Goal: Task Accomplishment & Management: Use online tool/utility

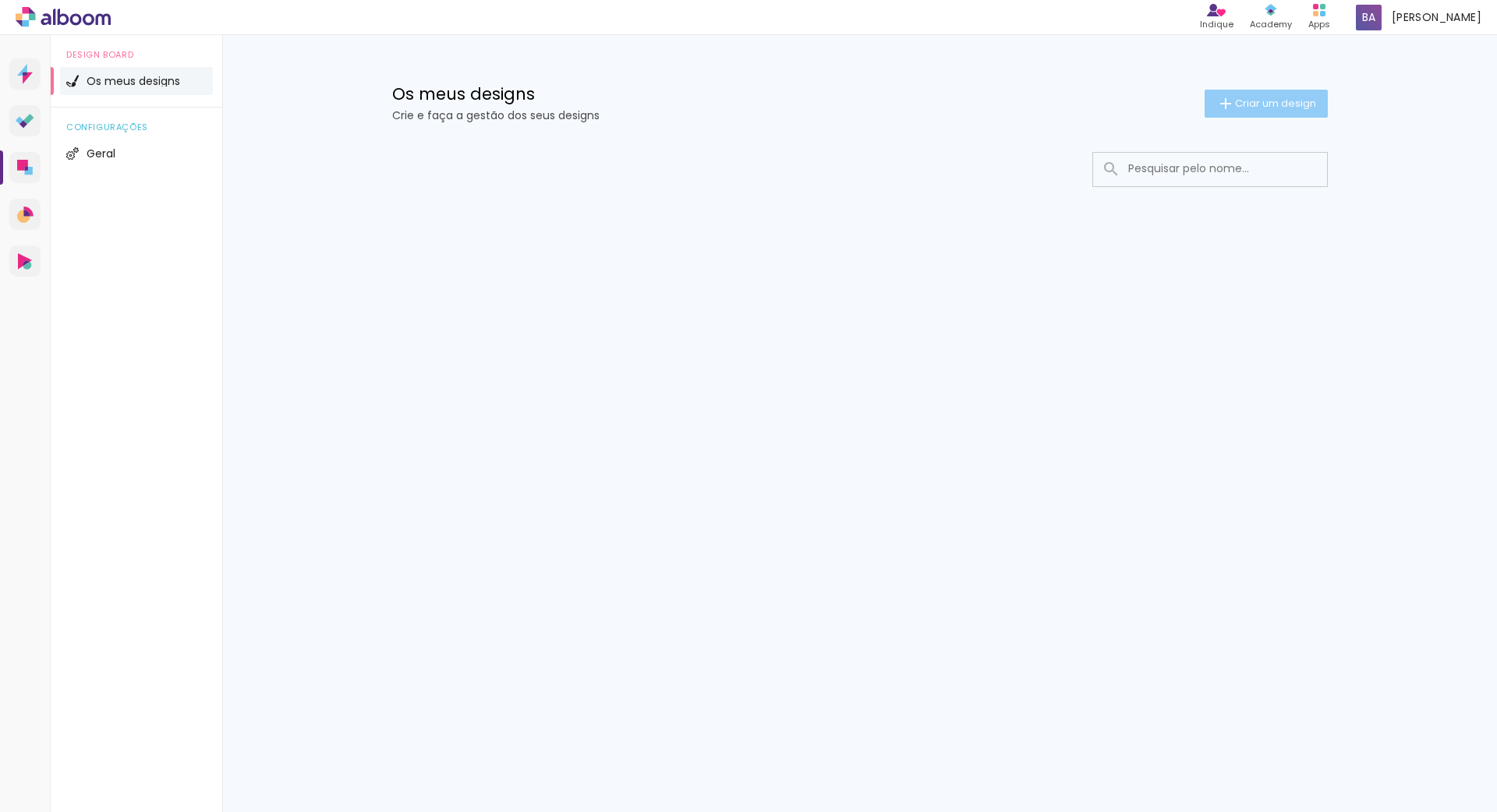
click at [1264, 104] on span "Criar um design" at bounding box center [1274, 104] width 81 height 10
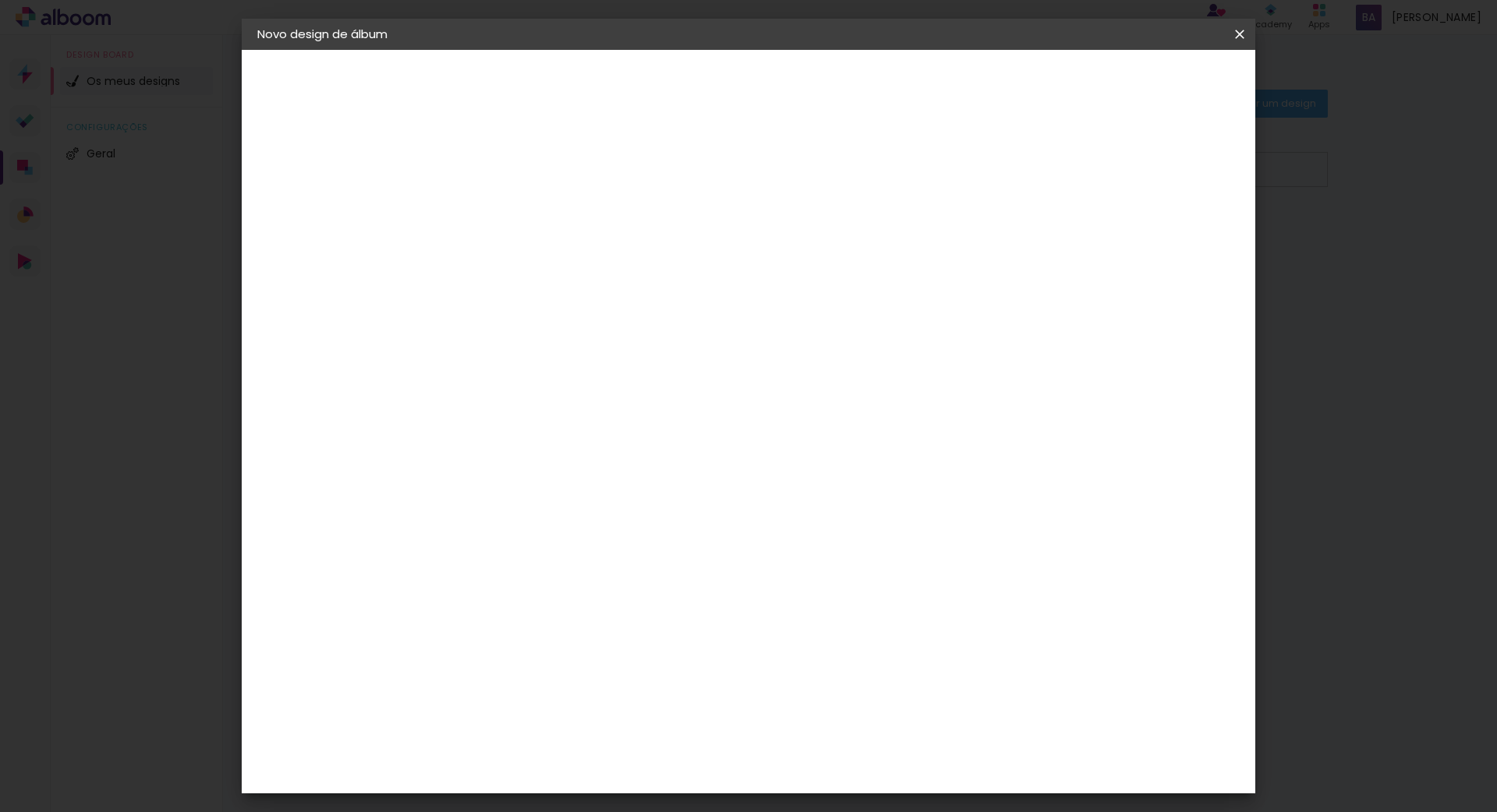
click at [512, 203] on input at bounding box center [512, 209] width 0 height 24
type input "Lourenço Riba"
type paper-input "Lourenço Riba"
click at [0, 0] on slot "Avançar" at bounding box center [0, 0] width 0 height 0
click at [603, 354] on div "DreambooksPro" at bounding box center [552, 352] width 101 height 13
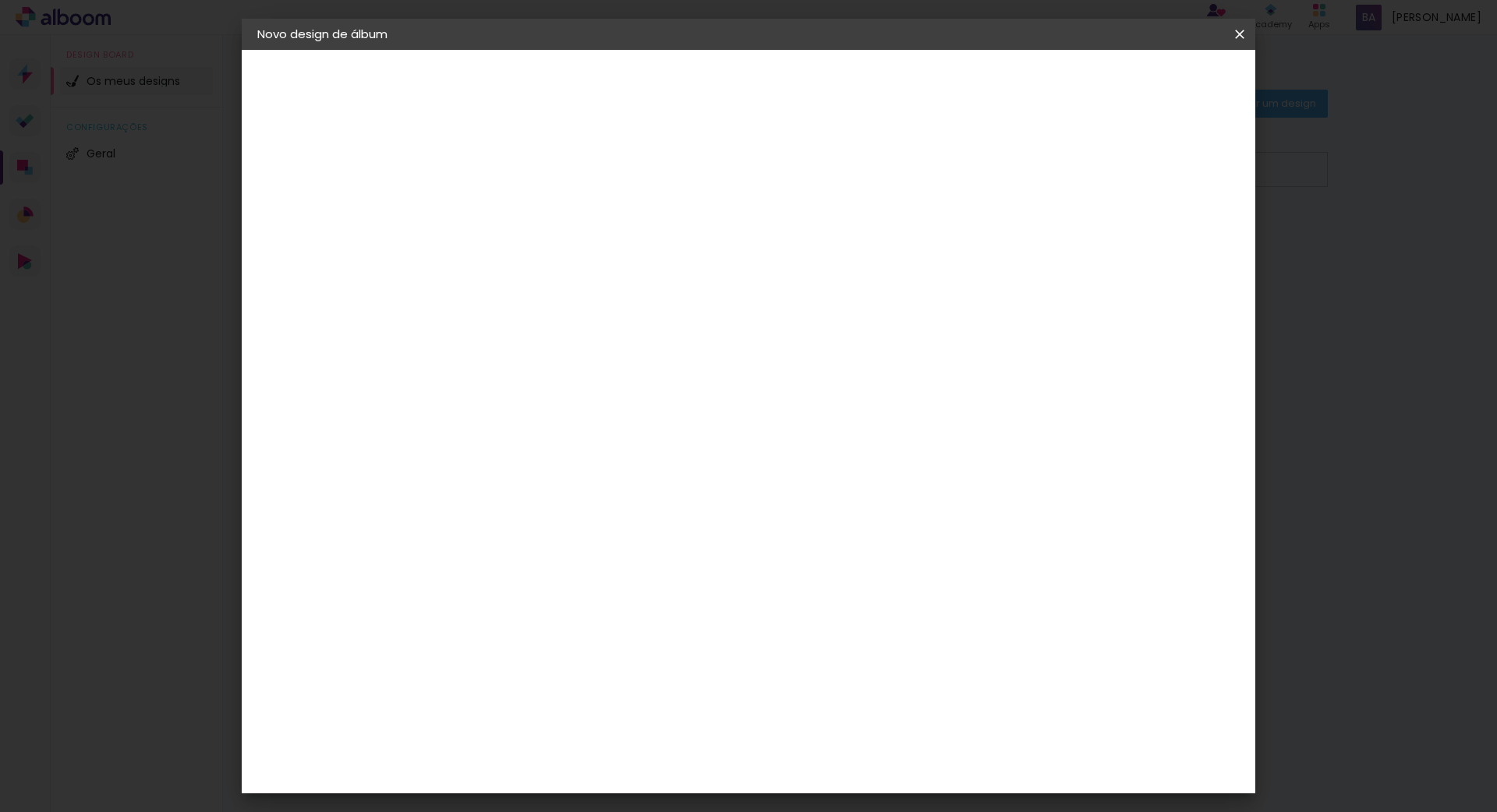
click at [603, 354] on div "DreambooksPro" at bounding box center [552, 352] width 101 height 13
click at [0, 0] on slot "Avançar" at bounding box center [0, 0] width 0 height 0
click at [573, 260] on input "text" at bounding box center [543, 272] width 61 height 24
click at [845, 262] on paper-item "Álbum" at bounding box center [850, 258] width 312 height 31
type input "Álbum"
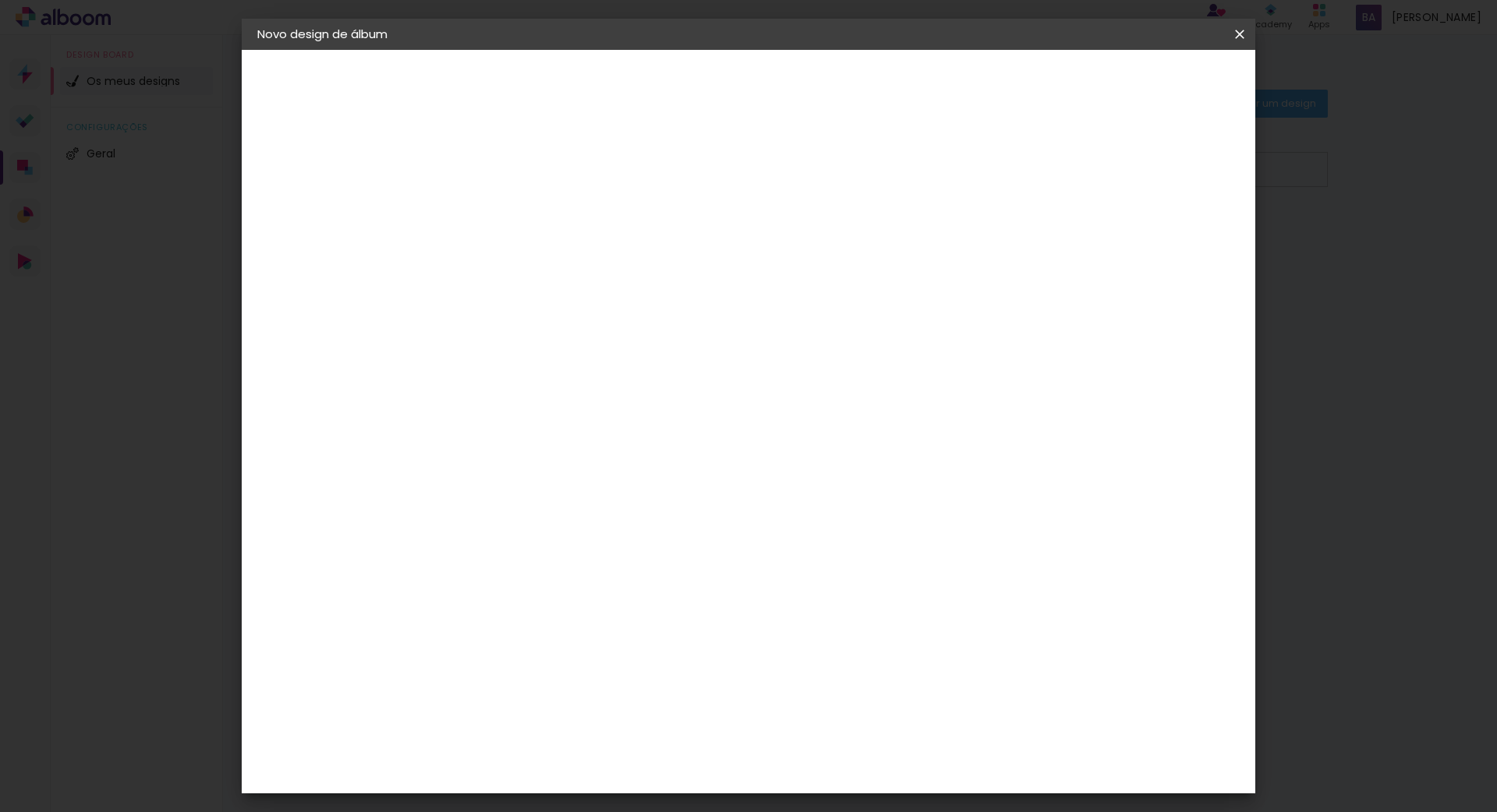
scroll to position [165, 0]
click at [618, 544] on span "20 × 20" at bounding box center [580, 560] width 72 height 32
click at [0, 0] on slot "Avançar" at bounding box center [0, 0] width 0 height 0
click at [1154, 83] on span "Iniciar design" at bounding box center [1118, 82] width 71 height 11
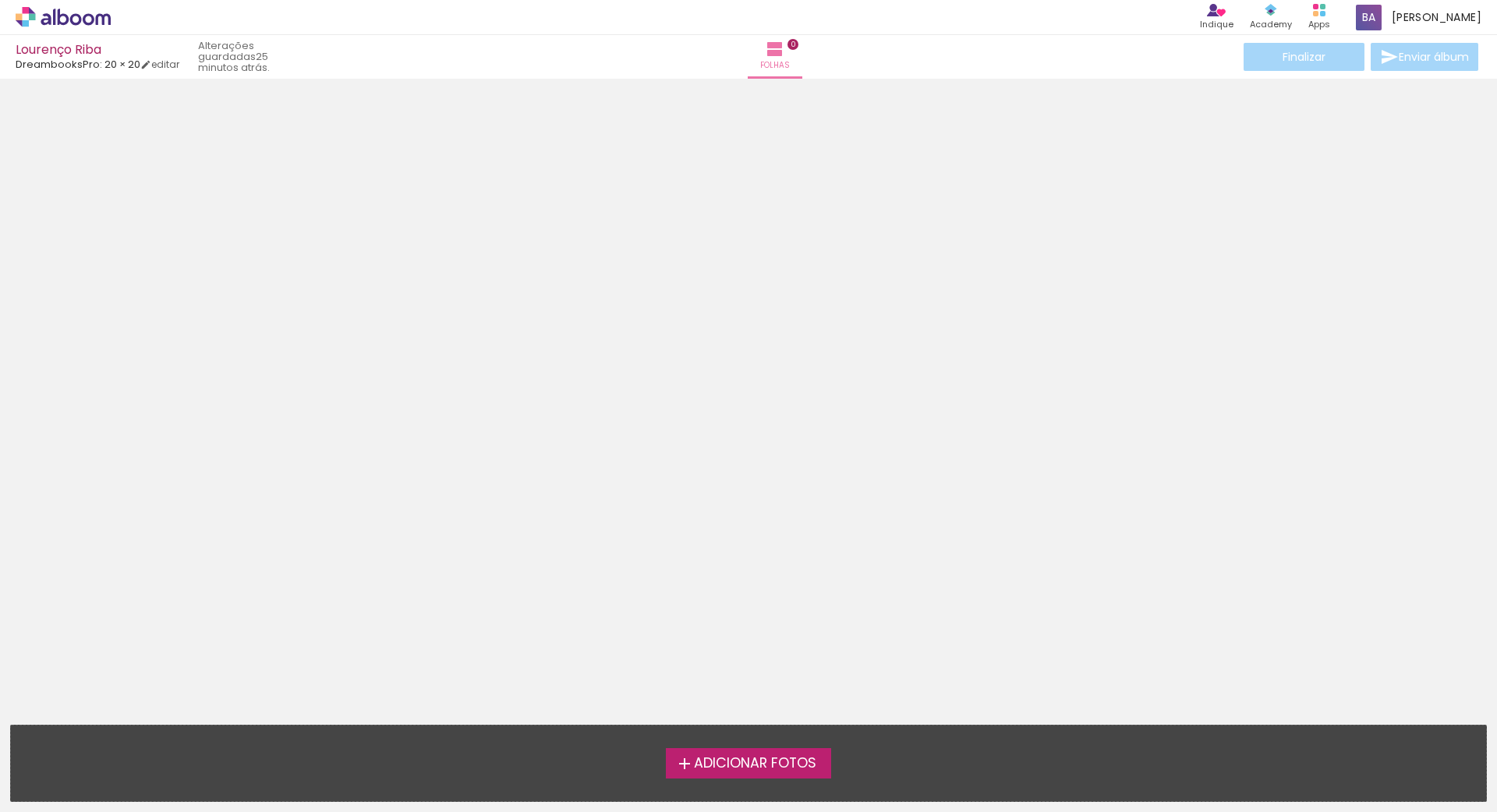
click at [703, 761] on span "Adicionar Fotos" at bounding box center [755, 764] width 122 height 14
click at [0, 0] on input "file" at bounding box center [0, 0] width 0 height 0
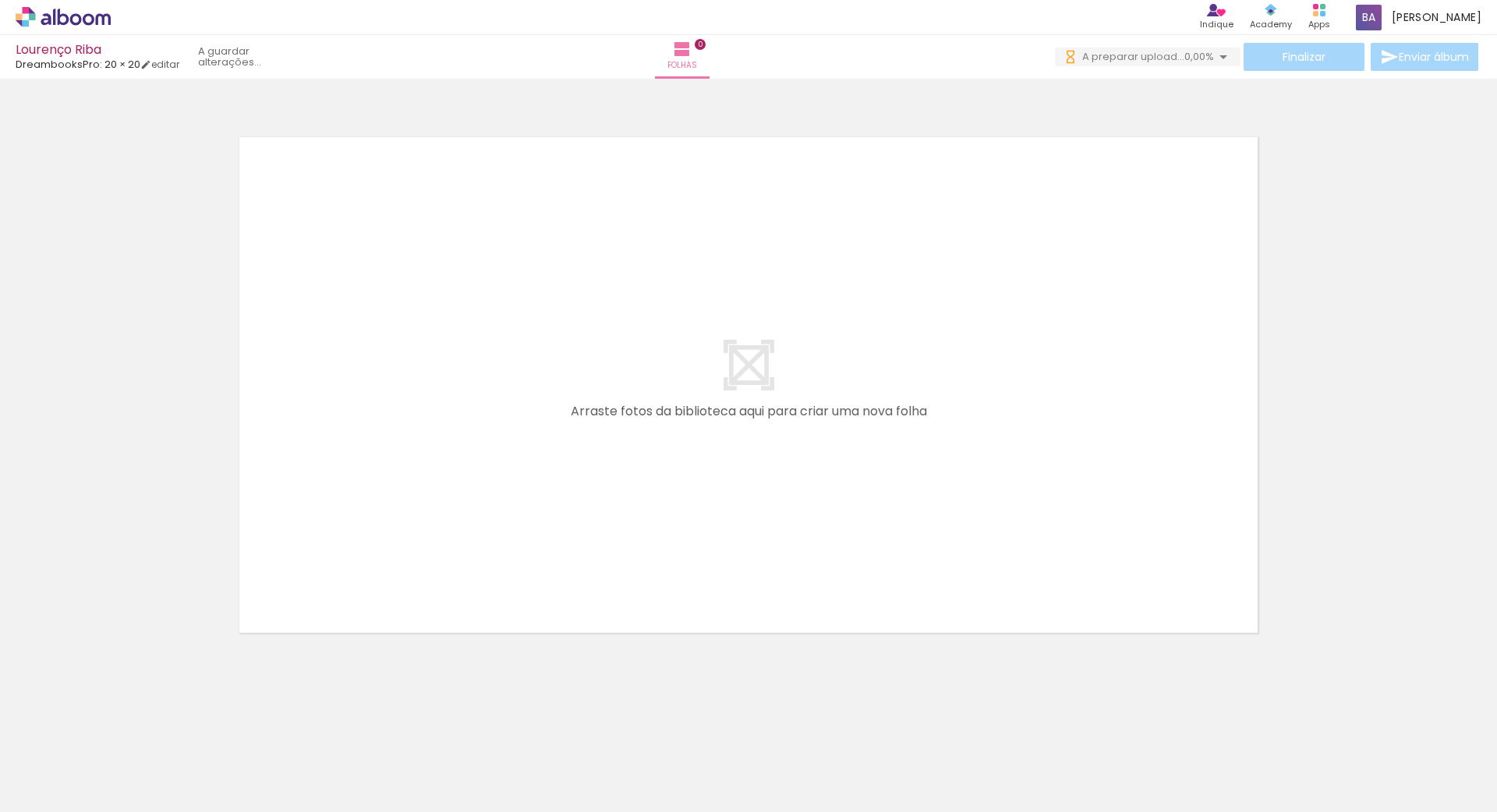
click at [1219, 59] on iron-icon at bounding box center [1223, 57] width 19 height 19
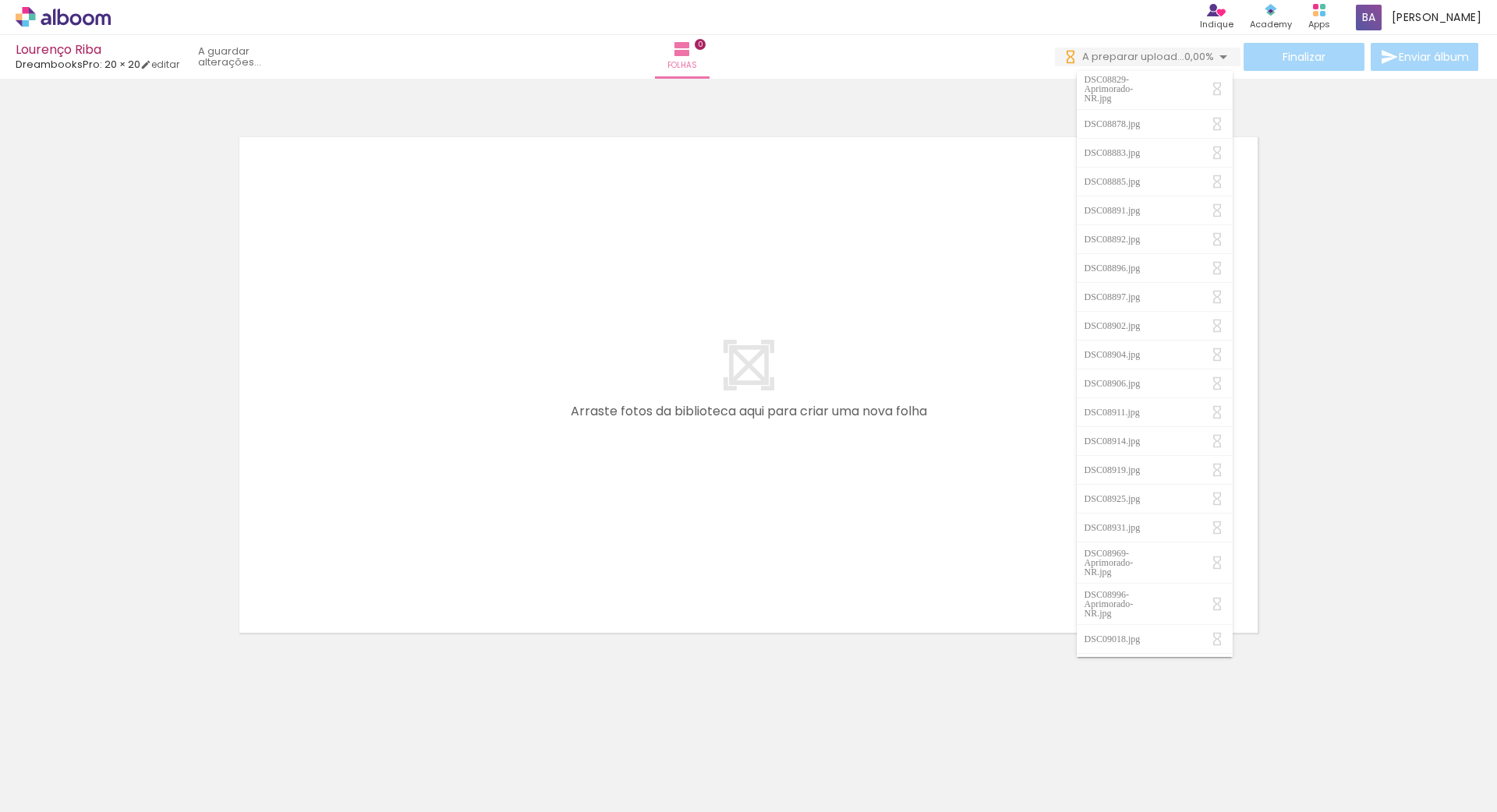
scroll to position [2298, 0]
click at [543, 544] on quentale-layouter at bounding box center [748, 385] width 1045 height 522
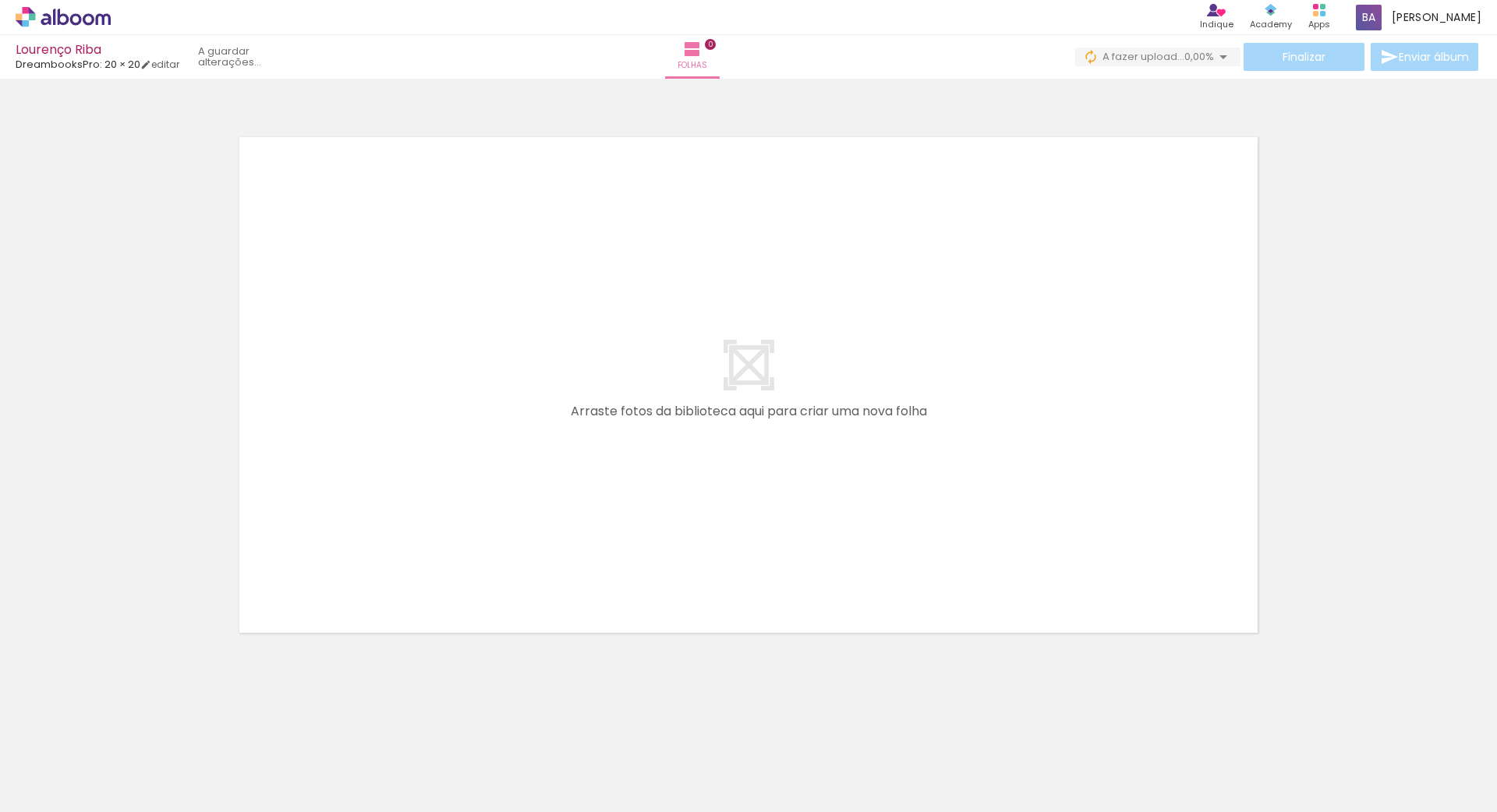
scroll to position [0, 199]
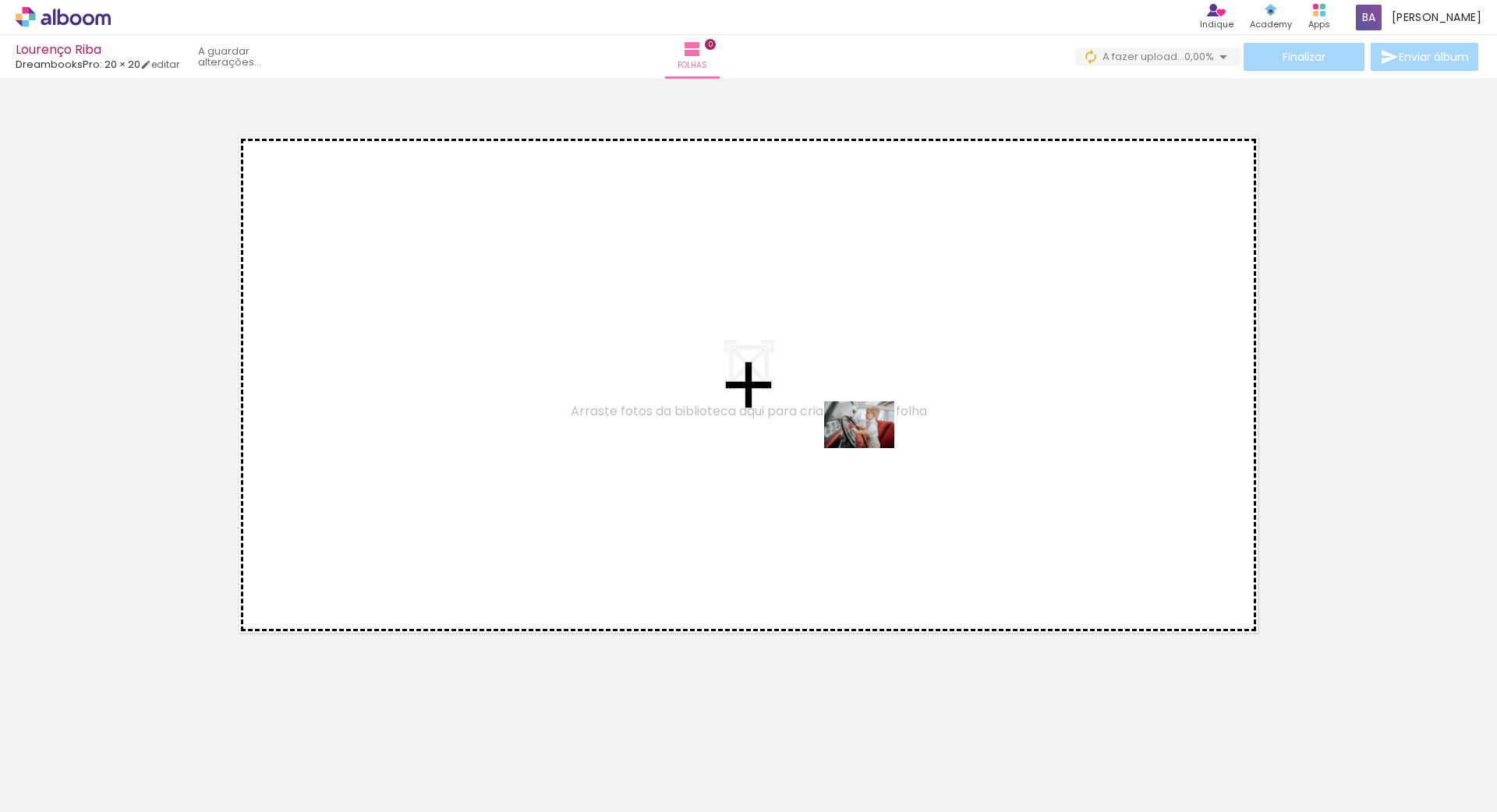
drag, startPoint x: 1193, startPoint y: 769, endPoint x: 869, endPoint y: 447, distance: 456.8
click at [869, 447] on quentale-workspace at bounding box center [748, 406] width 1497 height 812
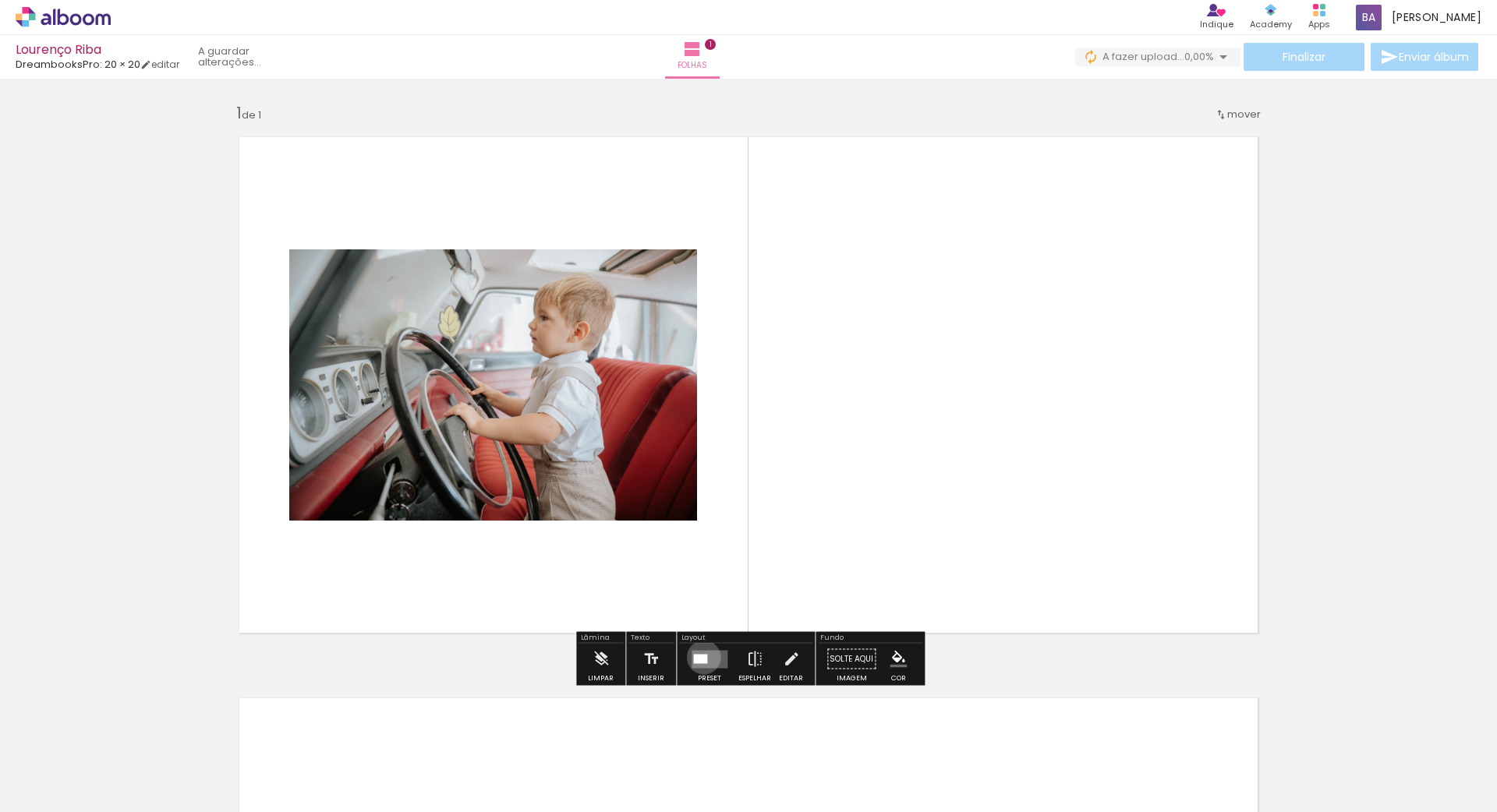
click at [700, 657] on div at bounding box center [700, 658] width 14 height 9
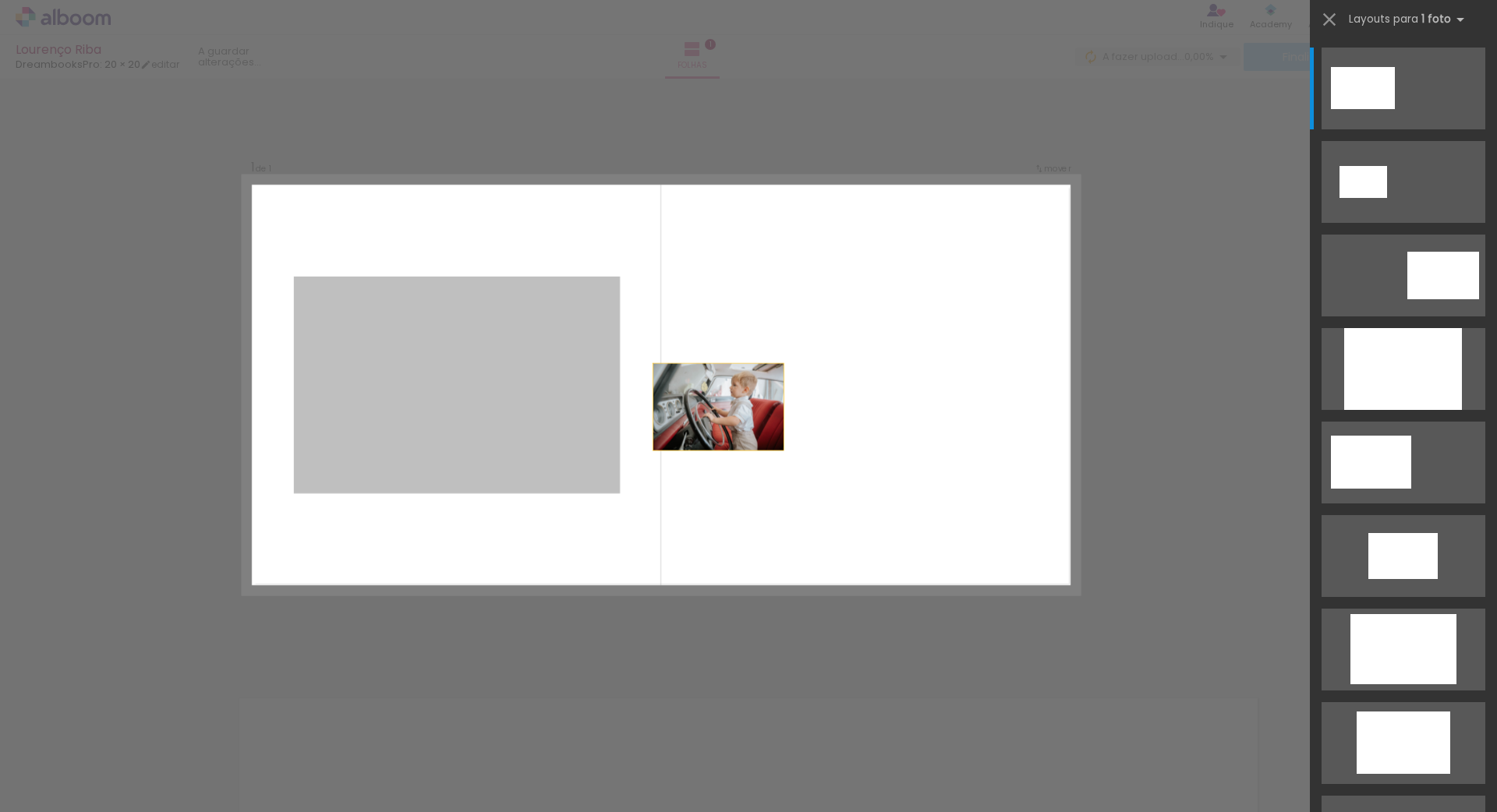
drag, startPoint x: 568, startPoint y: 403, endPoint x: 866, endPoint y: 411, distance: 298.1
click at [866, 411] on quentale-layouter at bounding box center [661, 385] width 836 height 418
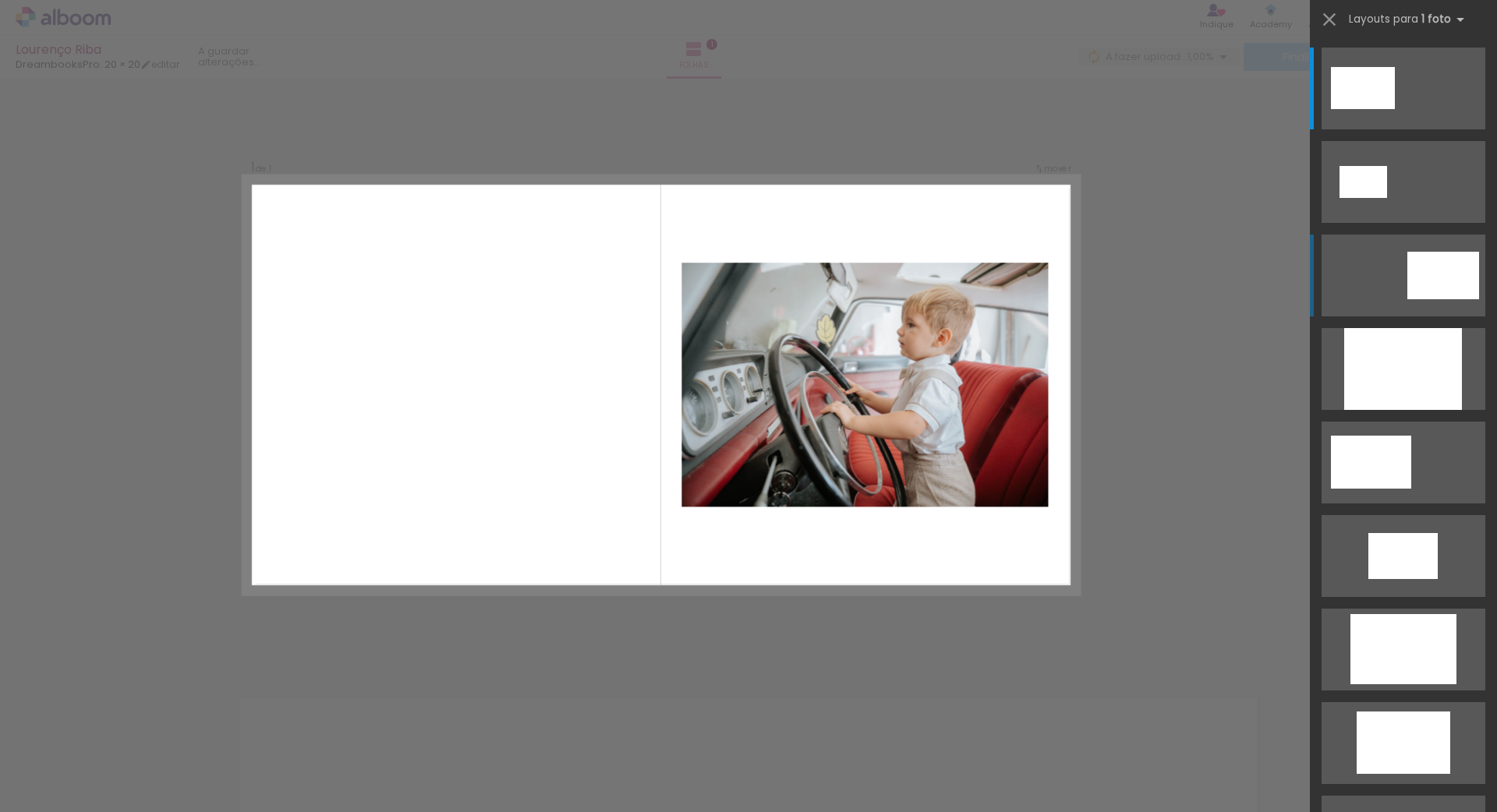
click at [1432, 261] on div at bounding box center [1443, 275] width 71 height 48
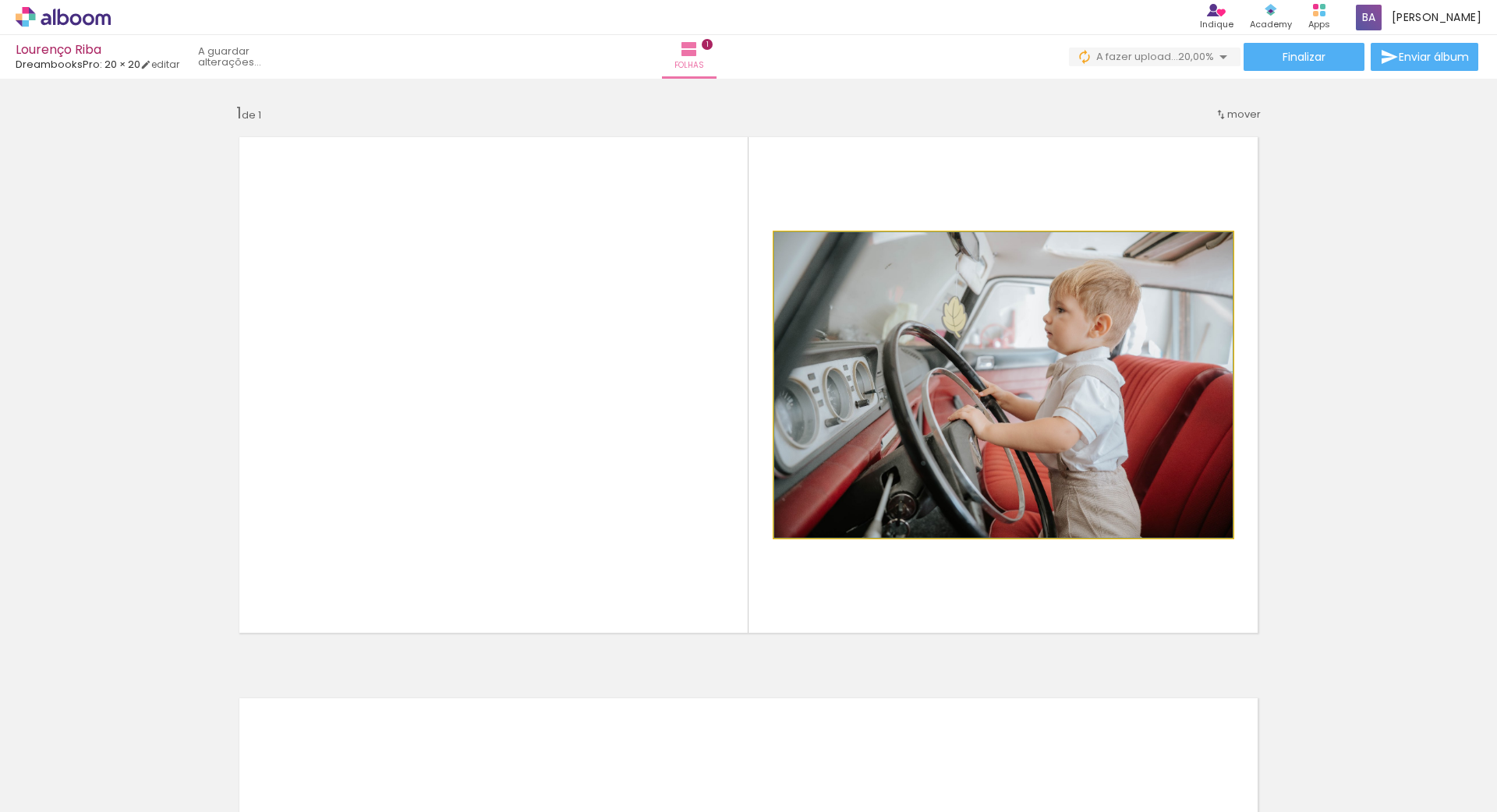
click at [997, 435] on quentale-photo at bounding box center [1003, 385] width 459 height 306
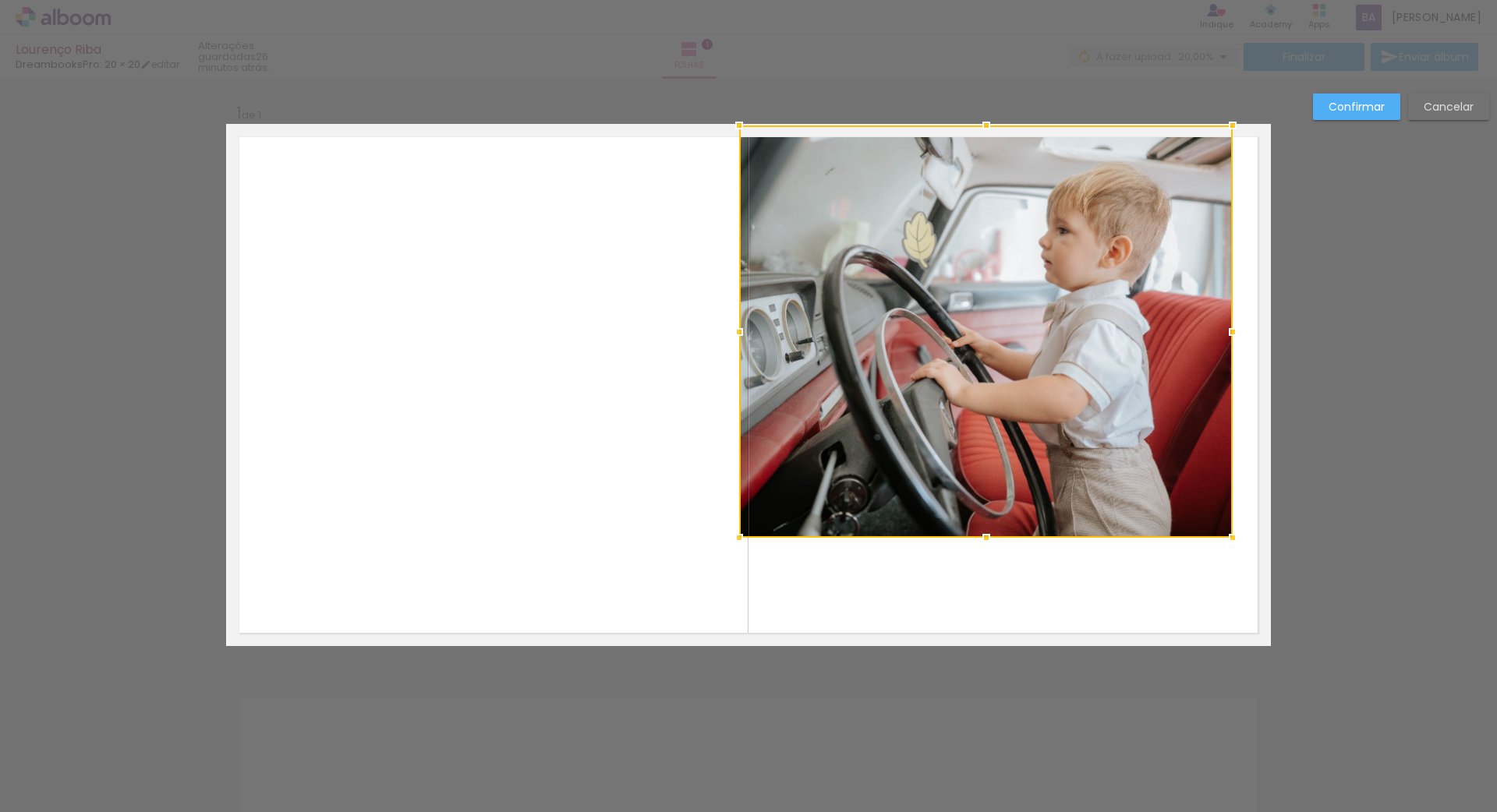
drag, startPoint x: 776, startPoint y: 231, endPoint x: 741, endPoint y: 133, distance: 104.1
click at [741, 133] on div at bounding box center [739, 125] width 31 height 31
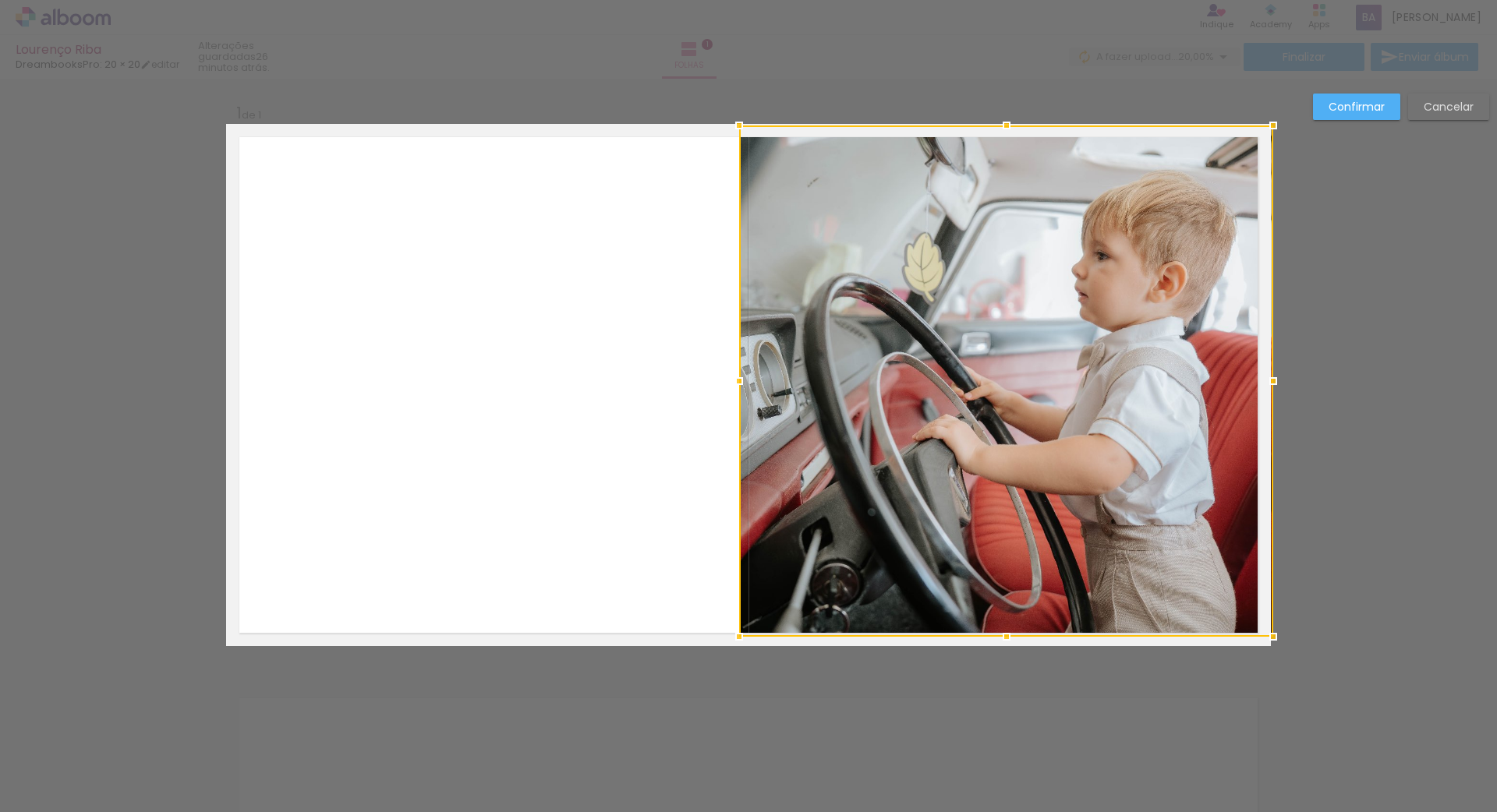
drag, startPoint x: 1230, startPoint y: 539, endPoint x: 1263, endPoint y: 629, distance: 95.9
click at [1263, 629] on div at bounding box center [1273, 636] width 31 height 31
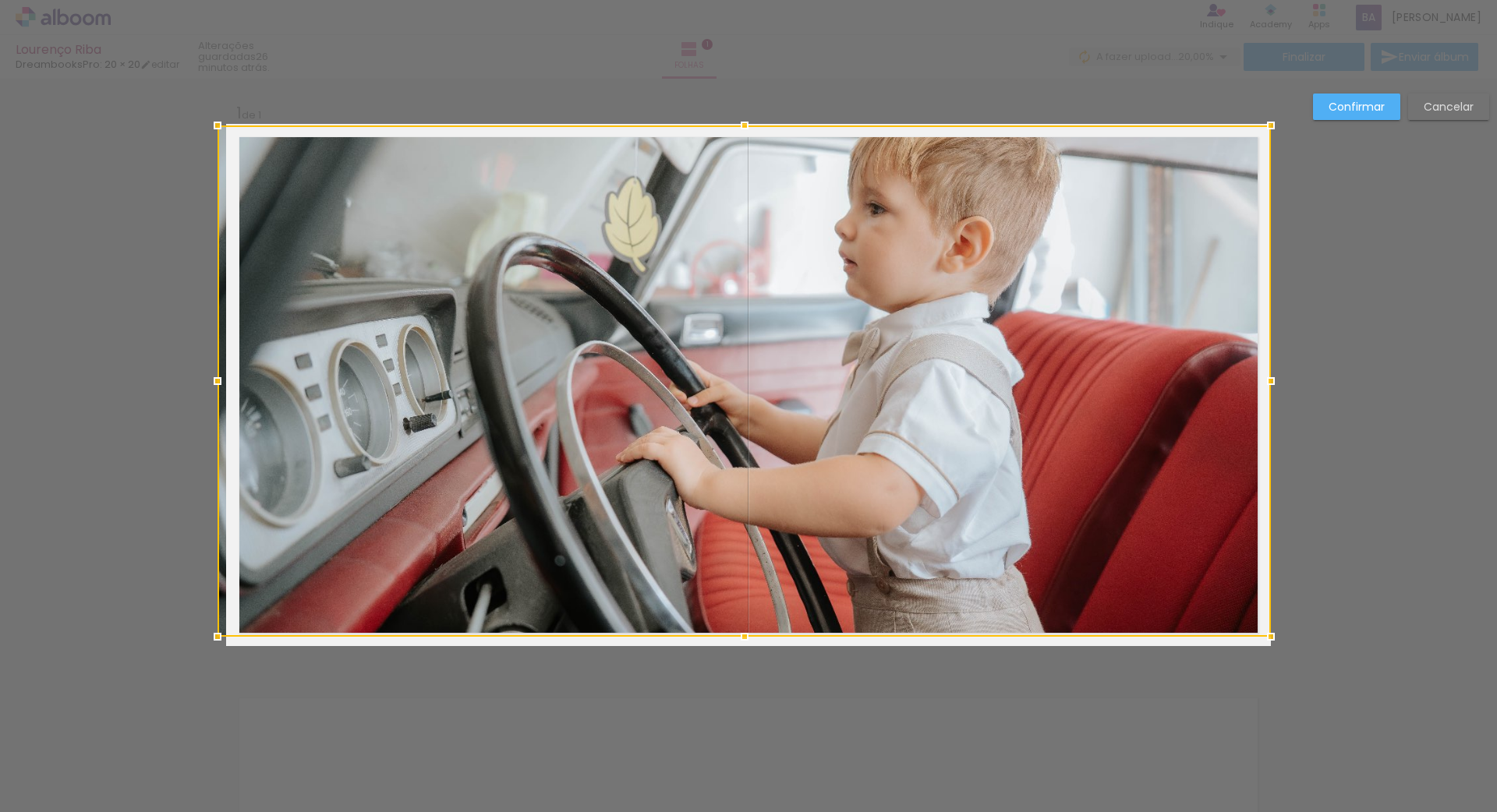
drag, startPoint x: 739, startPoint y: 379, endPoint x: 195, endPoint y: 362, distance: 544.3
click at [195, 362] on div "Inserir folha 1 de 1 Confirmar Cancelar" at bounding box center [748, 658] width 1497 height 1159
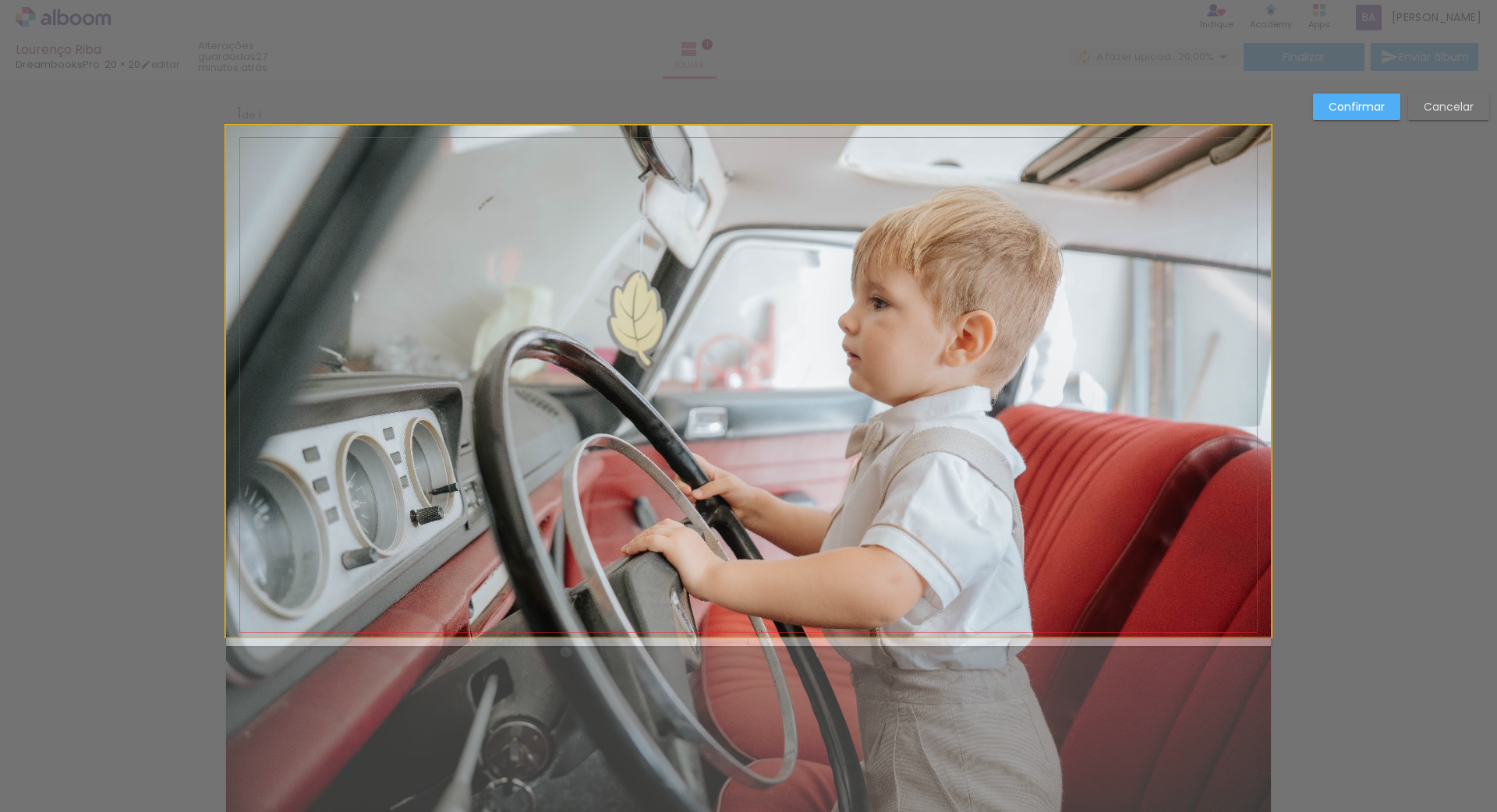
drag, startPoint x: 580, startPoint y: 334, endPoint x: 580, endPoint y: 452, distance: 118.0
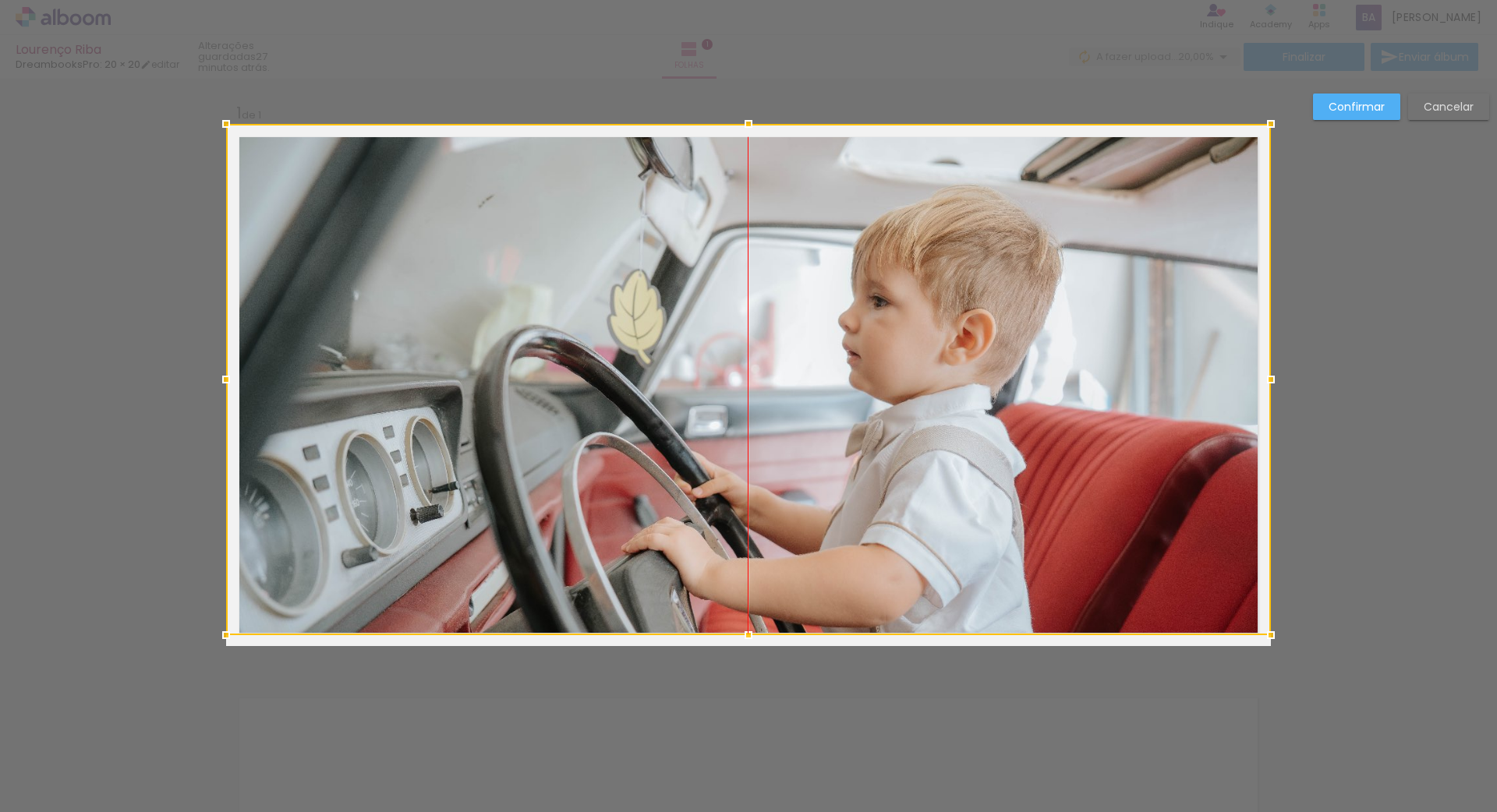
drag, startPoint x: 601, startPoint y: 488, endPoint x: 596, endPoint y: 409, distance: 79.2
click at [596, 409] on div at bounding box center [748, 380] width 1045 height 511
drag, startPoint x: 596, startPoint y: 409, endPoint x: 597, endPoint y: 368, distance: 41.0
click at [597, 368] on div at bounding box center [748, 380] width 1045 height 511
drag, startPoint x: 597, startPoint y: 368, endPoint x: 695, endPoint y: 347, distance: 100.2
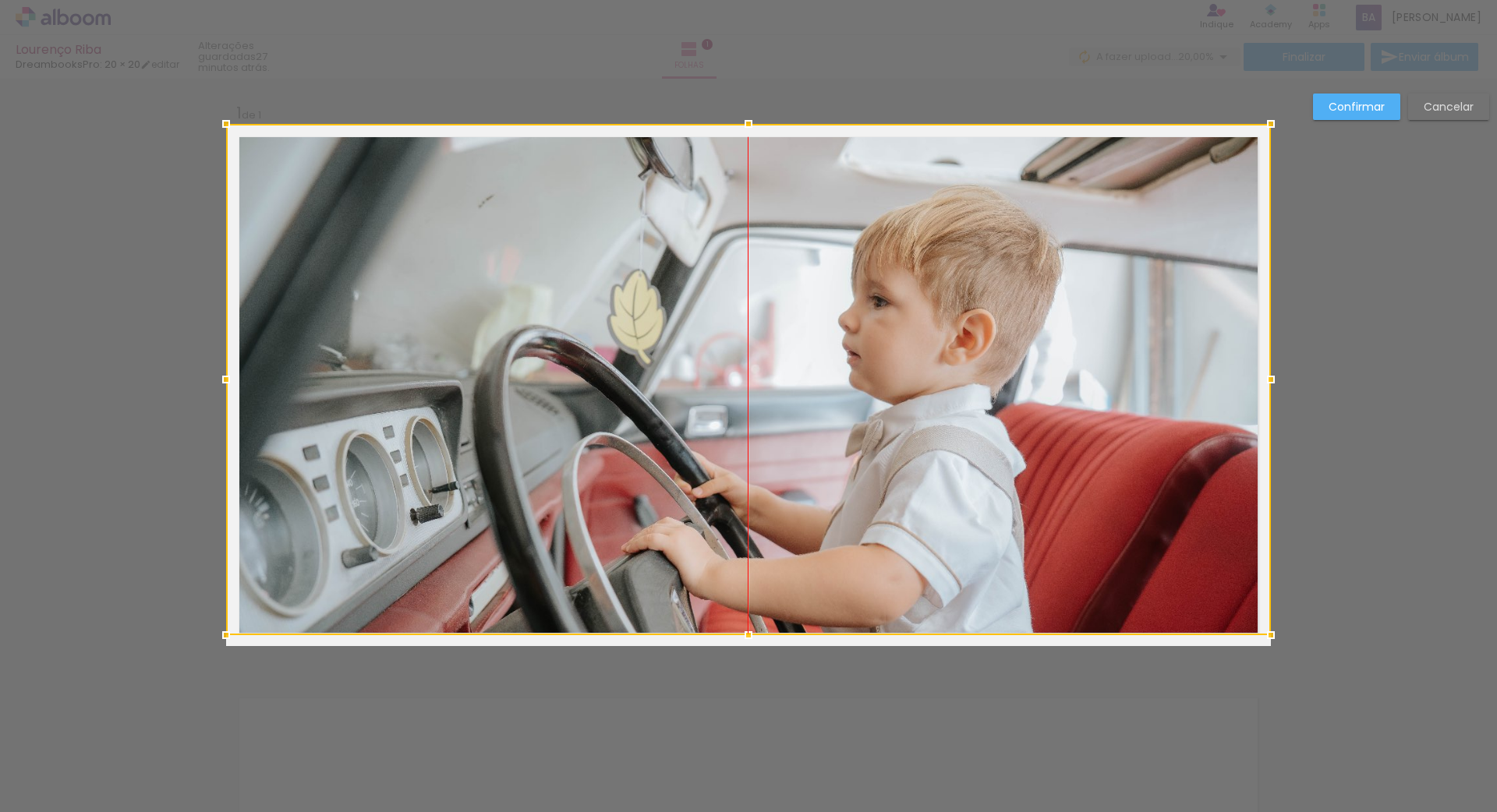
click at [695, 347] on div at bounding box center [748, 380] width 1045 height 511
drag, startPoint x: 870, startPoint y: 402, endPoint x: 905, endPoint y: 248, distance: 157.9
click at [905, 248] on div at bounding box center [748, 380] width 1045 height 511
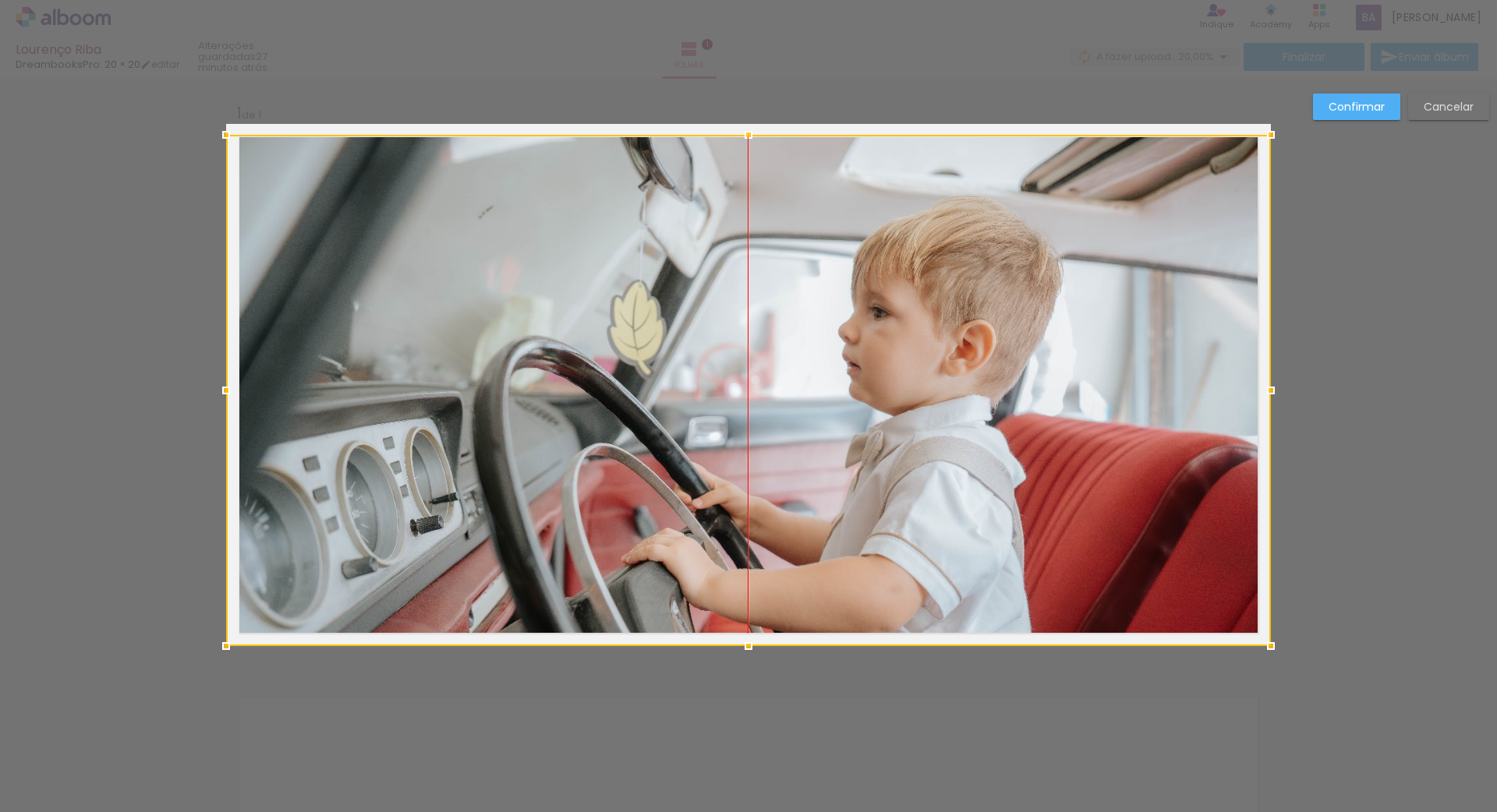
drag, startPoint x: 1000, startPoint y: 348, endPoint x: 1013, endPoint y: 289, distance: 60.4
click at [1013, 289] on div at bounding box center [748, 391] width 1045 height 511
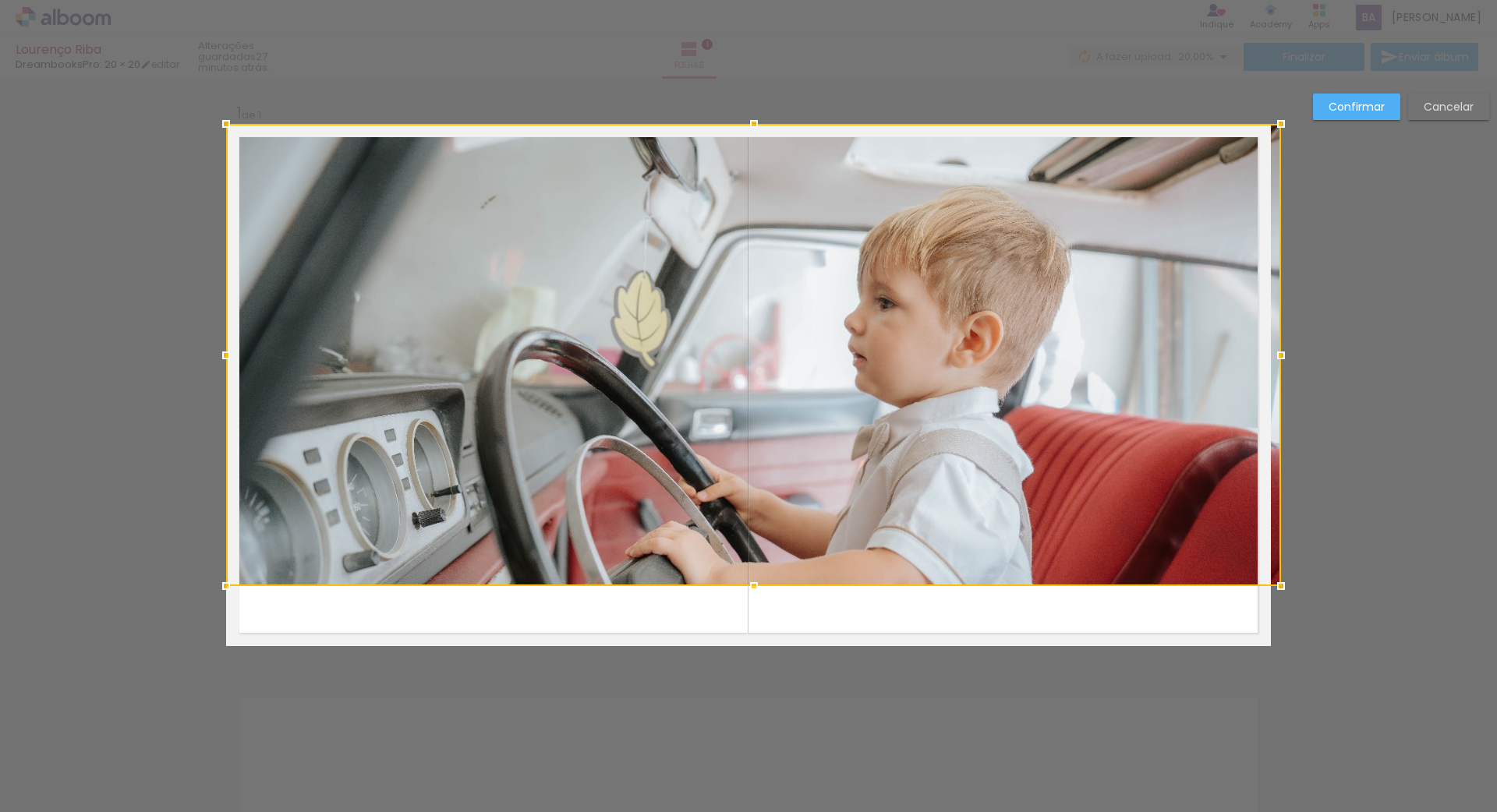
drag, startPoint x: 1273, startPoint y: 636, endPoint x: 1299, endPoint y: 660, distance: 35.4
click at [1299, 660] on div "Inserir folha 1 de 1 Confirmar Cancelar" at bounding box center [748, 658] width 1497 height 1159
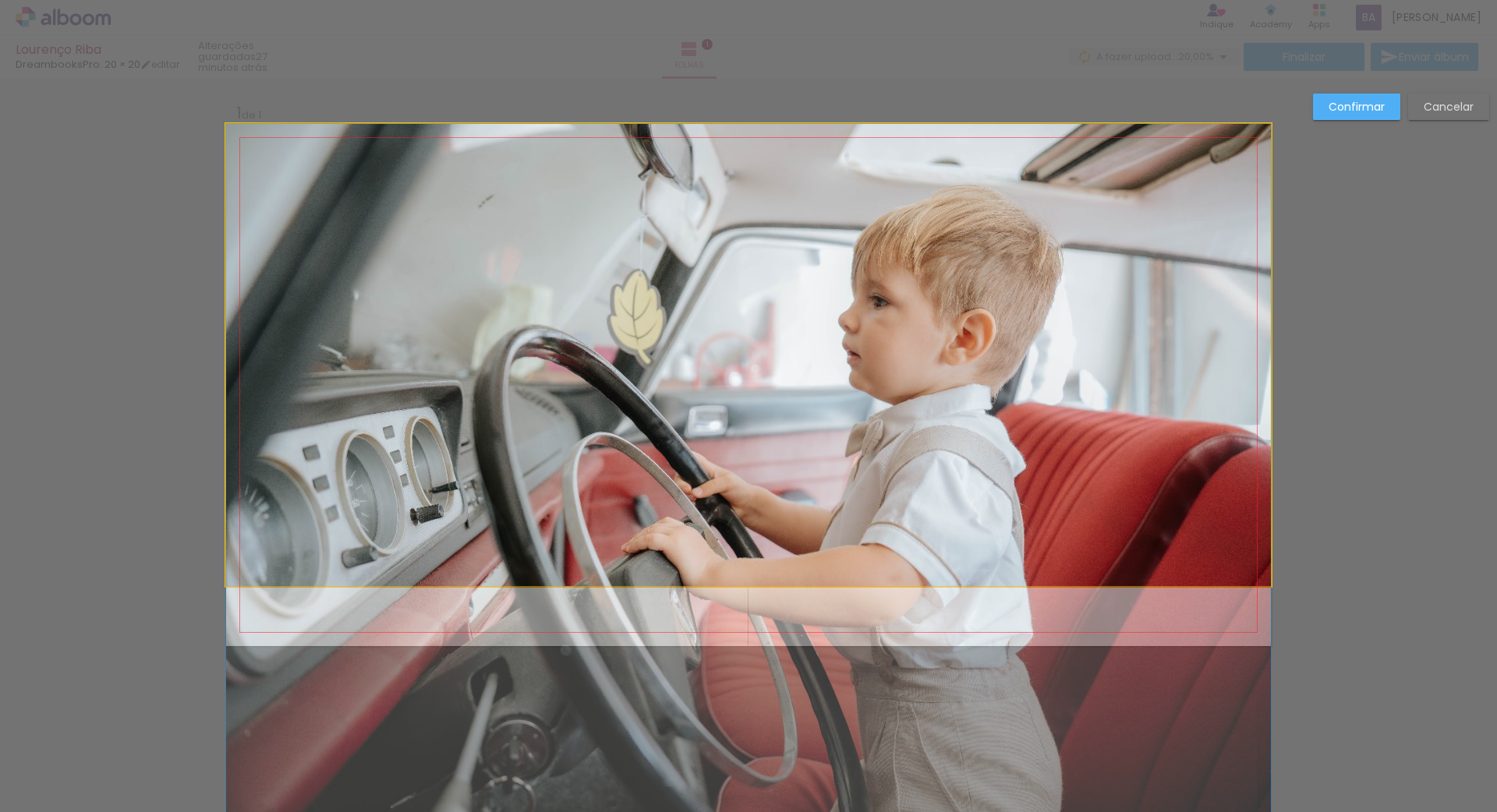
click at [1226, 578] on quentale-photo at bounding box center [748, 355] width 1045 height 462
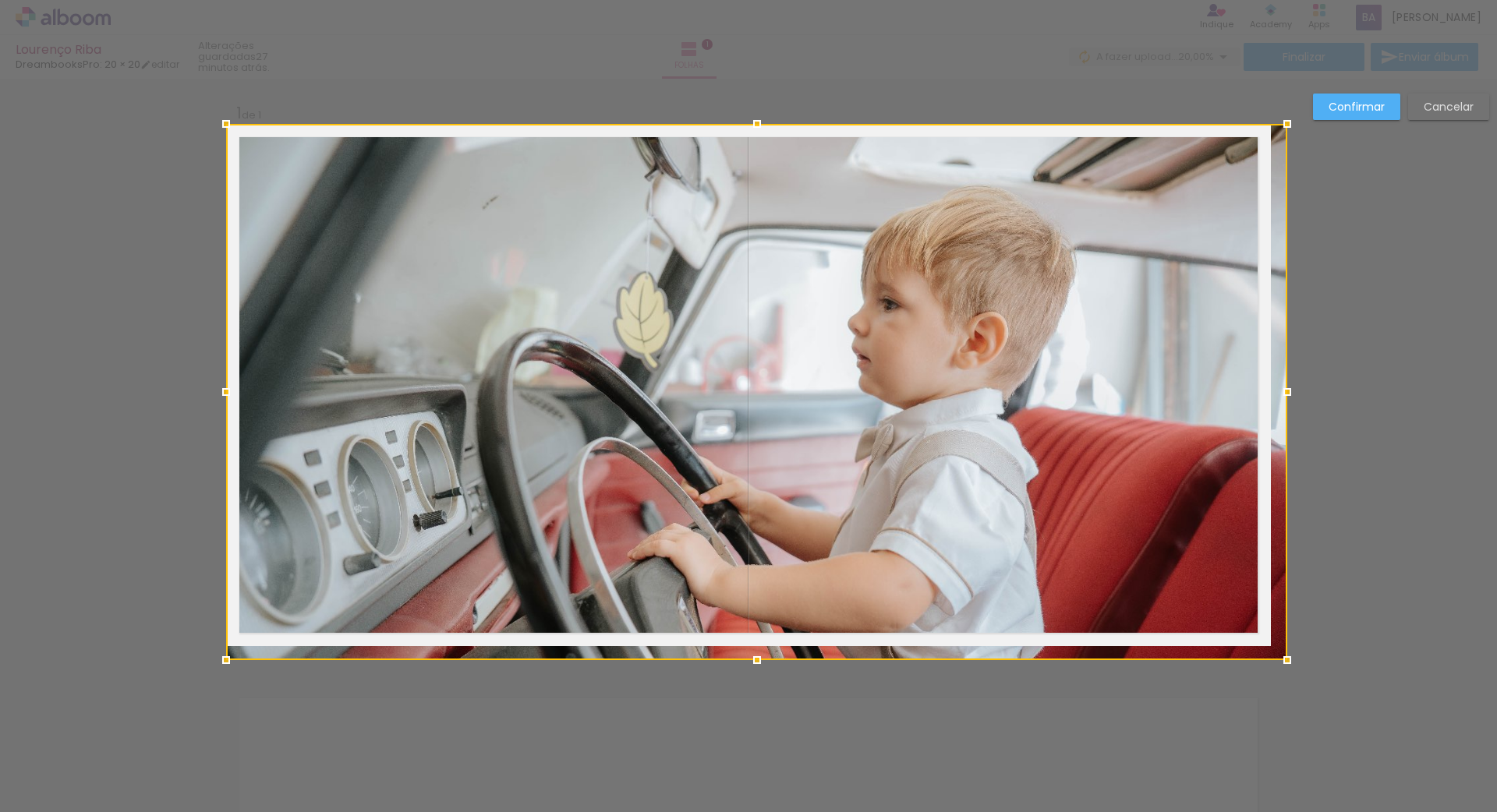
drag, startPoint x: 1268, startPoint y: 586, endPoint x: 1245, endPoint y: 743, distance: 158.7
click at [1245, 743] on div "Inserir folha 1 de 1 Confirmar Cancelar" at bounding box center [748, 658] width 1497 height 1159
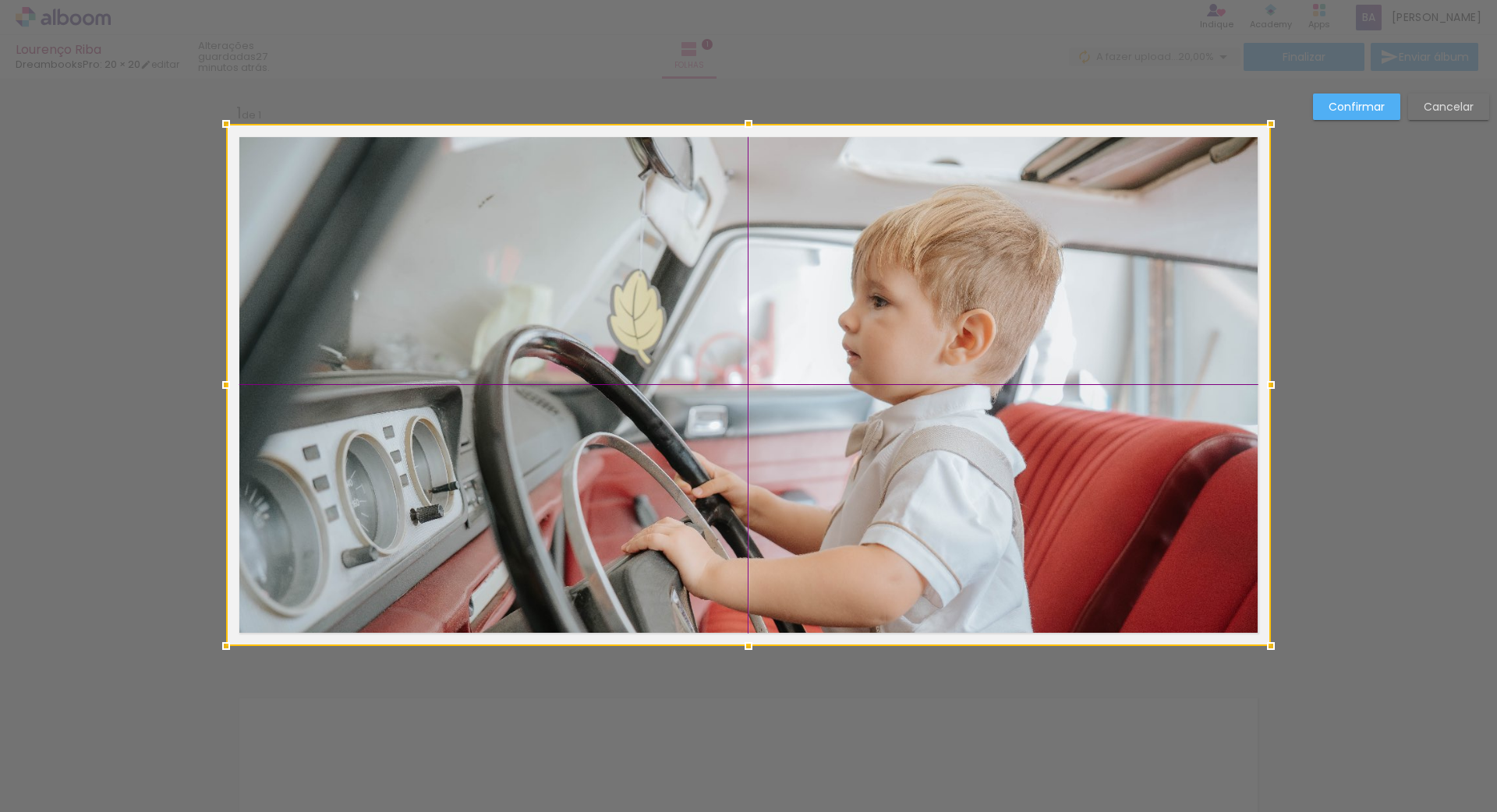
drag, startPoint x: 1069, startPoint y: 519, endPoint x: 1069, endPoint y: 488, distance: 31.0
click at [1069, 488] on div at bounding box center [748, 385] width 1045 height 522
click at [1350, 116] on paper-button "Confirmar" at bounding box center [1356, 106] width 88 height 26
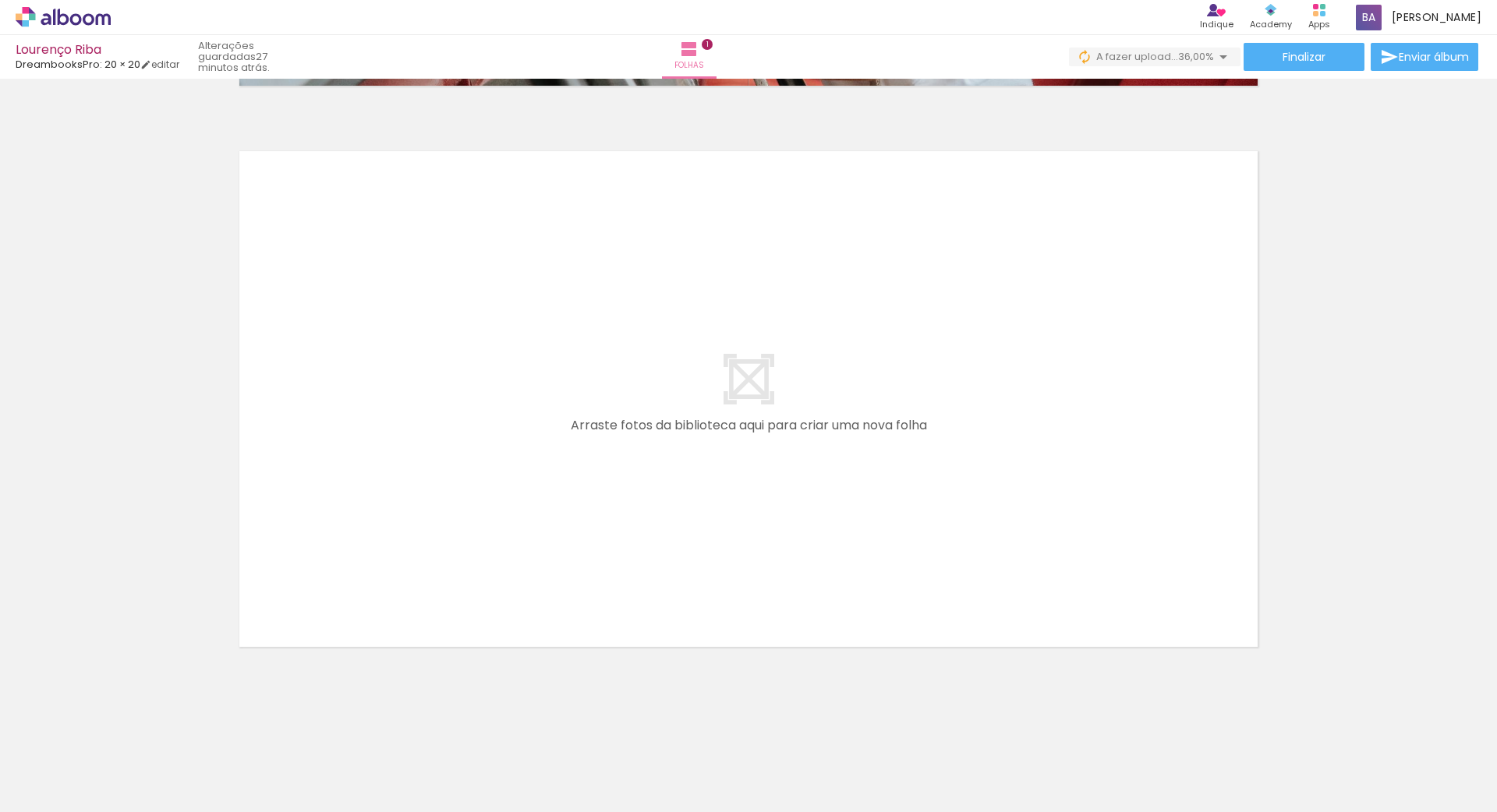
scroll to position [547, 0]
click at [150, 765] on div at bounding box center [132, 759] width 77 height 52
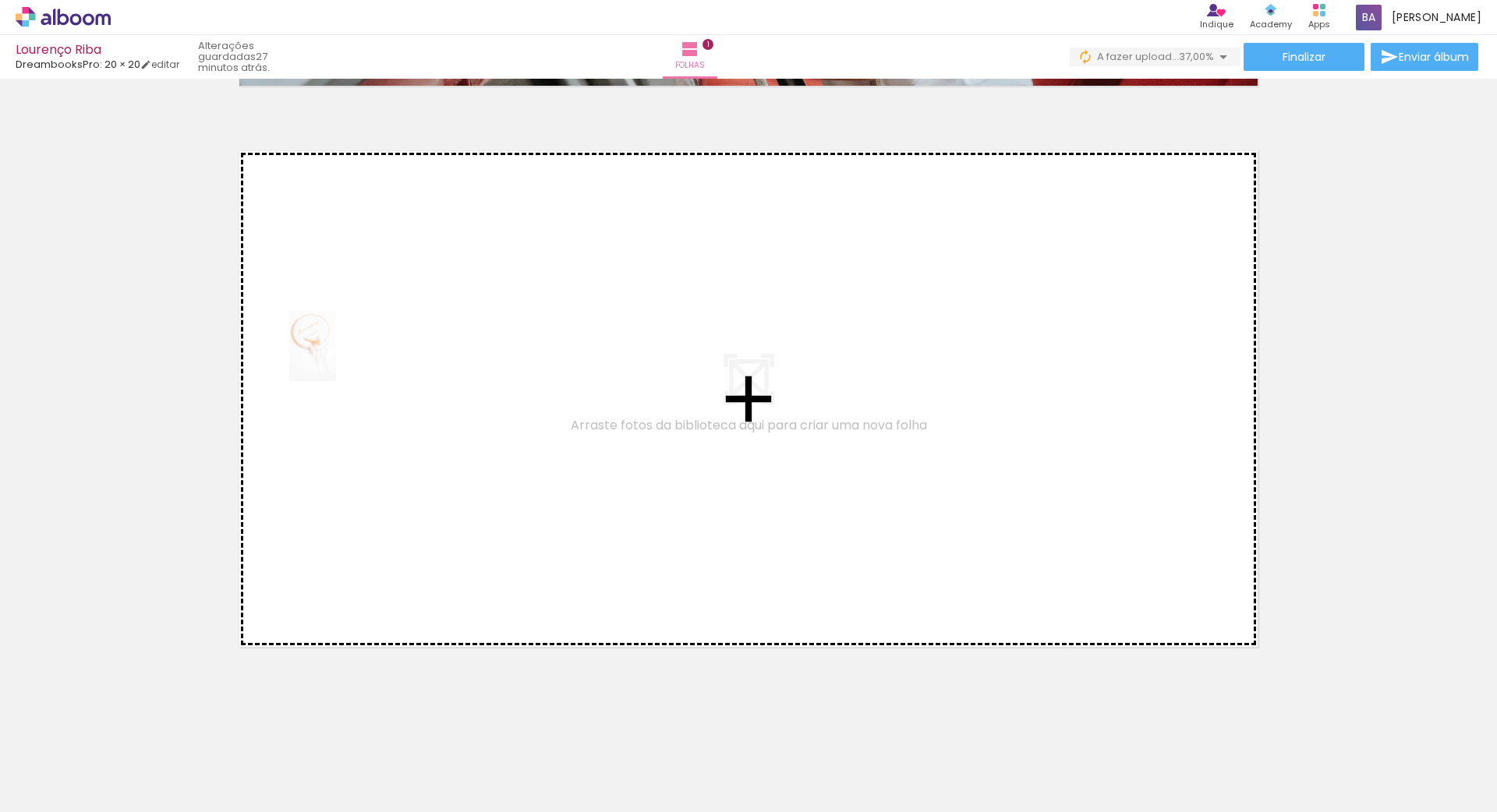
drag, startPoint x: 147, startPoint y: 761, endPoint x: 336, endPoint y: 358, distance: 445.1
click at [336, 358] on quentale-workspace at bounding box center [748, 406] width 1497 height 812
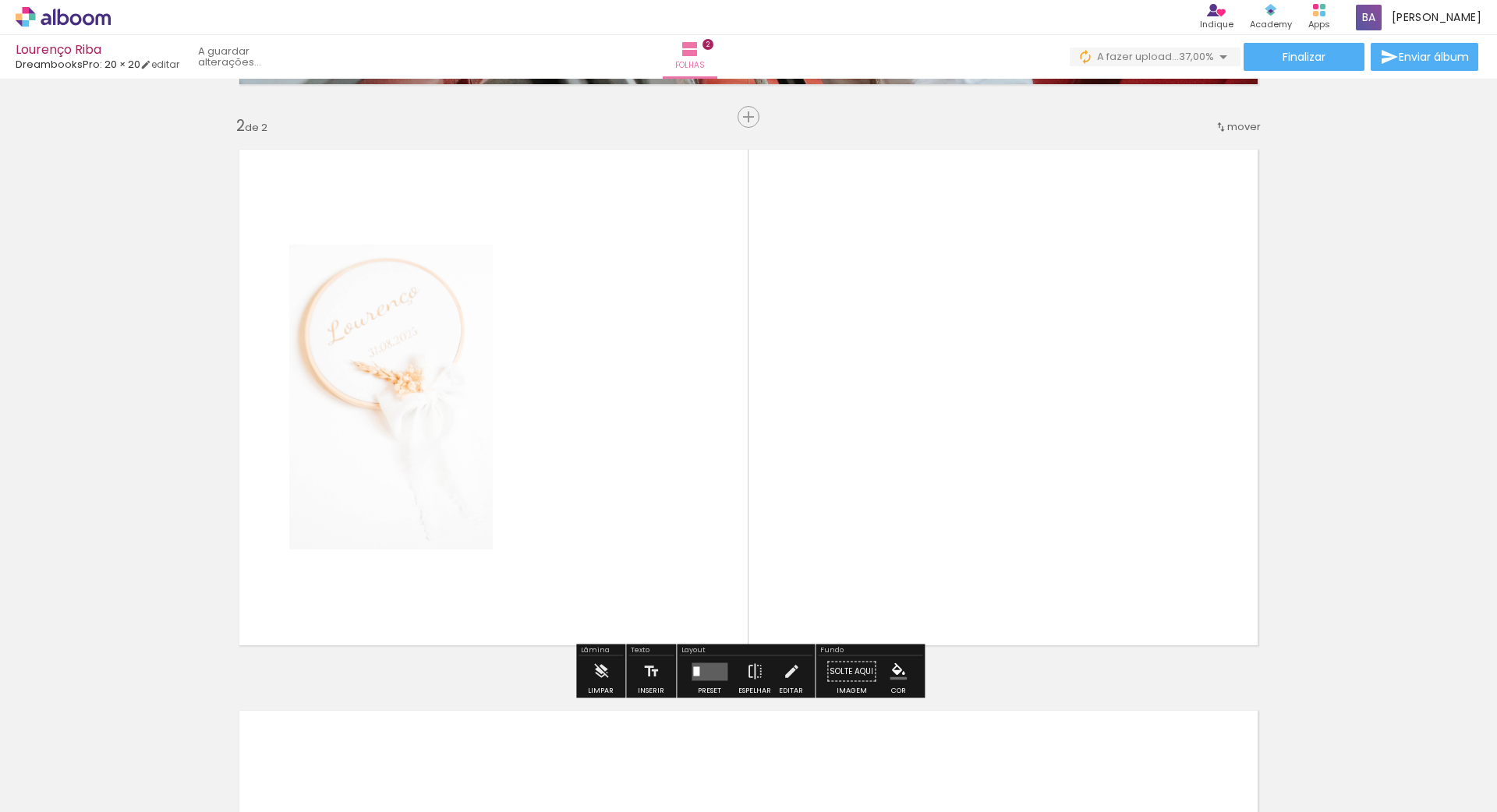
scroll to position [550, 0]
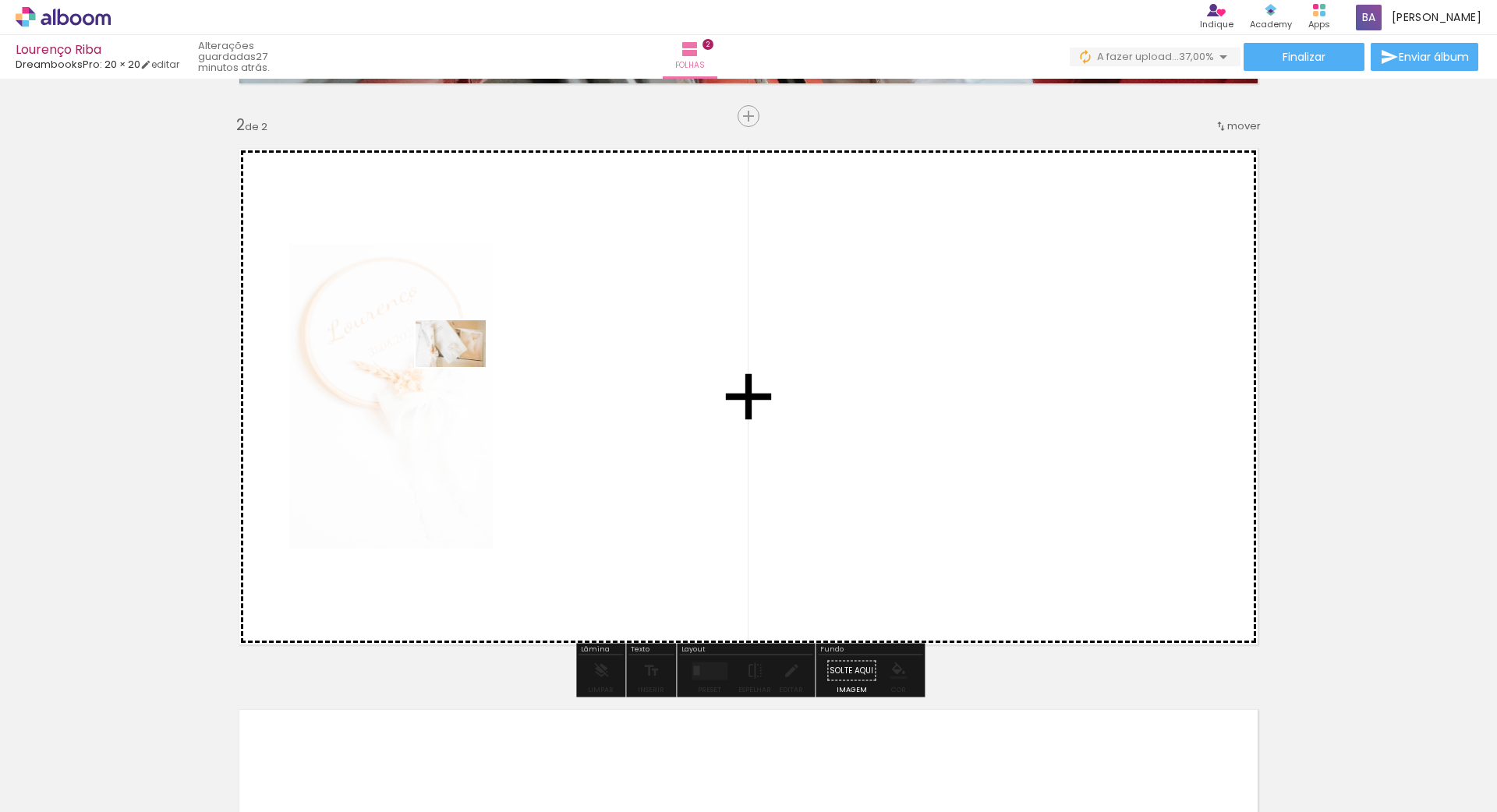
drag, startPoint x: 255, startPoint y: 749, endPoint x: 462, endPoint y: 368, distance: 433.6
click at [462, 368] on quentale-workspace at bounding box center [748, 406] width 1497 height 812
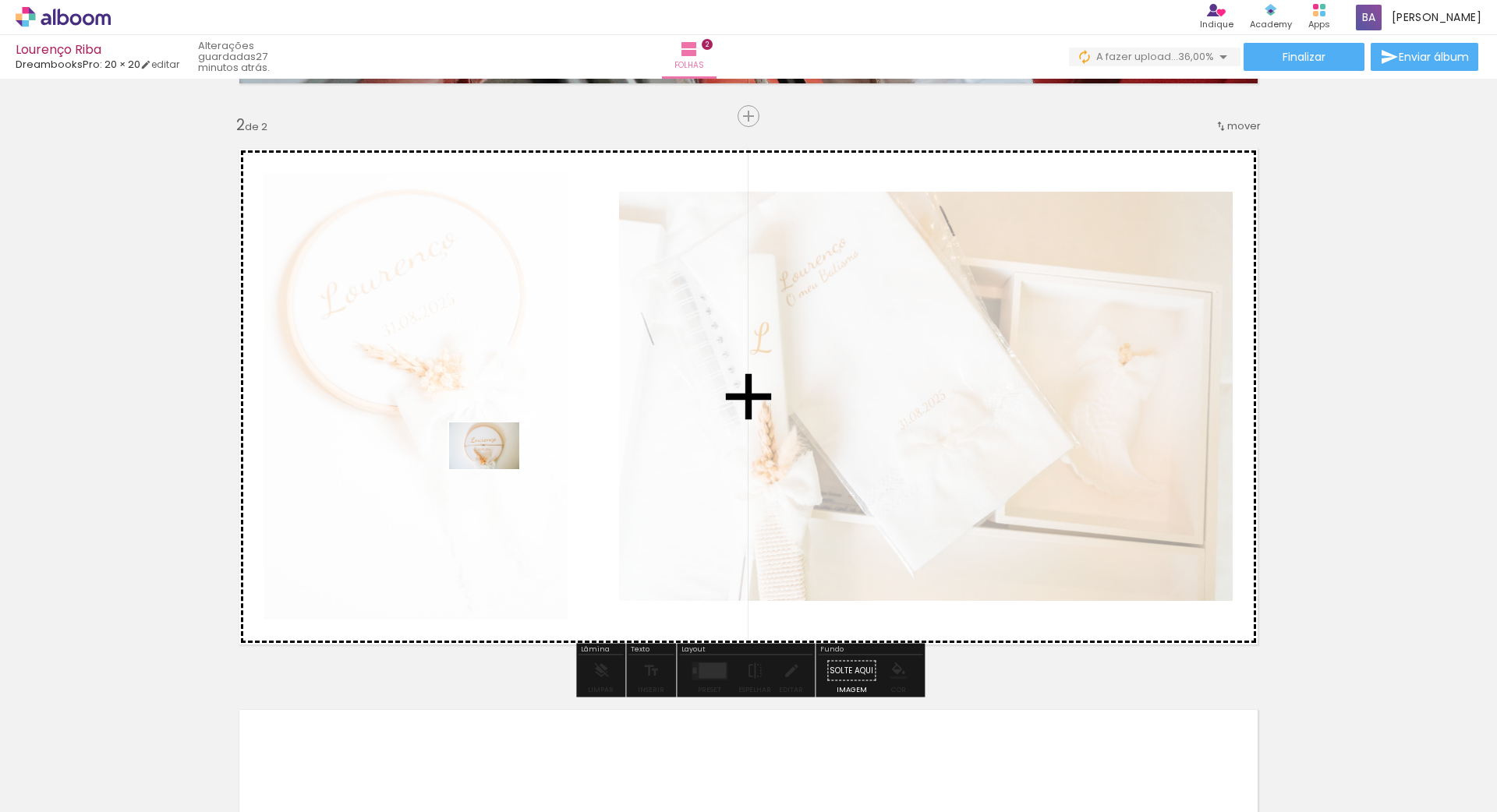
drag, startPoint x: 342, startPoint y: 757, endPoint x: 496, endPoint y: 469, distance: 326.6
click at [496, 469] on quentale-workspace at bounding box center [748, 406] width 1497 height 812
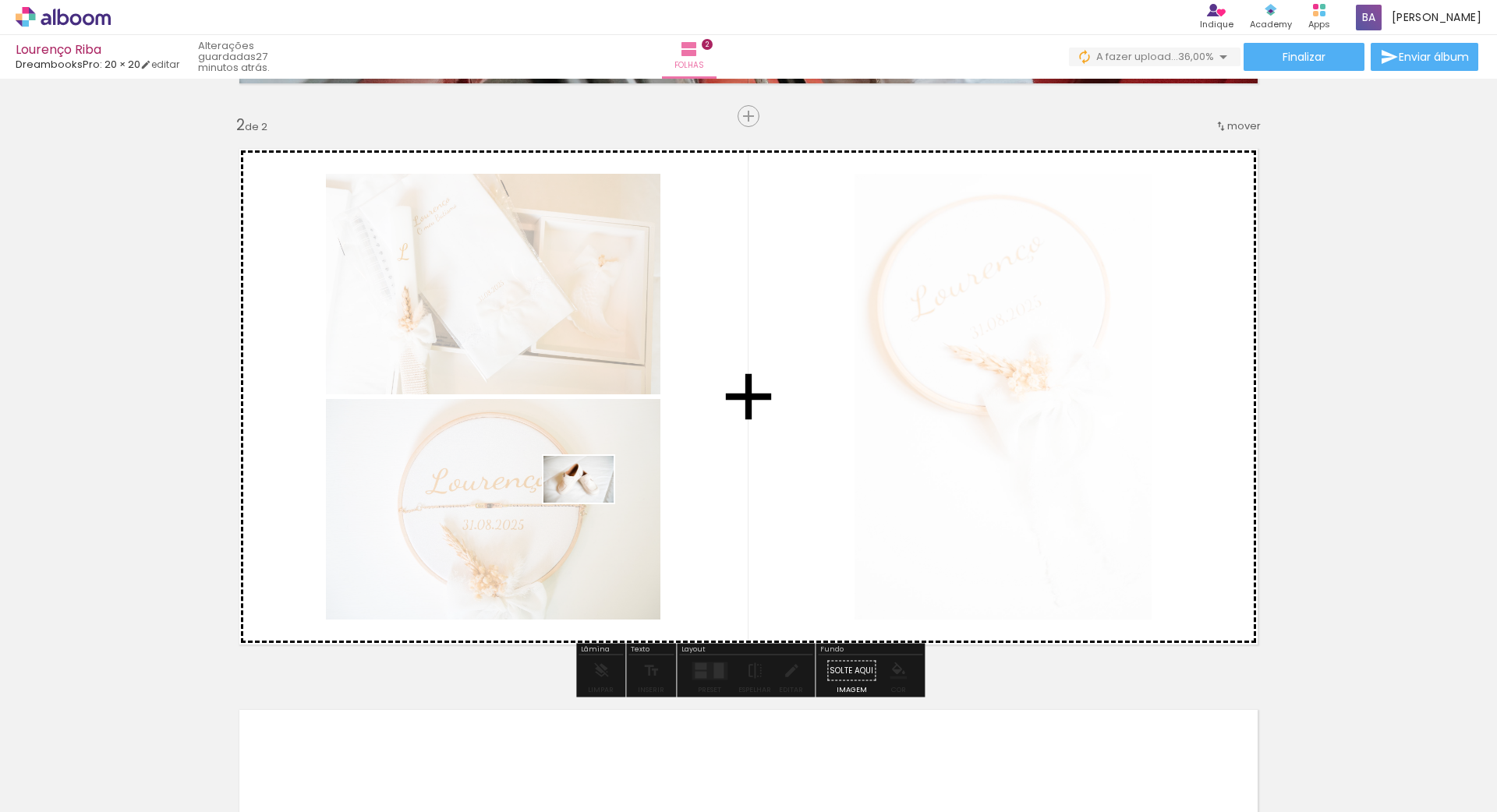
drag, startPoint x: 440, startPoint y: 761, endPoint x: 590, endPoint y: 503, distance: 298.4
click at [590, 503] on quentale-workspace at bounding box center [748, 406] width 1497 height 812
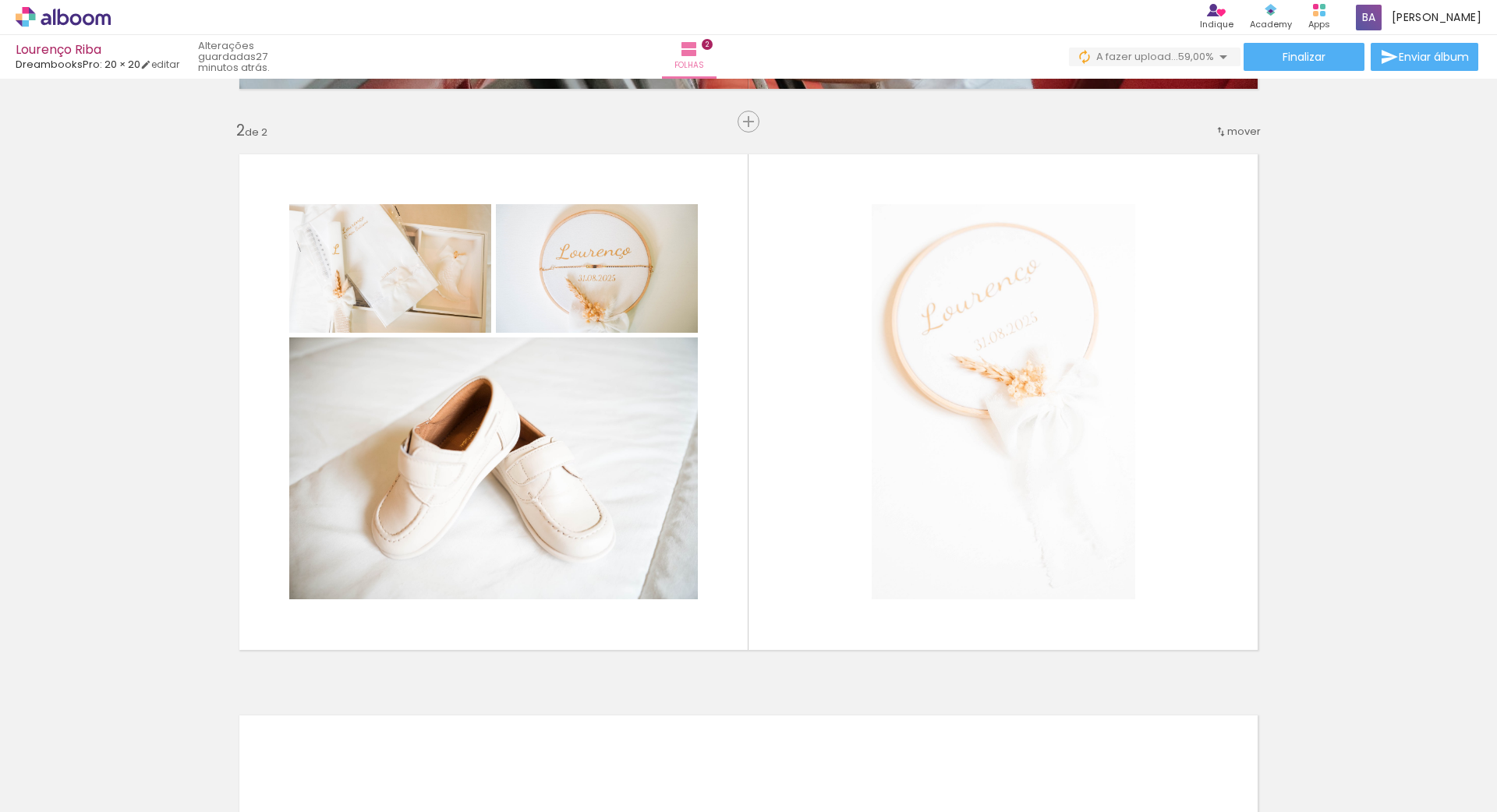
scroll to position [566, 0]
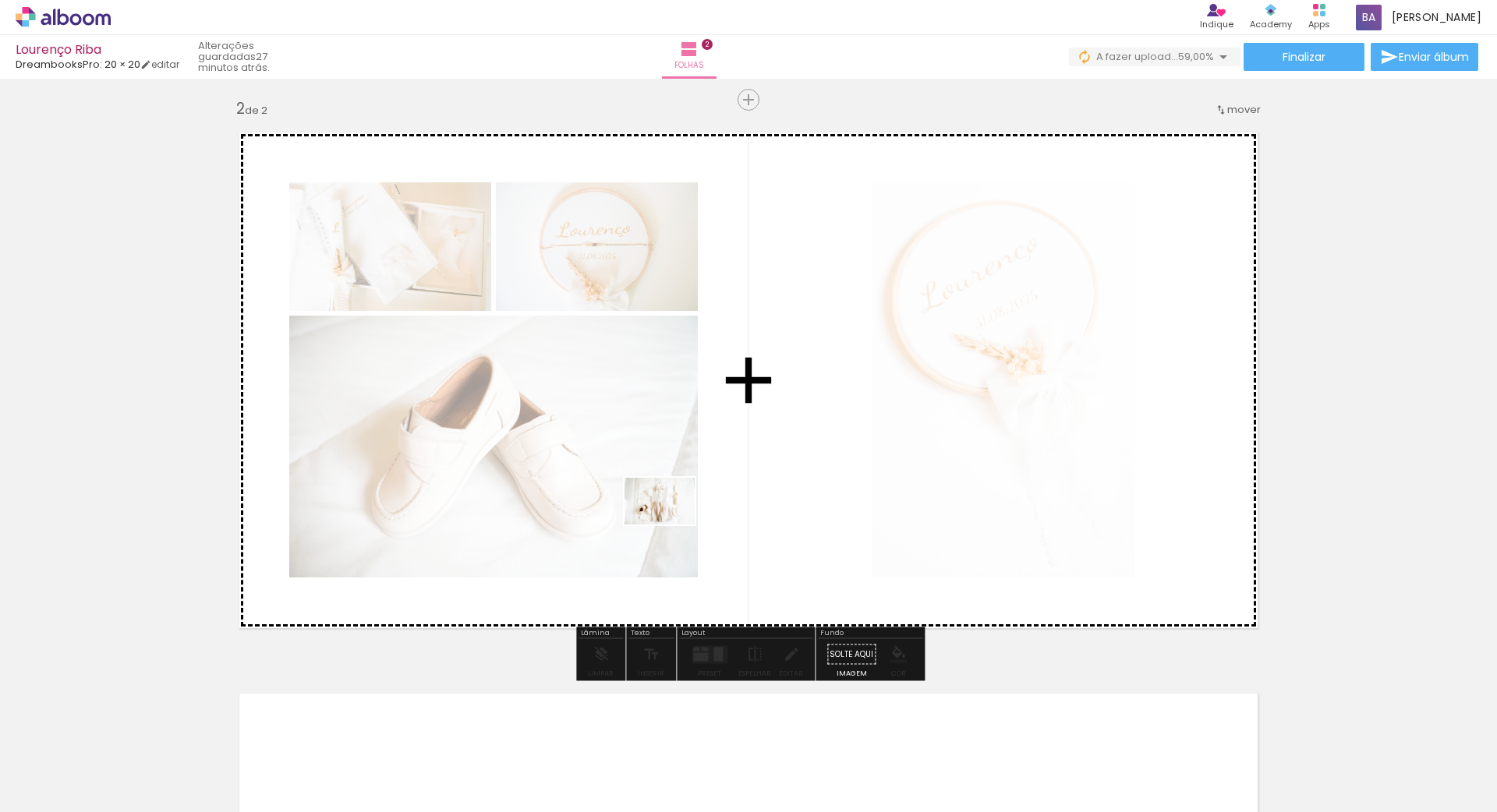
drag, startPoint x: 521, startPoint y: 755, endPoint x: 671, endPoint y: 525, distance: 274.6
click at [671, 525] on quentale-workspace at bounding box center [748, 406] width 1497 height 812
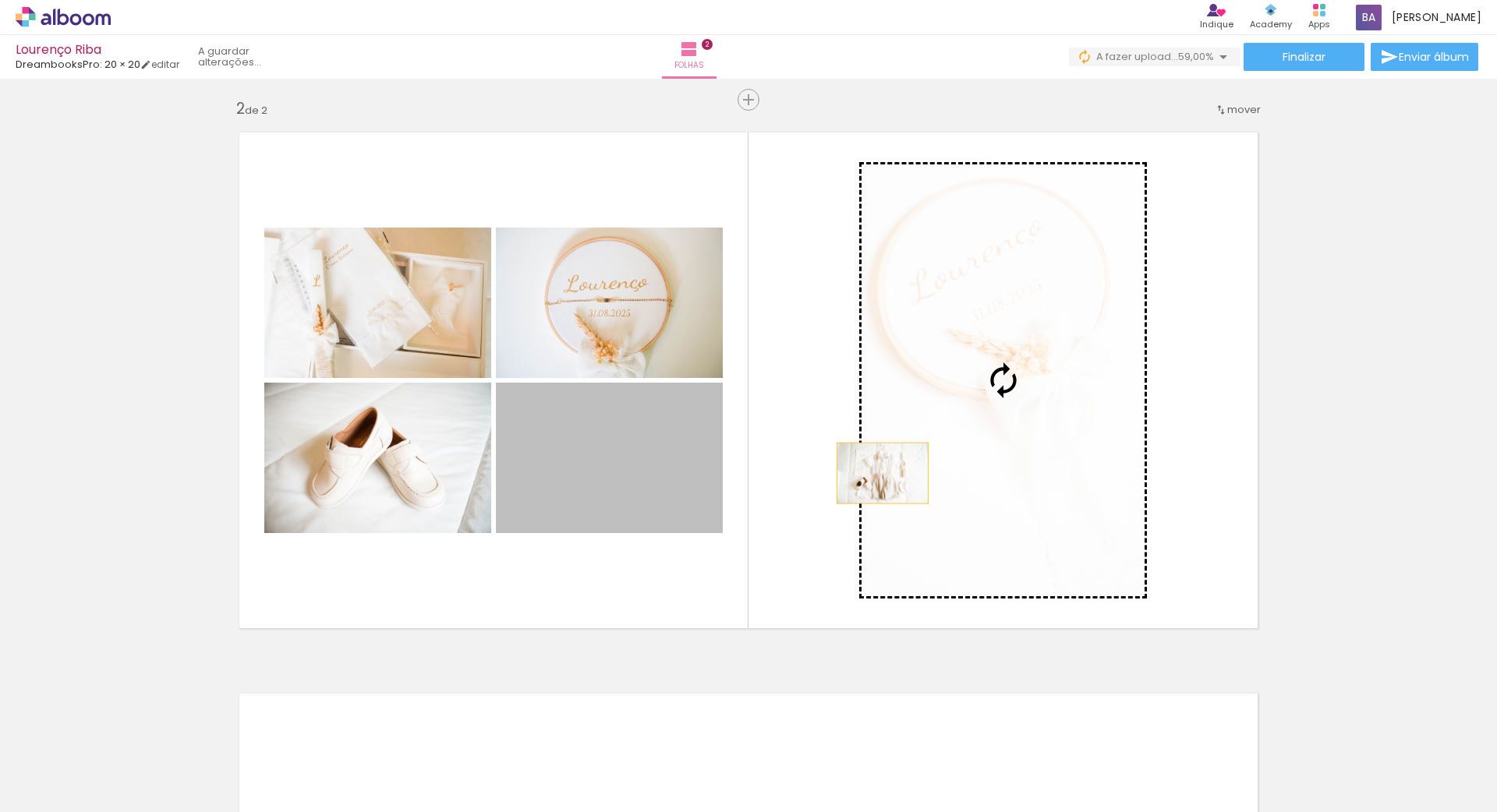
drag, startPoint x: 610, startPoint y: 471, endPoint x: 883, endPoint y: 473, distance: 273.0
click at [0, 0] on slot at bounding box center [0, 0] width 0 height 0
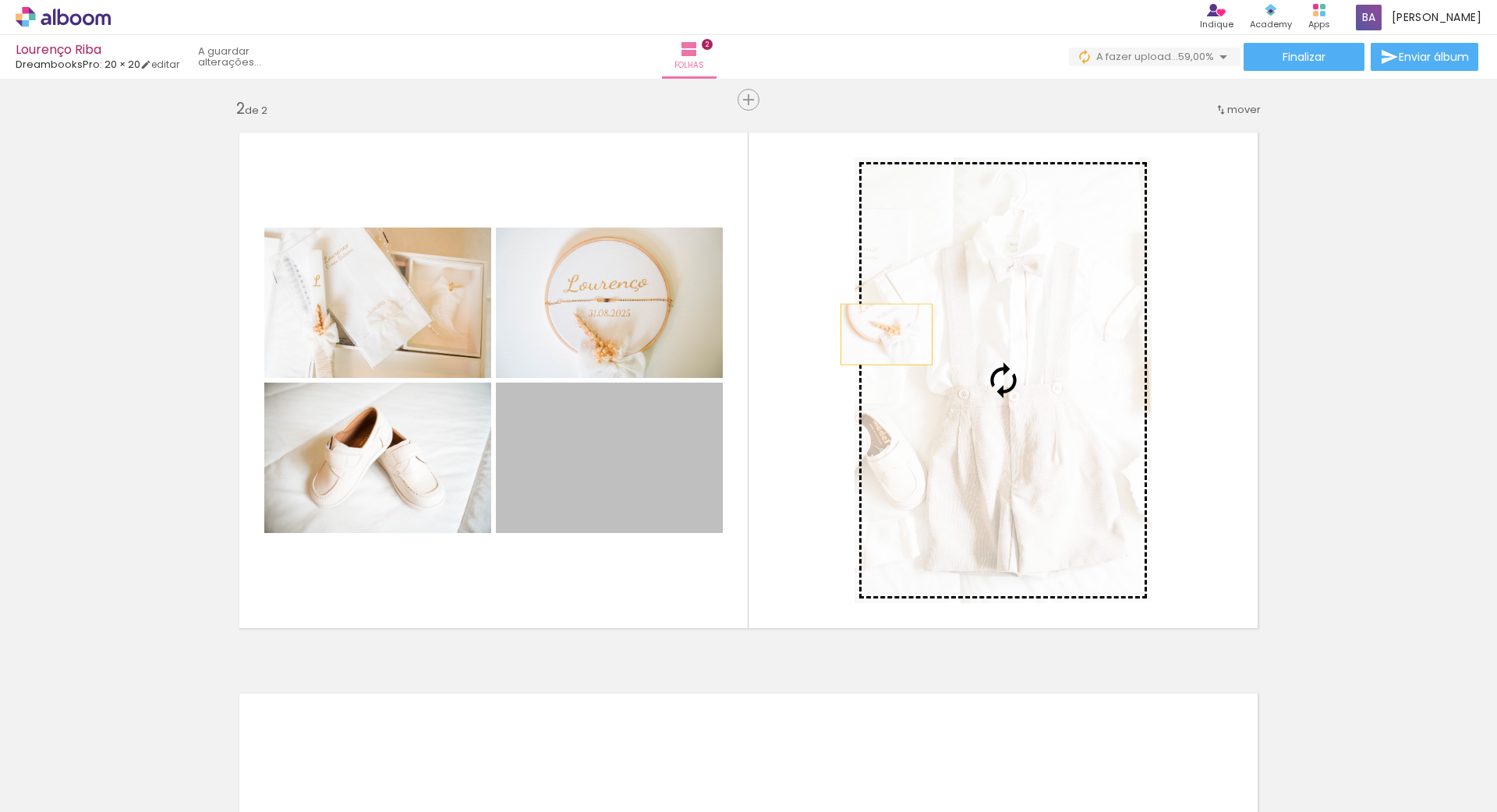
drag, startPoint x: 658, startPoint y: 468, endPoint x: 903, endPoint y: 334, distance: 279.3
click at [0, 0] on slot at bounding box center [0, 0] width 0 height 0
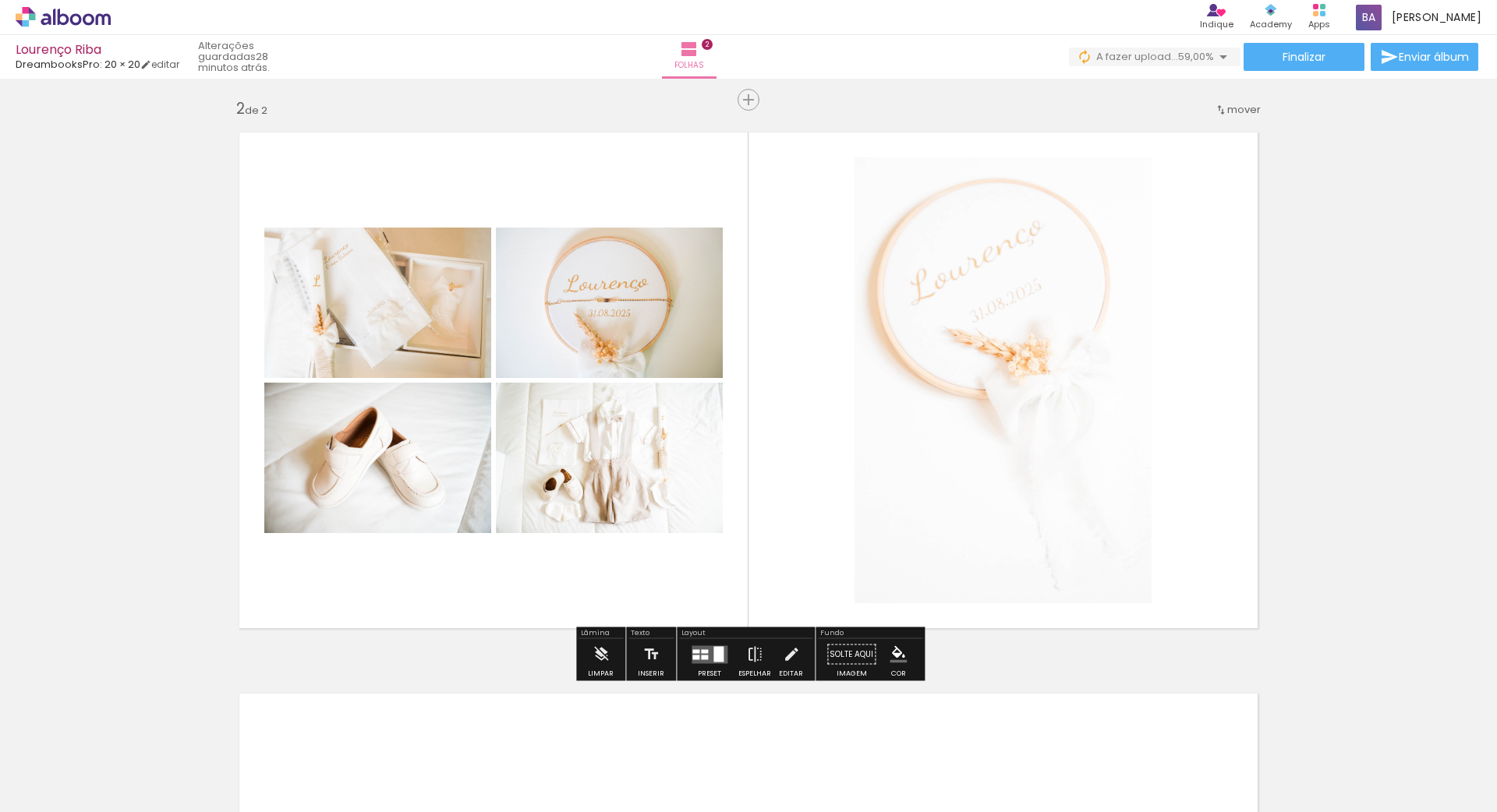
click at [803, 511] on quentale-layouter at bounding box center [748, 380] width 1045 height 522
click at [704, 653] on div at bounding box center [704, 651] width 7 height 4
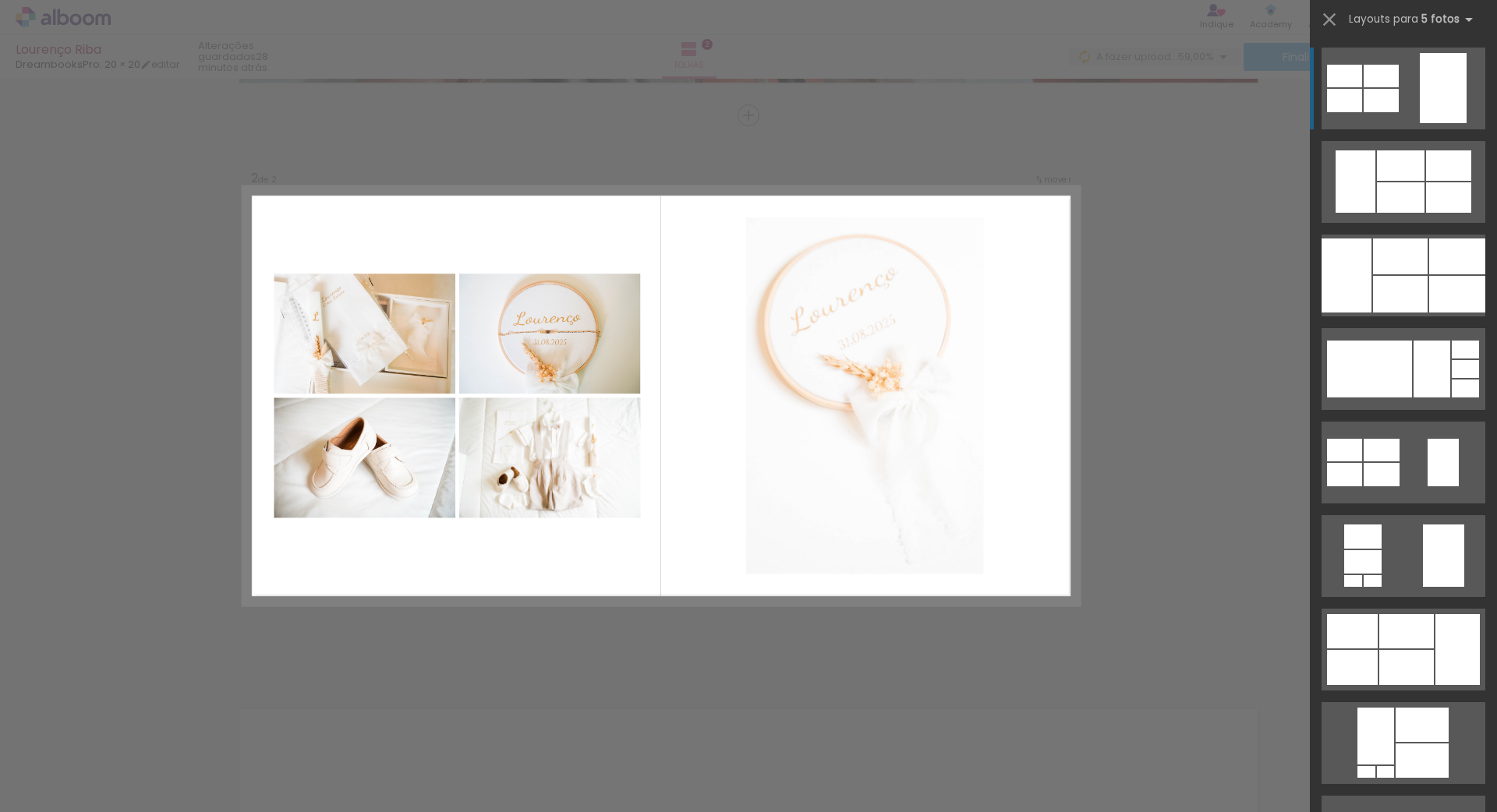
scroll to position [550, 0]
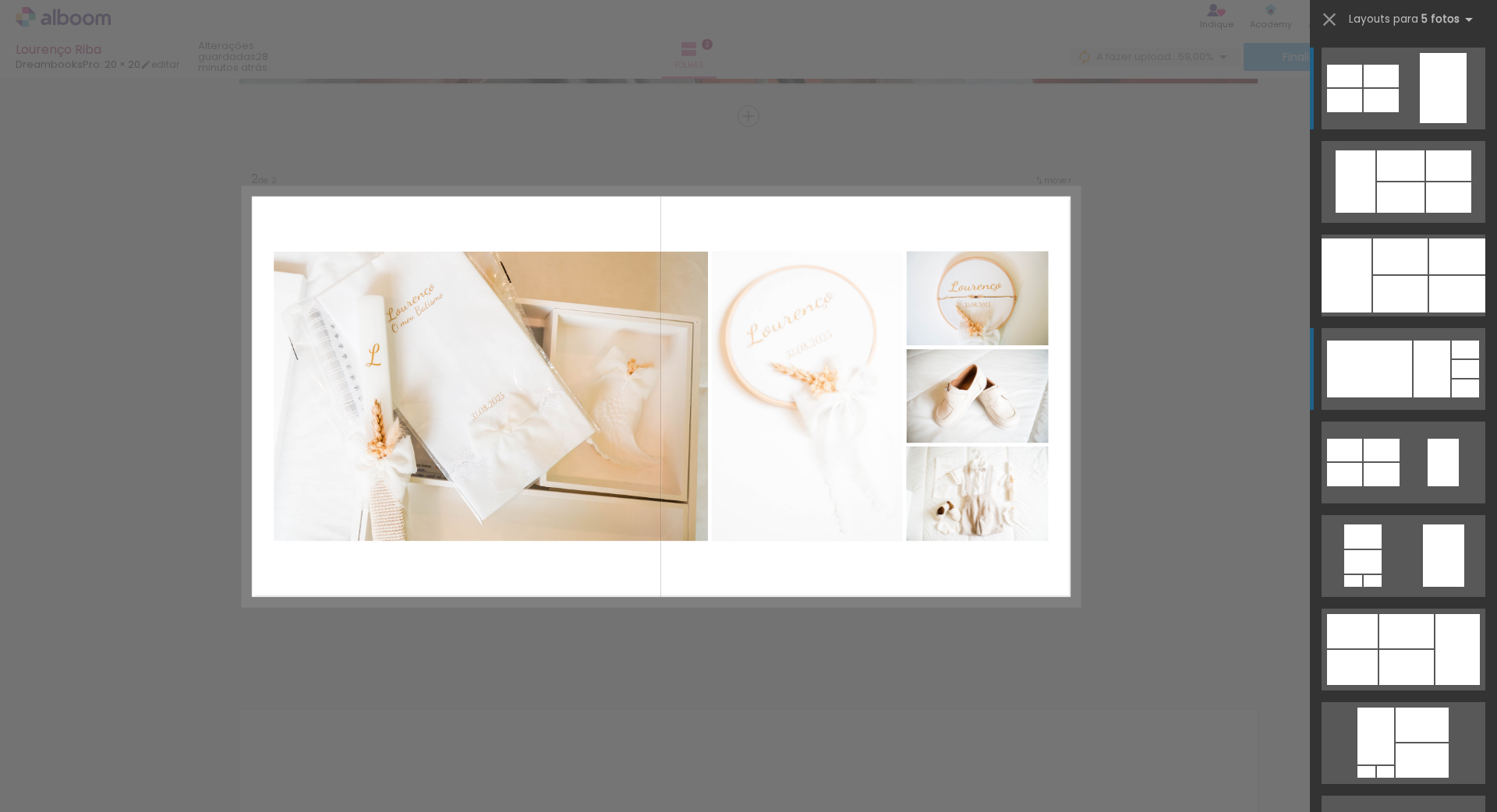
click at [1423, 365] on div at bounding box center [1432, 369] width 37 height 57
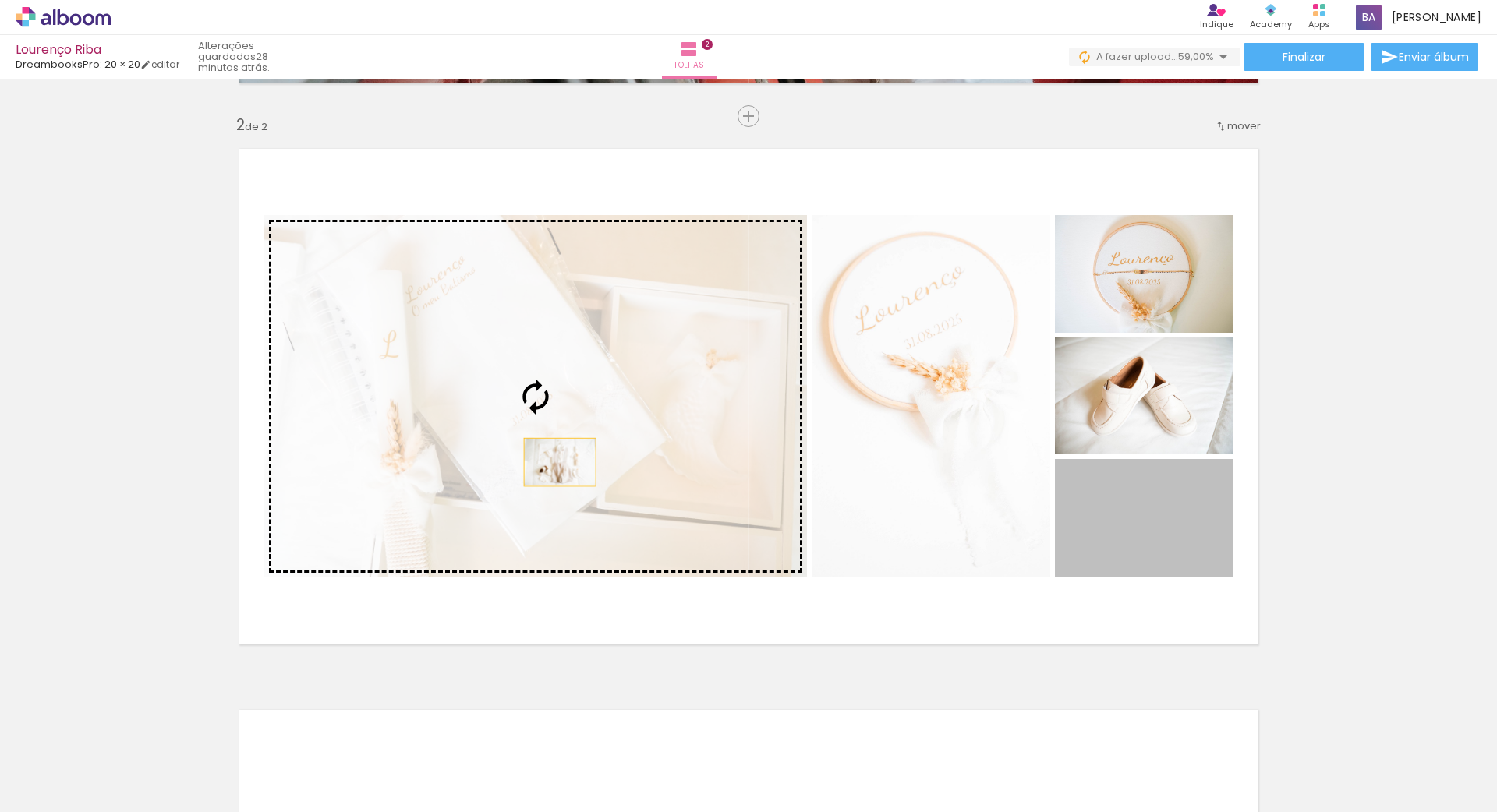
drag, startPoint x: 1137, startPoint y: 516, endPoint x: 560, endPoint y: 462, distance: 579.5
click at [0, 0] on slot at bounding box center [0, 0] width 0 height 0
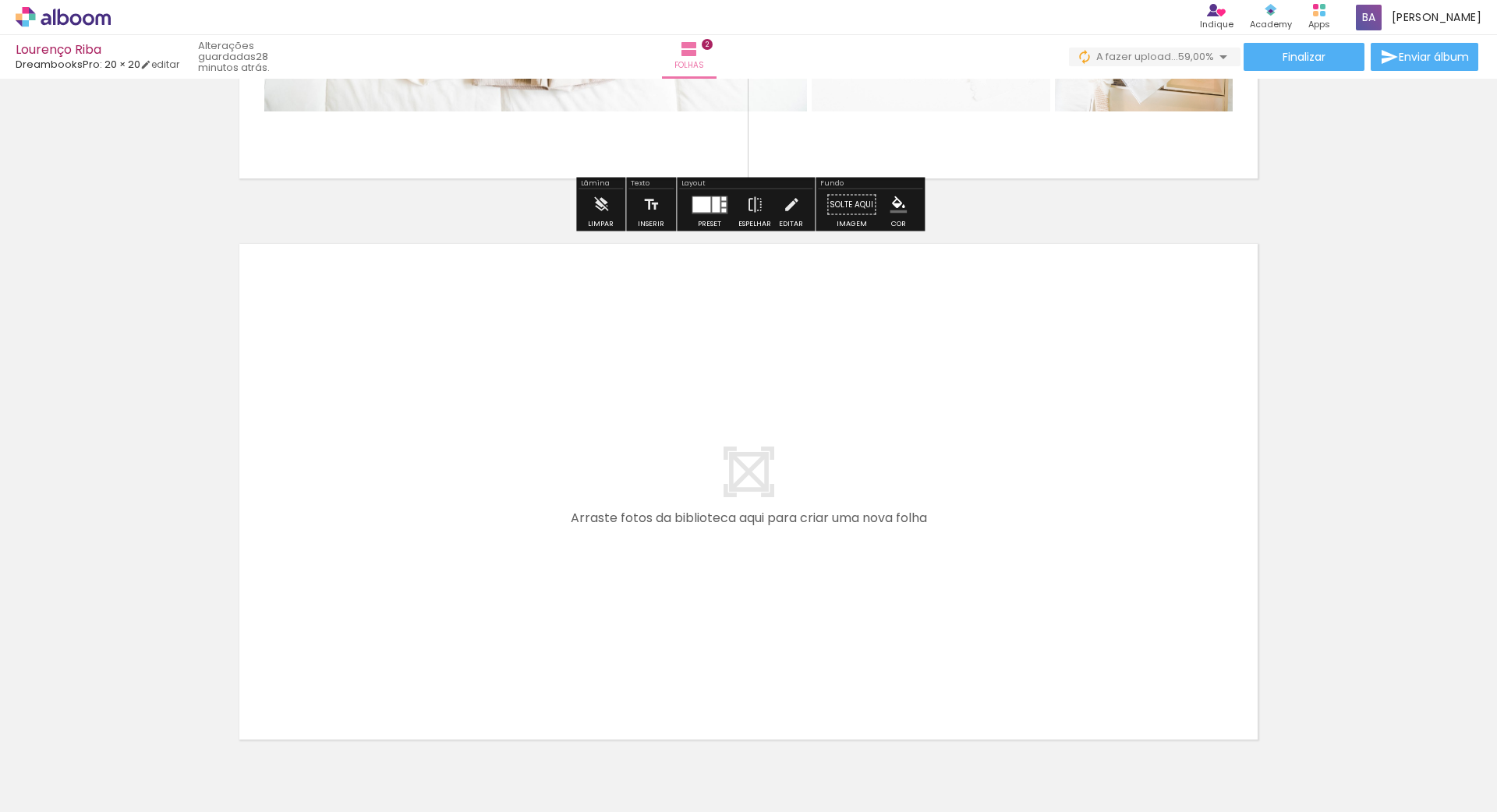
scroll to position [1079, 0]
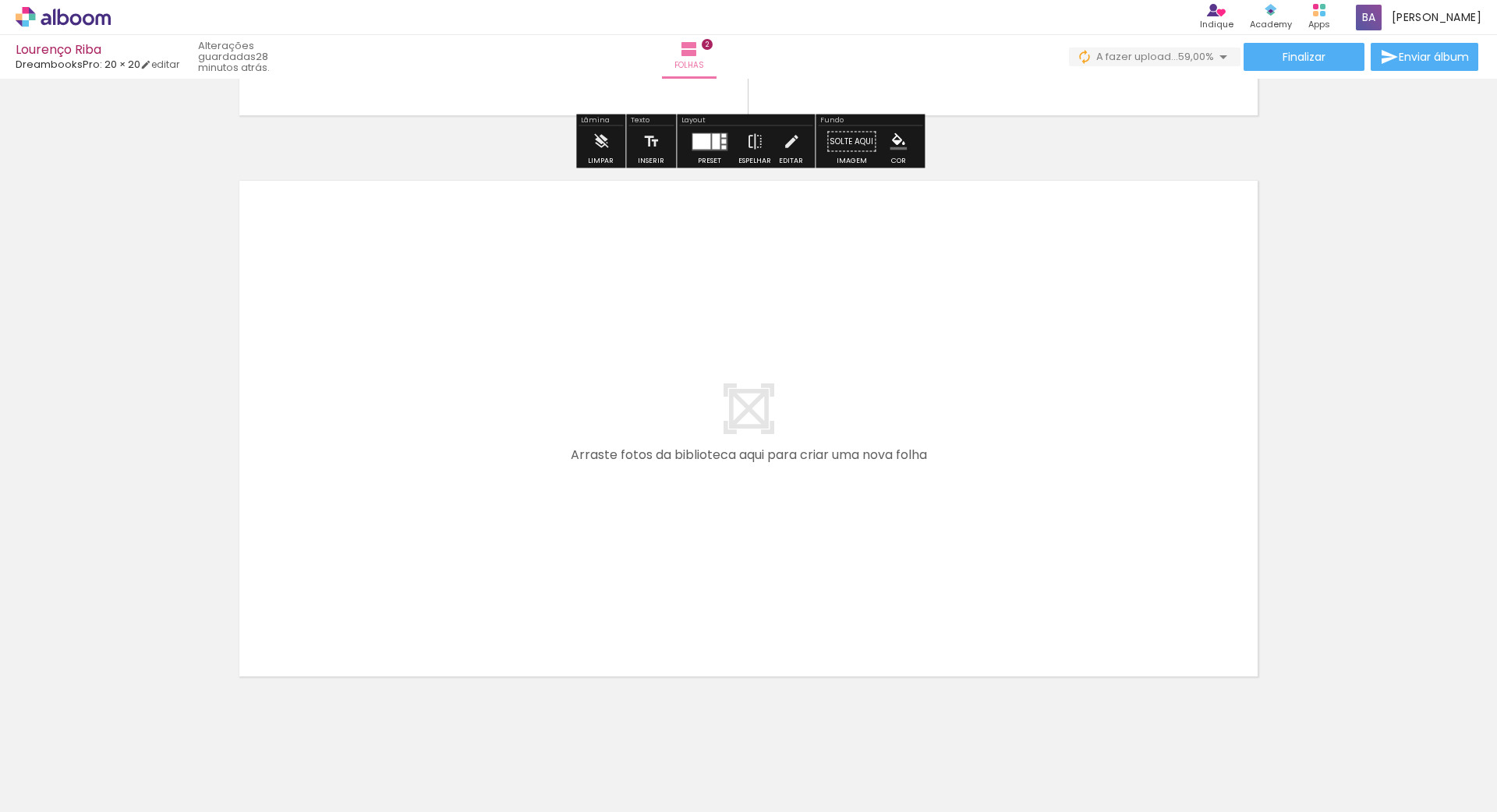
click at [609, 799] on quentale-thumb at bounding box center [592, 759] width 88 height 90
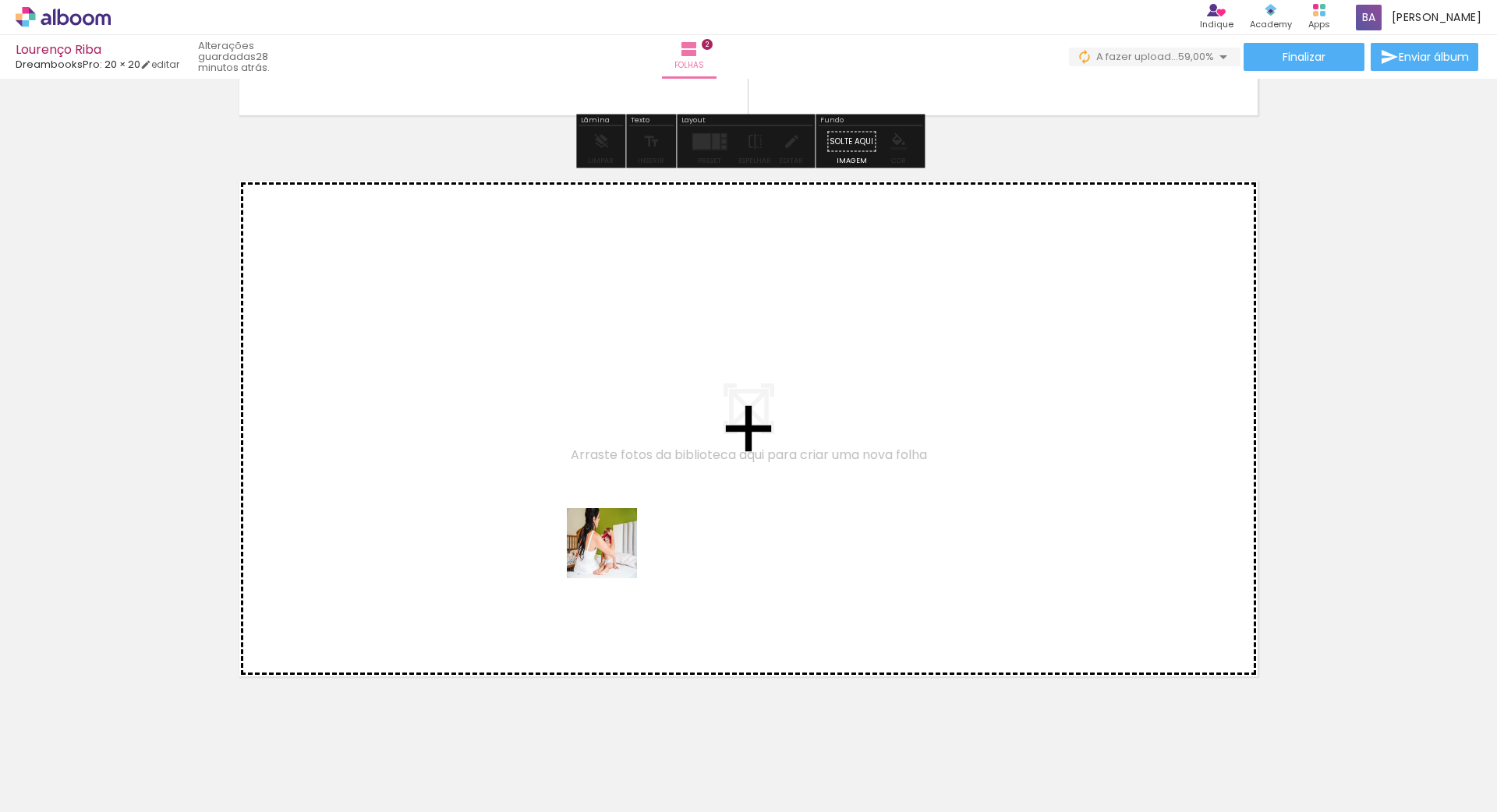
drag, startPoint x: 613, startPoint y: 766, endPoint x: 613, endPoint y: 553, distance: 213.0
click at [613, 553] on quentale-workspace at bounding box center [748, 406] width 1497 height 812
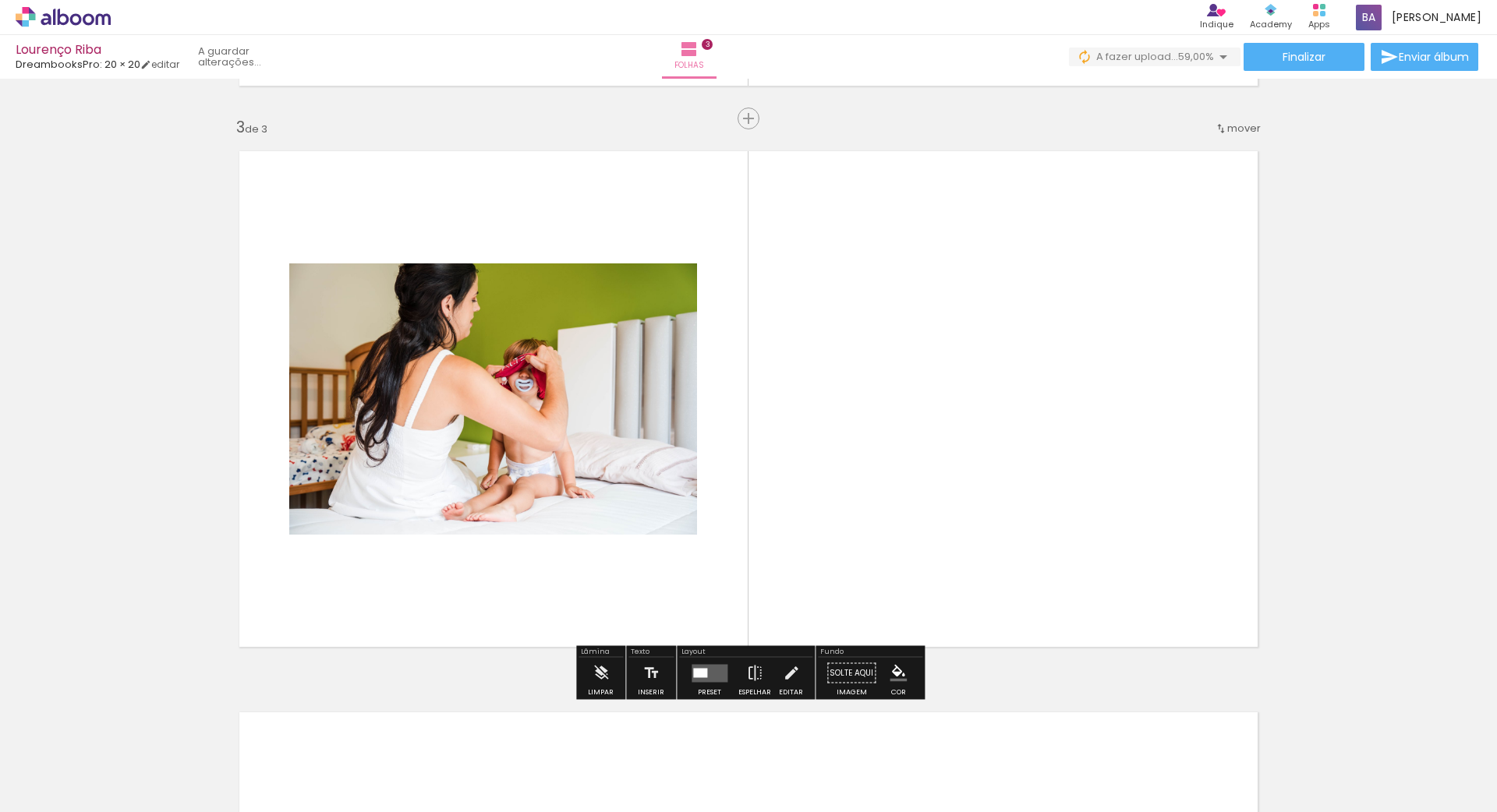
scroll to position [1111, 0]
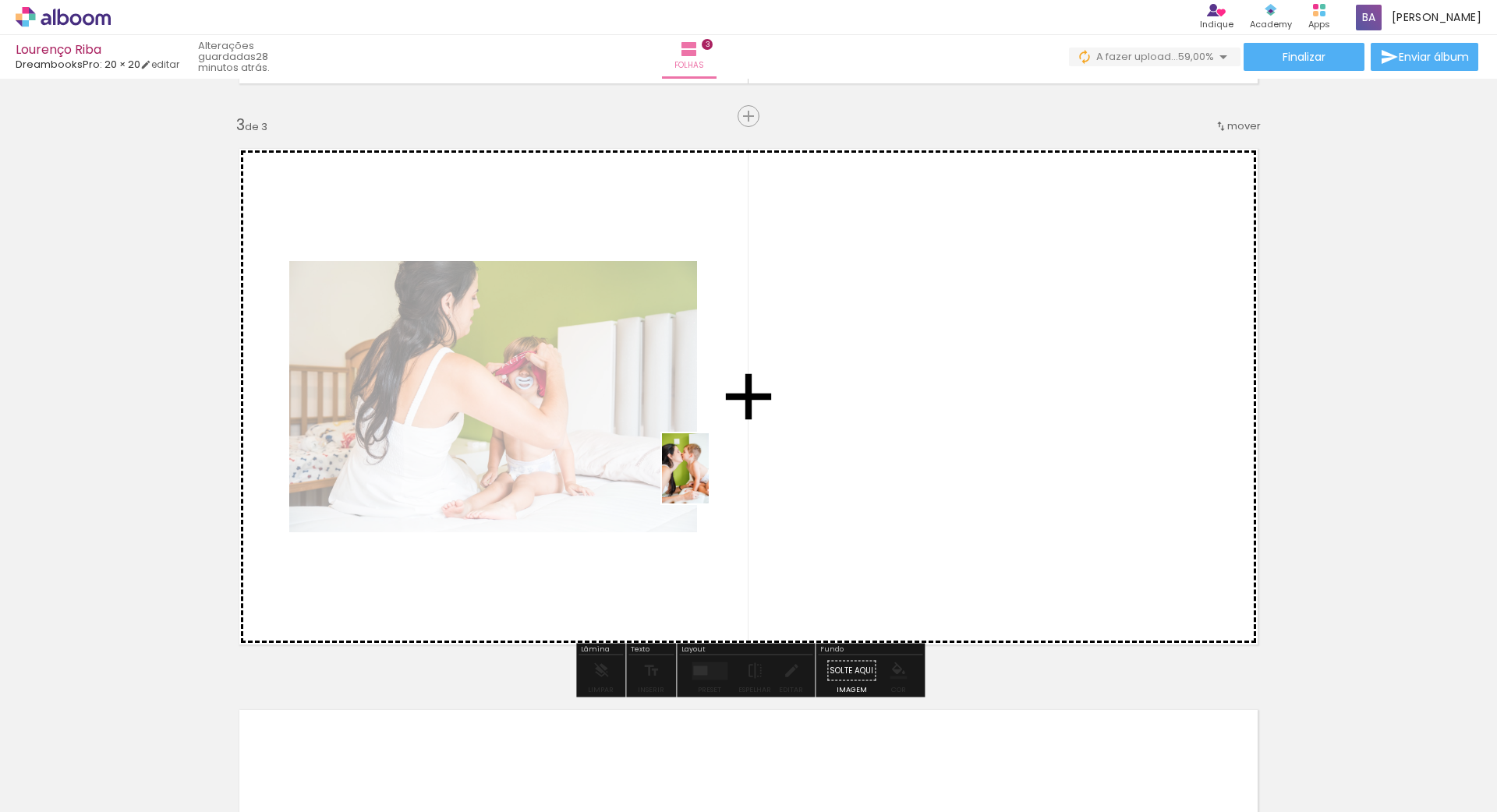
drag, startPoint x: 676, startPoint y: 748, endPoint x: 709, endPoint y: 480, distance: 270.0
click at [709, 480] on quentale-workspace at bounding box center [748, 406] width 1497 height 812
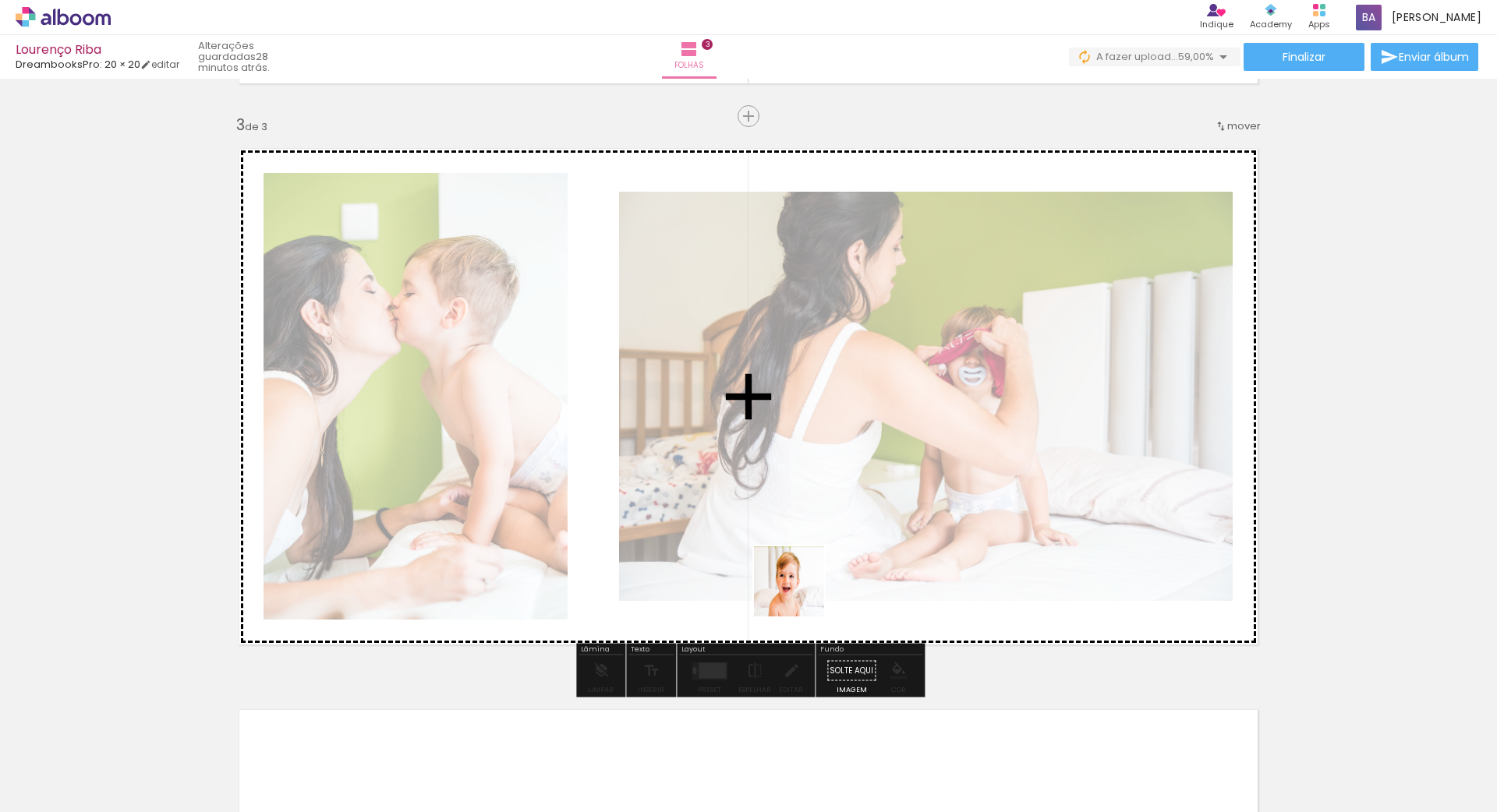
drag, startPoint x: 779, startPoint y: 768, endPoint x: 803, endPoint y: 584, distance: 185.6
click at [803, 584] on quentale-workspace at bounding box center [748, 406] width 1497 height 812
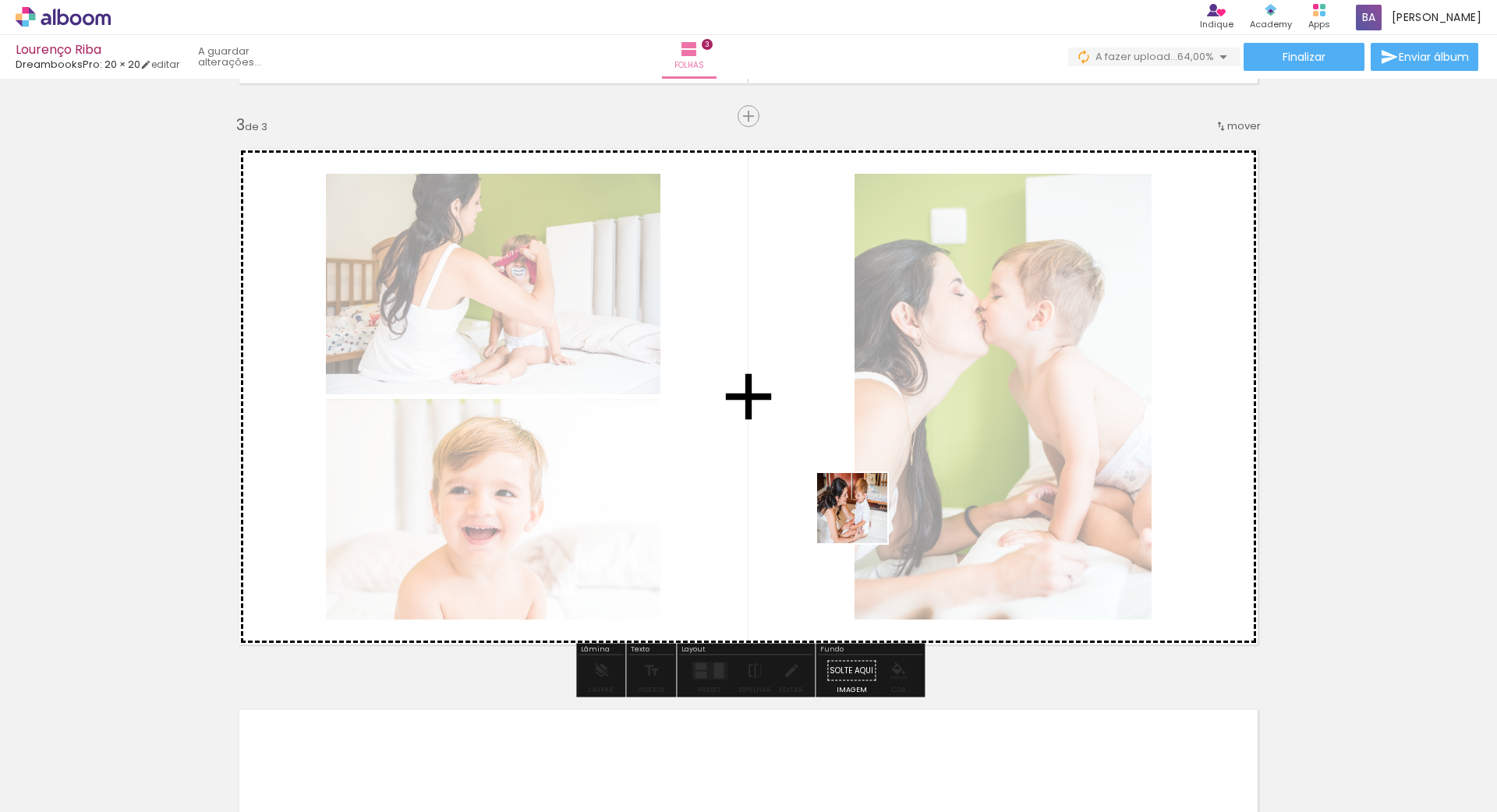
drag, startPoint x: 868, startPoint y: 771, endPoint x: 863, endPoint y: 518, distance: 253.0
click at [863, 518] on quentale-workspace at bounding box center [748, 406] width 1497 height 812
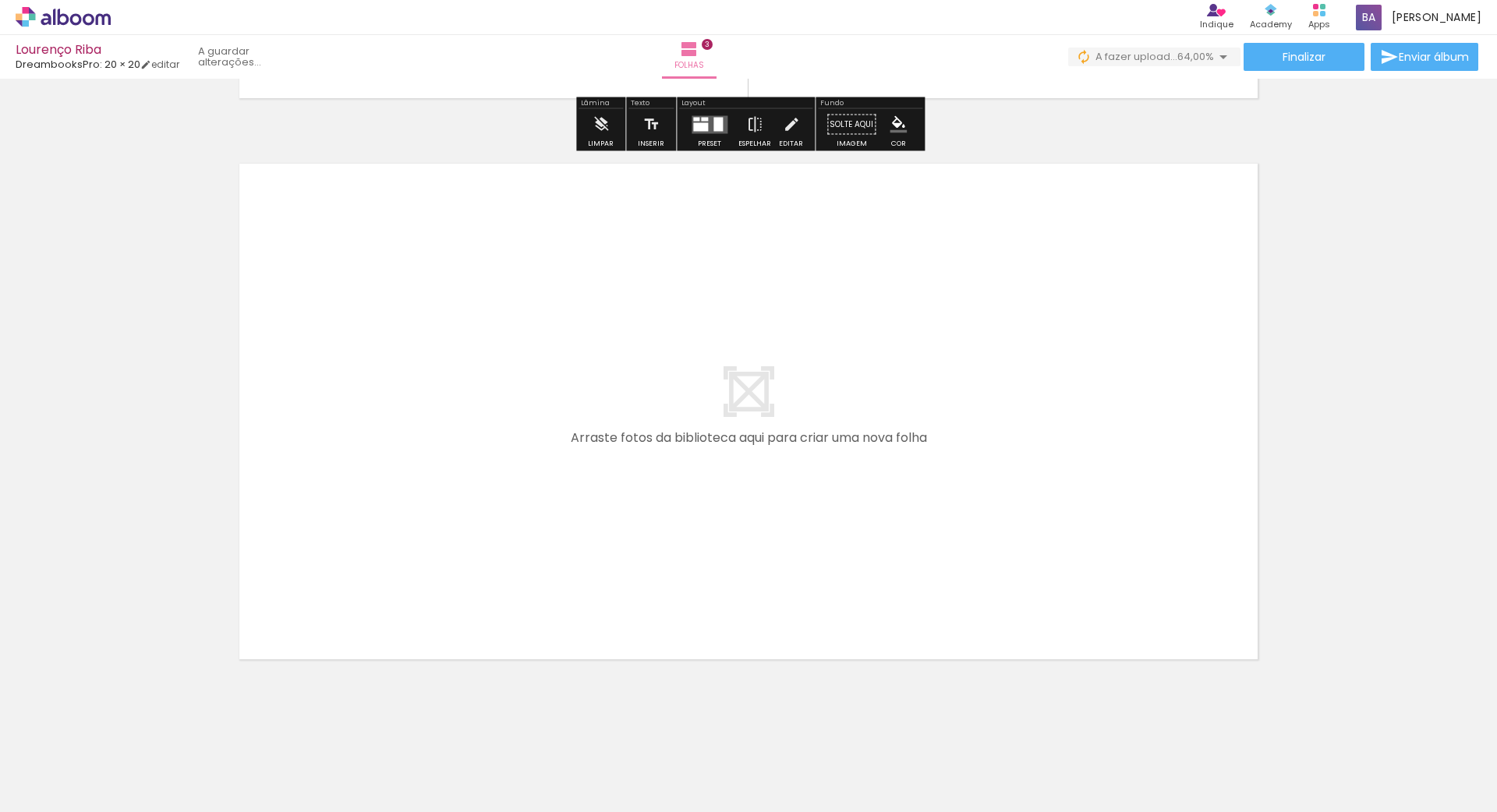
scroll to position [1668, 0]
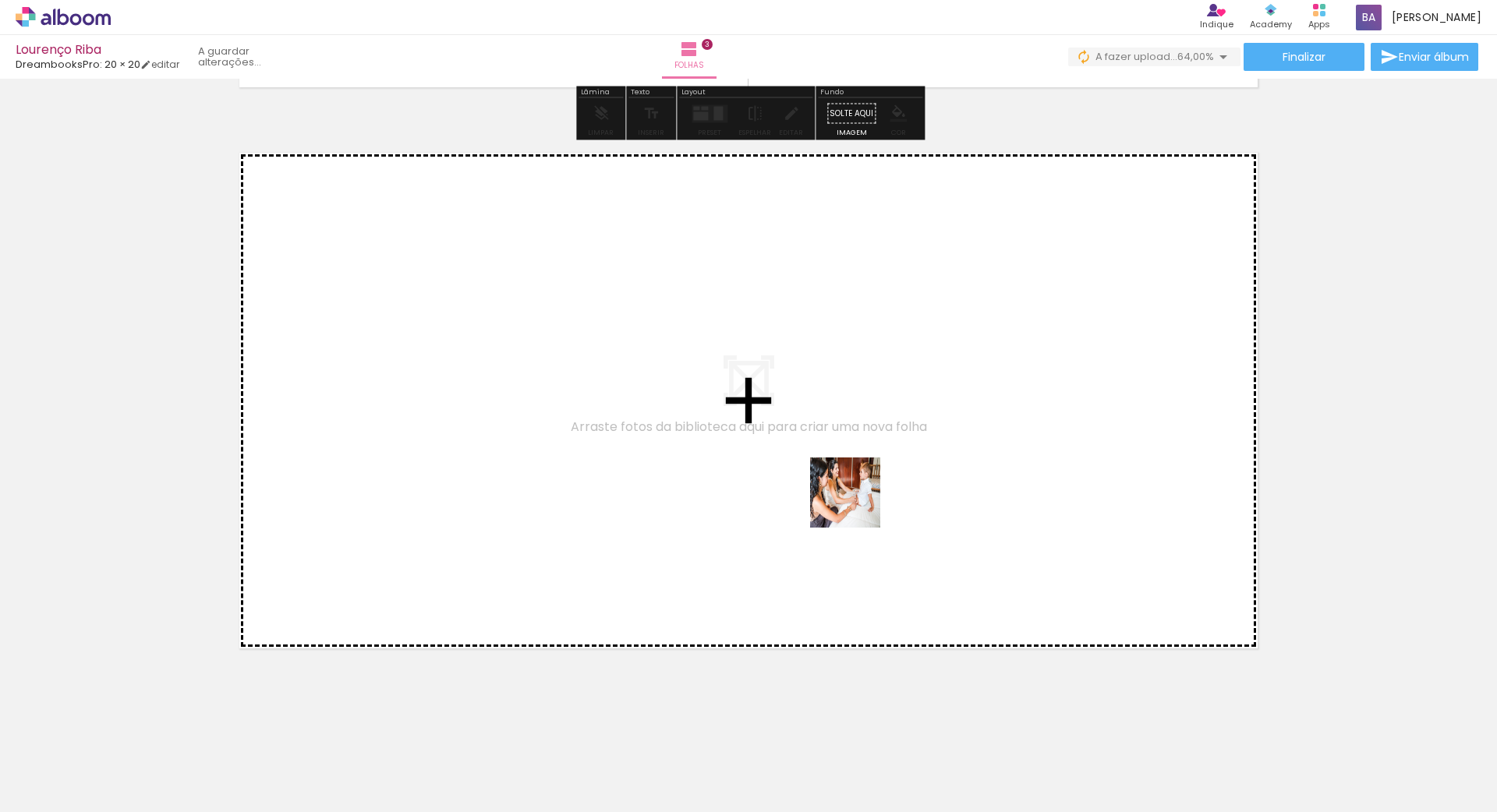
drag, startPoint x: 925, startPoint y: 750, endPoint x: 853, endPoint y: 478, distance: 281.4
click at [853, 478] on quentale-workspace at bounding box center [748, 406] width 1497 height 812
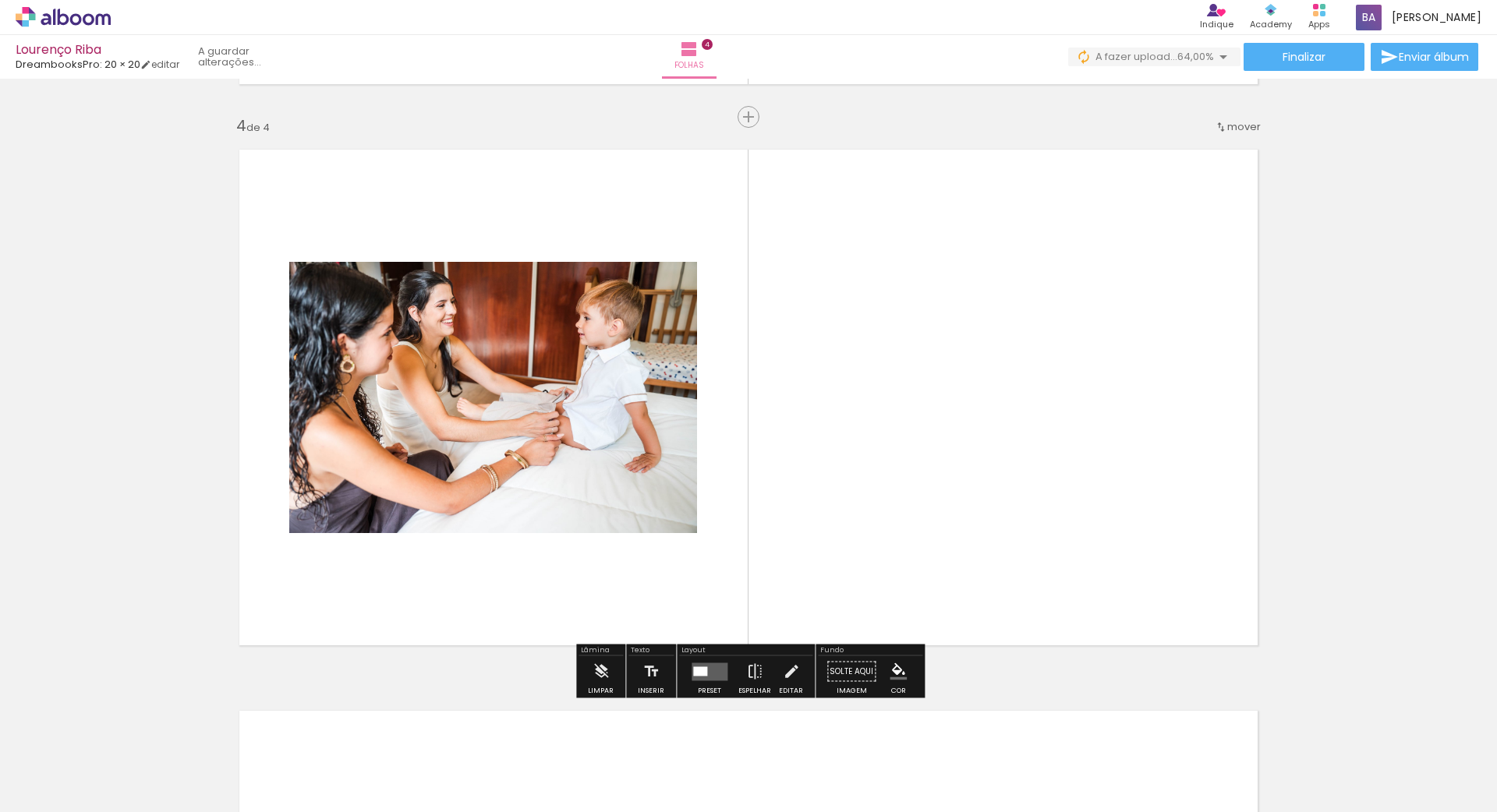
scroll to position [1672, 0]
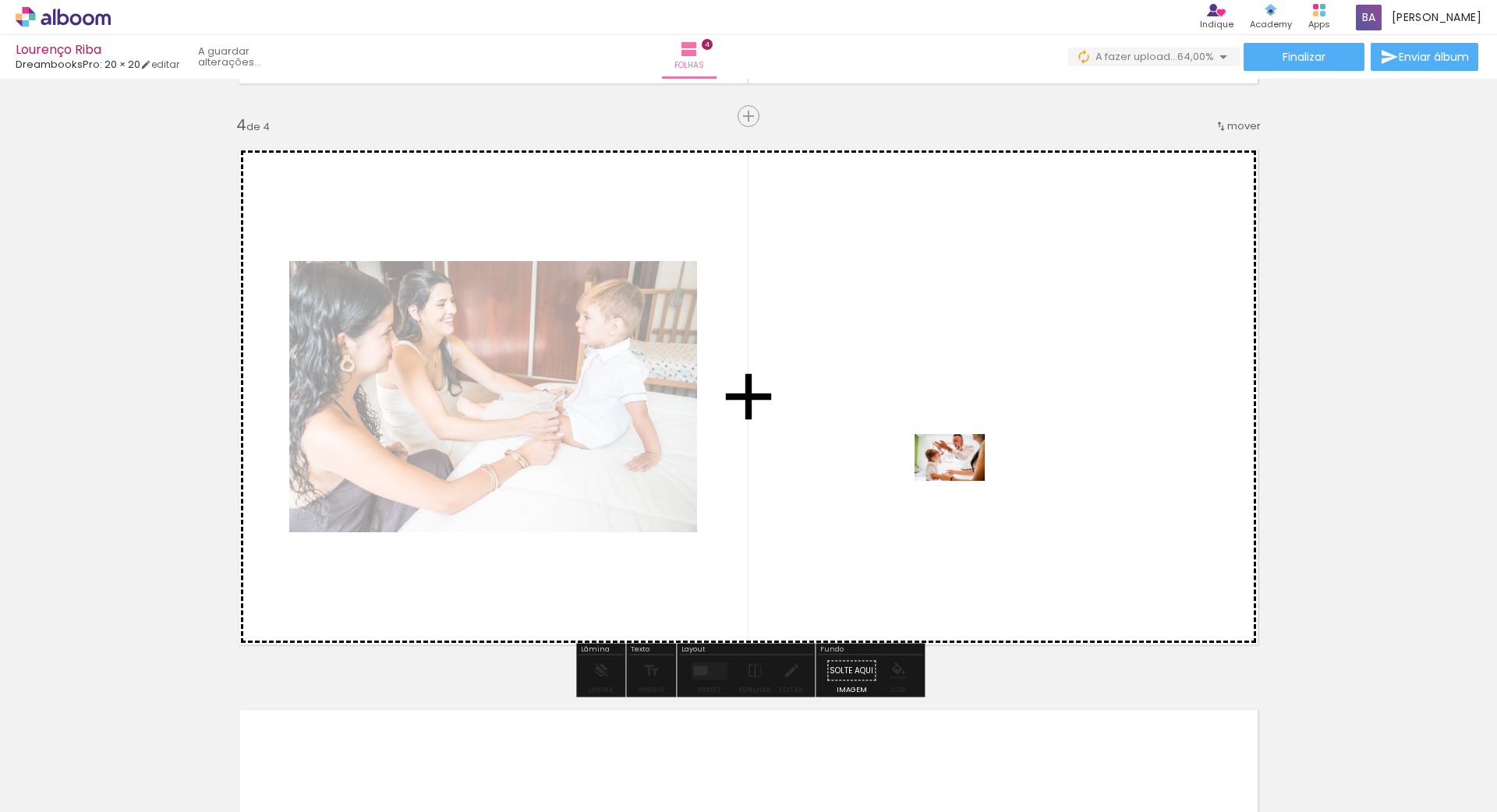
drag, startPoint x: 1041, startPoint y: 750, endPoint x: 961, endPoint y: 481, distance: 280.6
click at [961, 481] on quentale-workspace at bounding box center [748, 406] width 1497 height 812
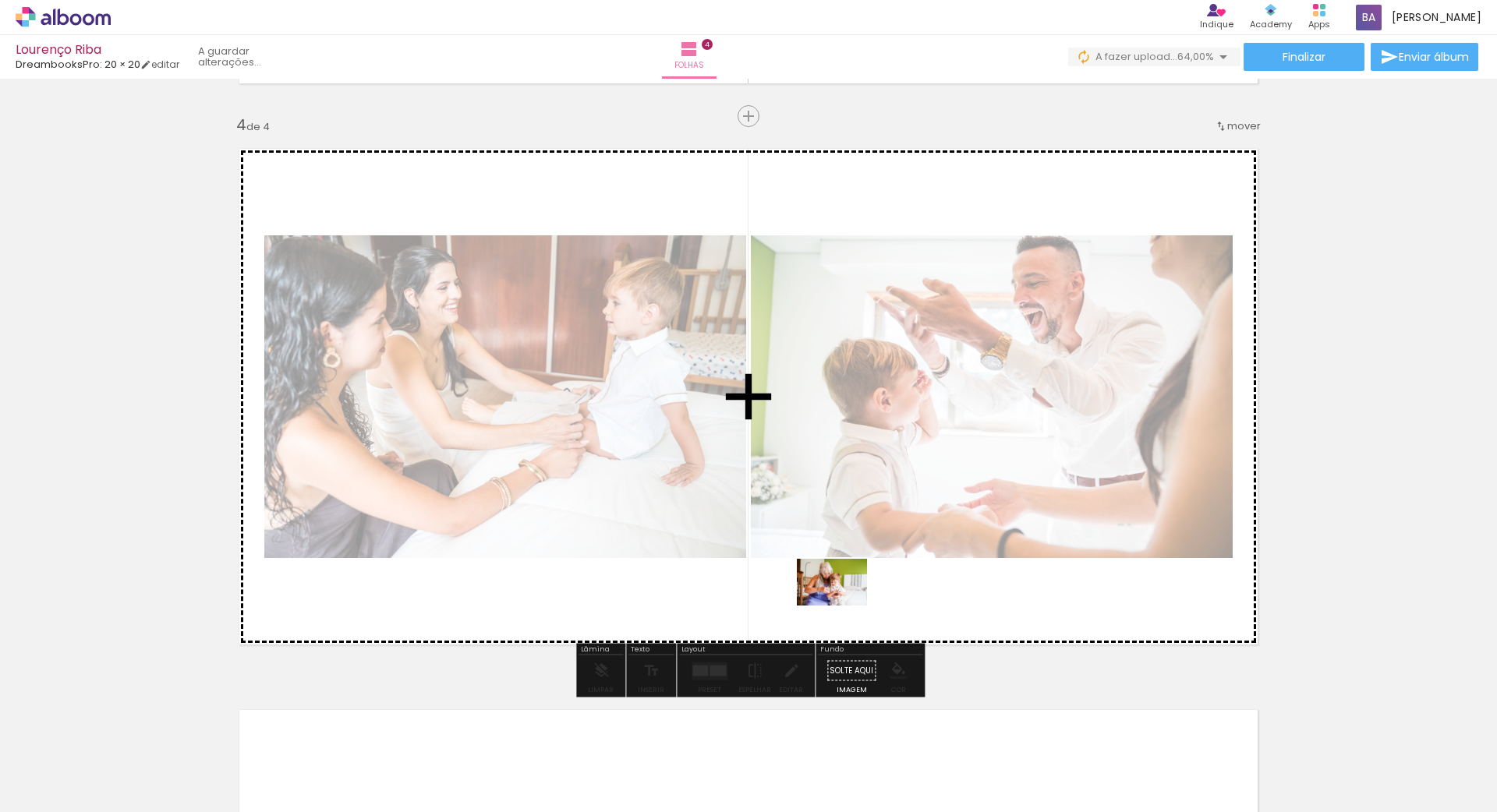
drag, startPoint x: 1114, startPoint y: 752, endPoint x: 871, endPoint y: 607, distance: 283.0
click at [871, 607] on quentale-workspace at bounding box center [748, 406] width 1497 height 812
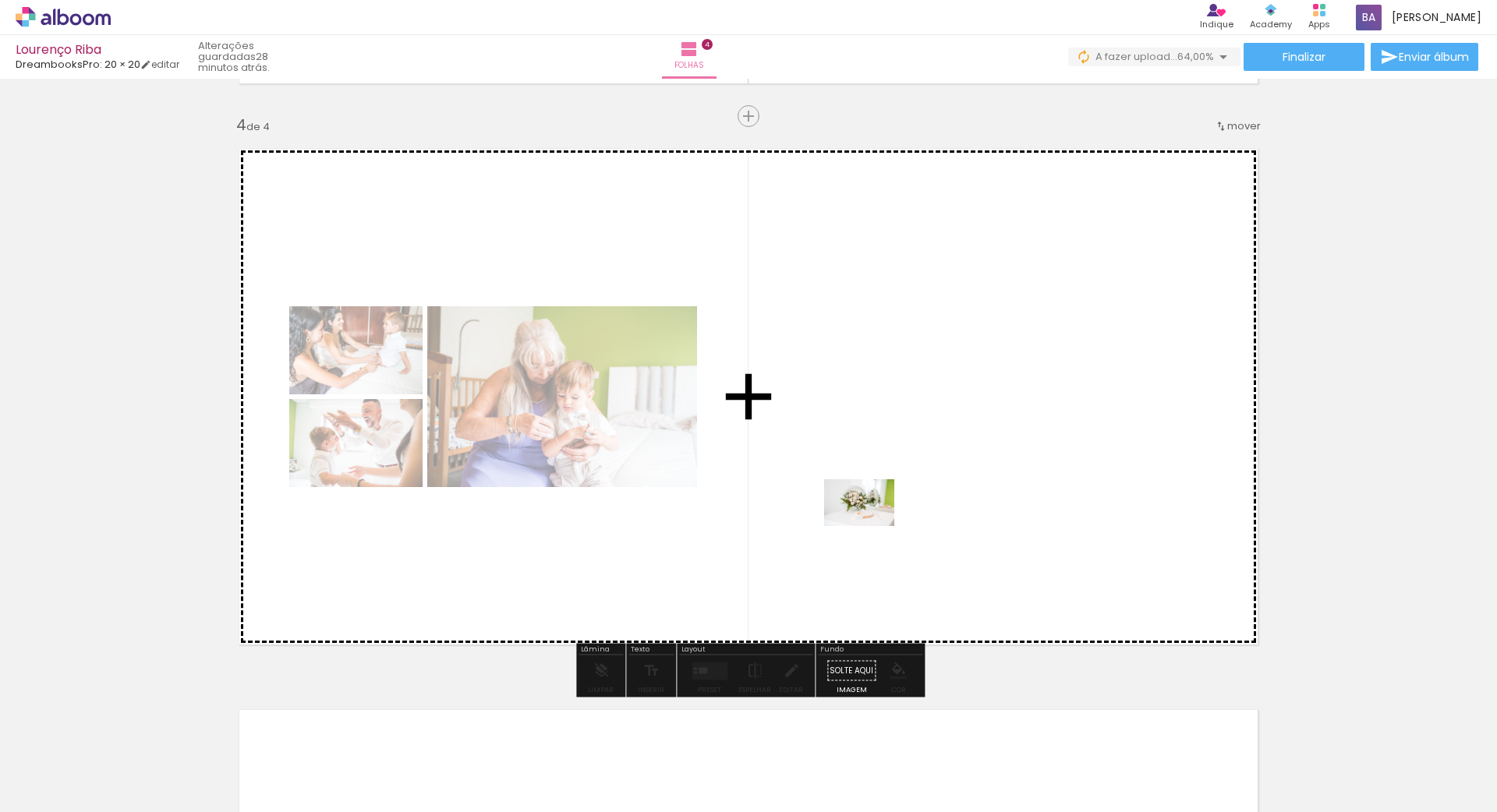
drag, startPoint x: 1206, startPoint y: 758, endPoint x: 846, endPoint y: 522, distance: 430.5
click at [846, 522] on quentale-workspace at bounding box center [748, 406] width 1497 height 812
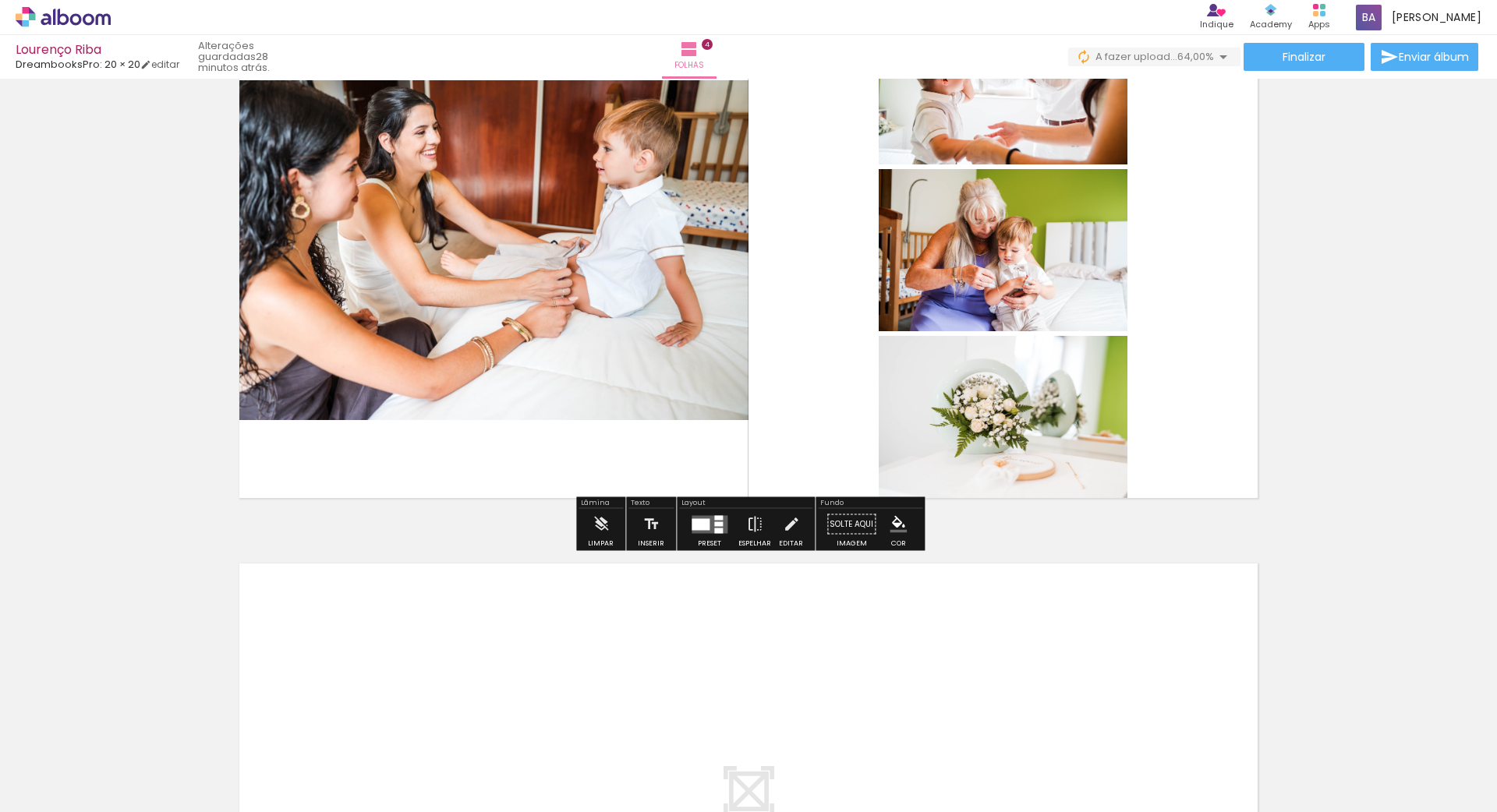
scroll to position [1820, 0]
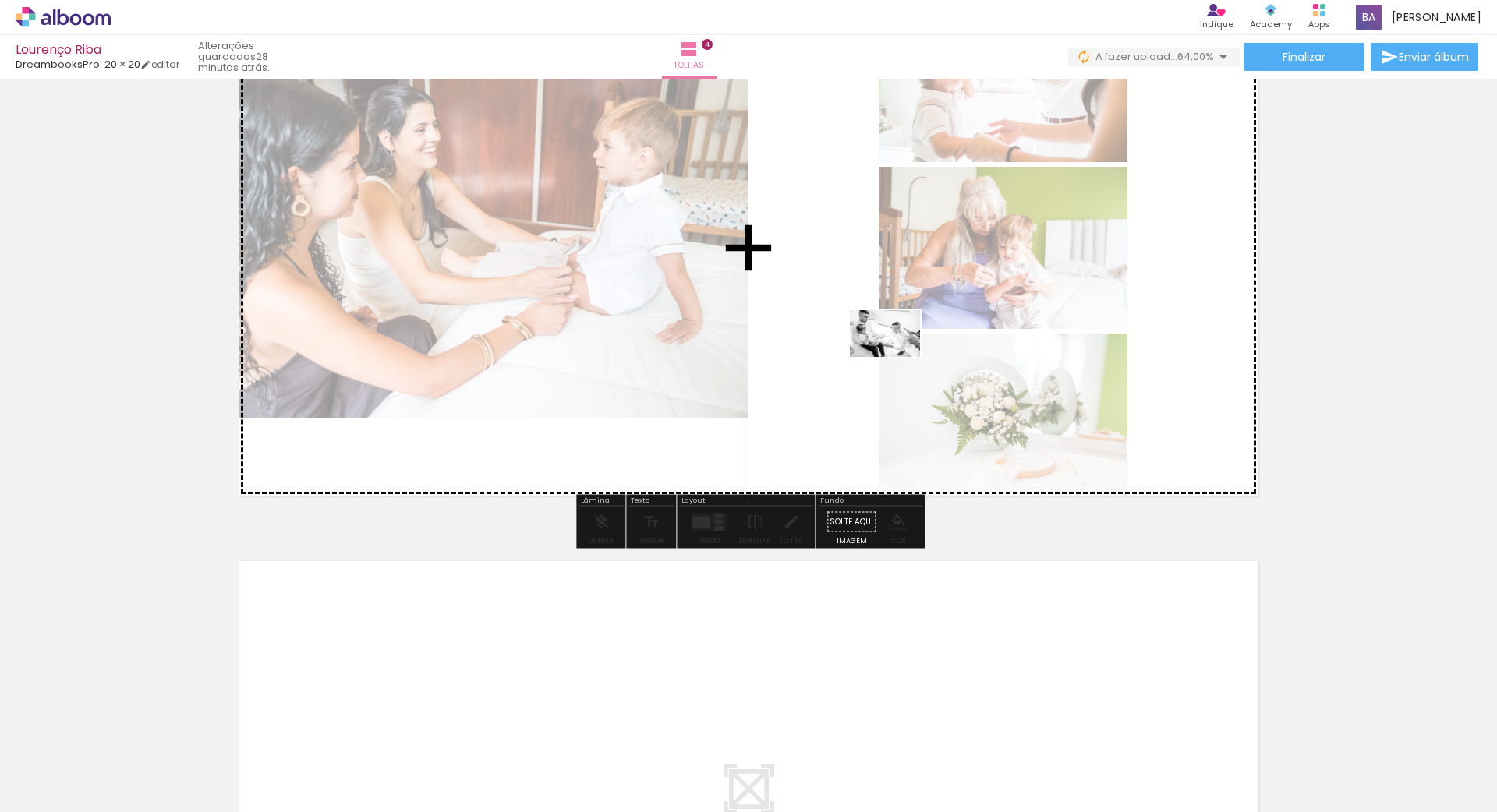
drag, startPoint x: 1281, startPoint y: 755, endPoint x: 896, endPoint y: 357, distance: 553.7
click at [896, 357] on quentale-workspace at bounding box center [748, 406] width 1497 height 812
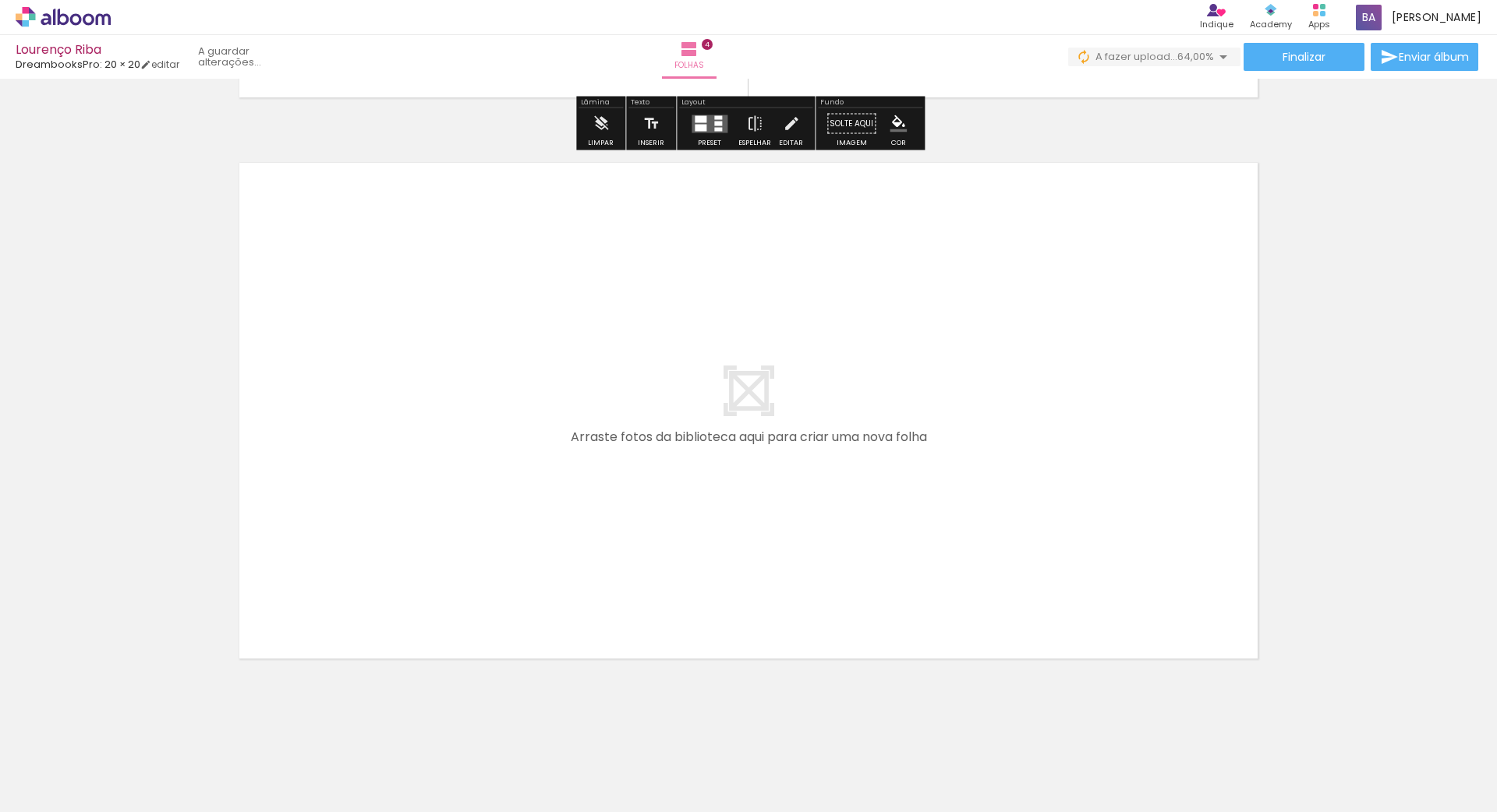
scroll to position [0, 763]
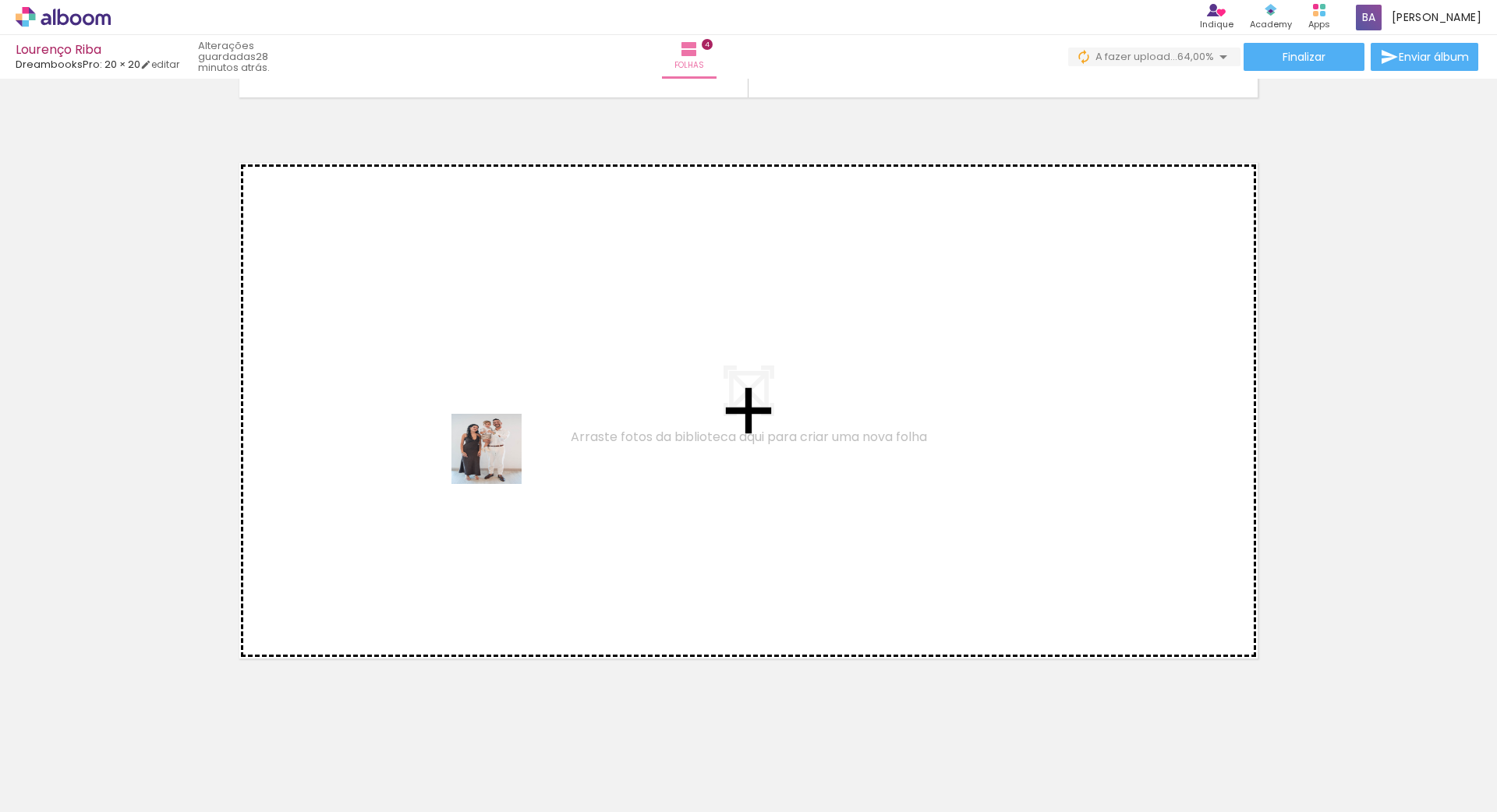
drag, startPoint x: 708, startPoint y: 770, endPoint x: 425, endPoint y: 342, distance: 513.1
click at [425, 342] on quentale-workspace at bounding box center [748, 406] width 1497 height 812
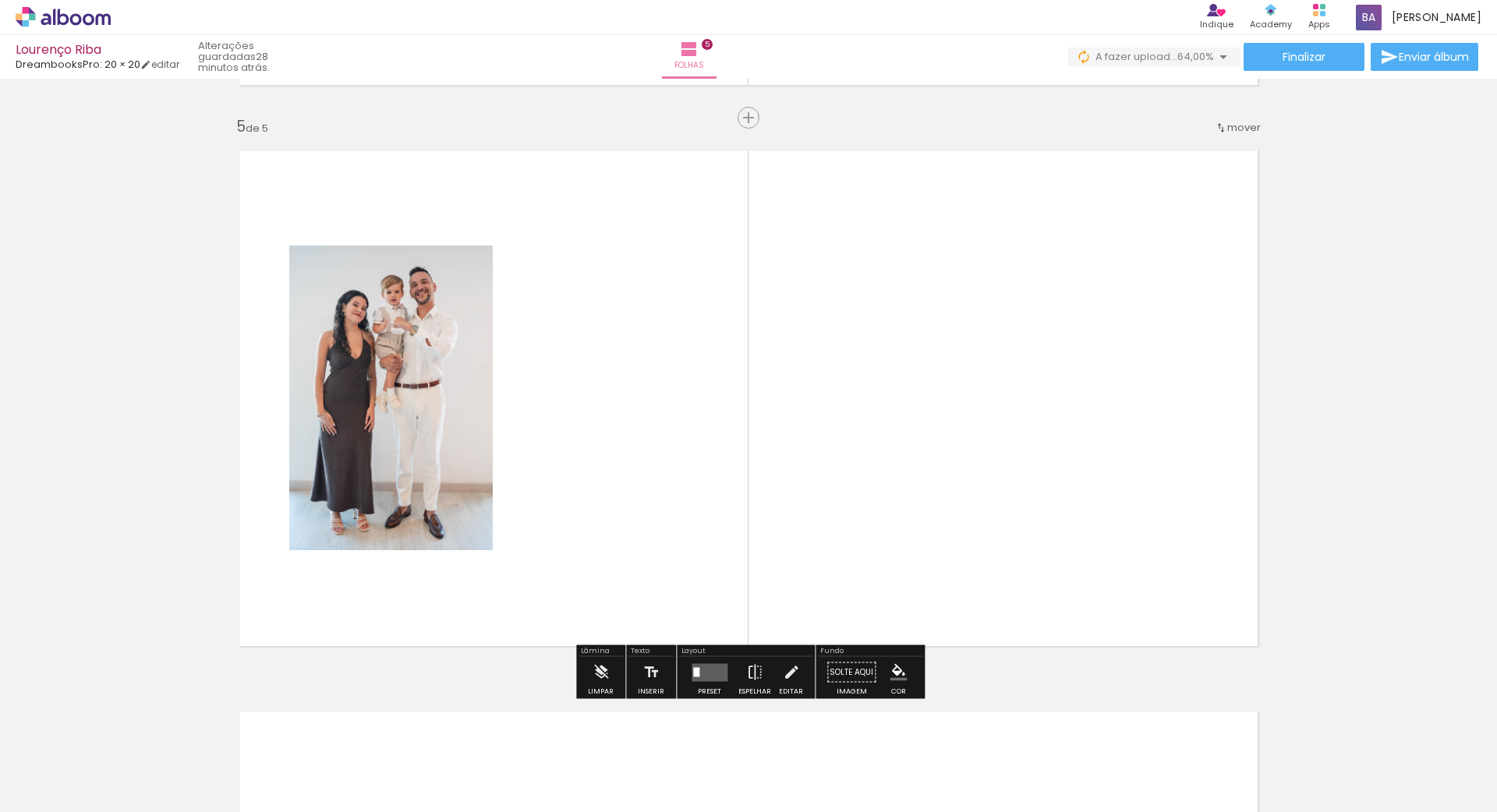
scroll to position [2233, 0]
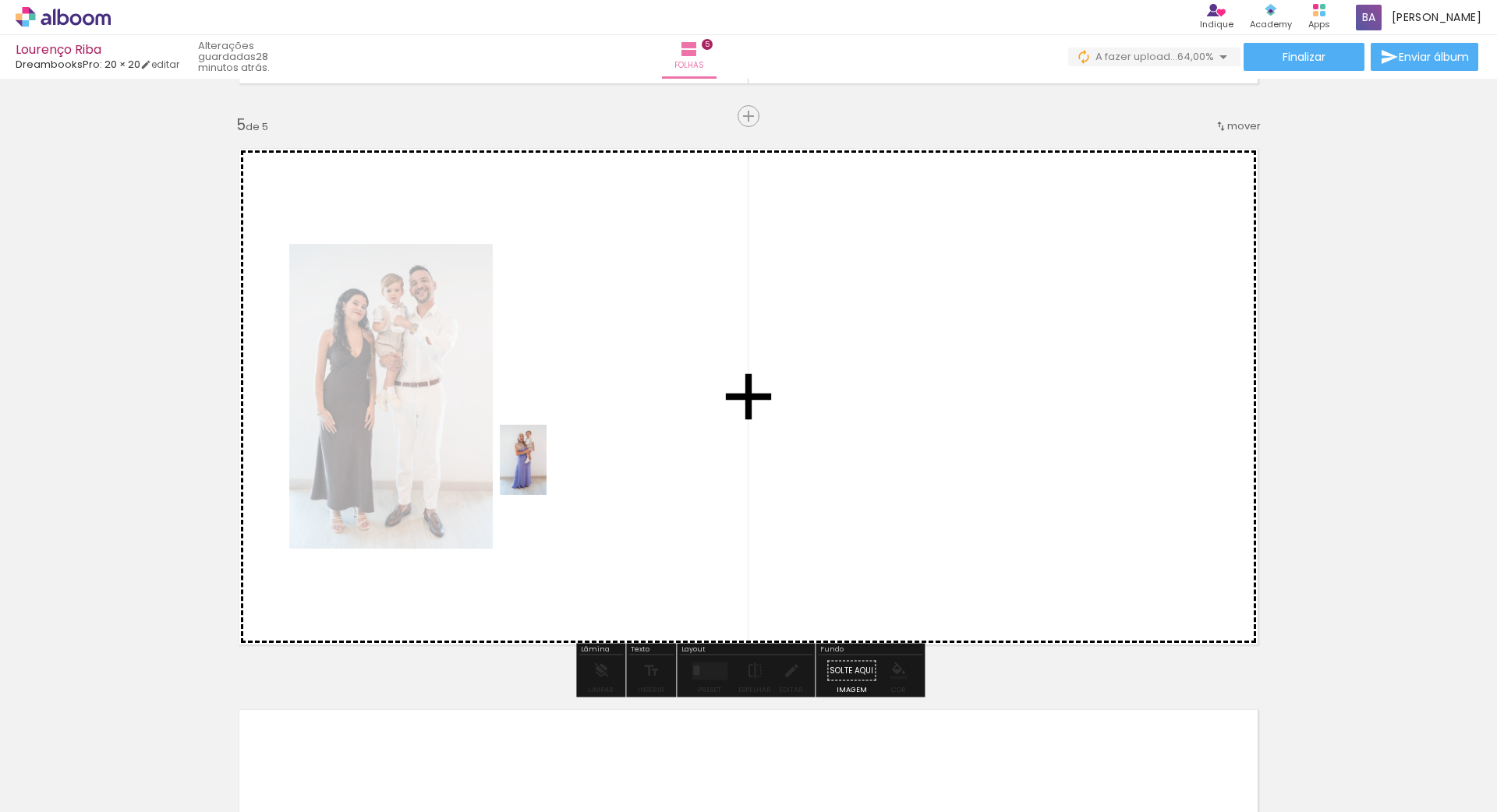
drag, startPoint x: 782, startPoint y: 733, endPoint x: 545, endPoint y: 468, distance: 355.5
click at [545, 468] on quentale-workspace at bounding box center [748, 406] width 1497 height 812
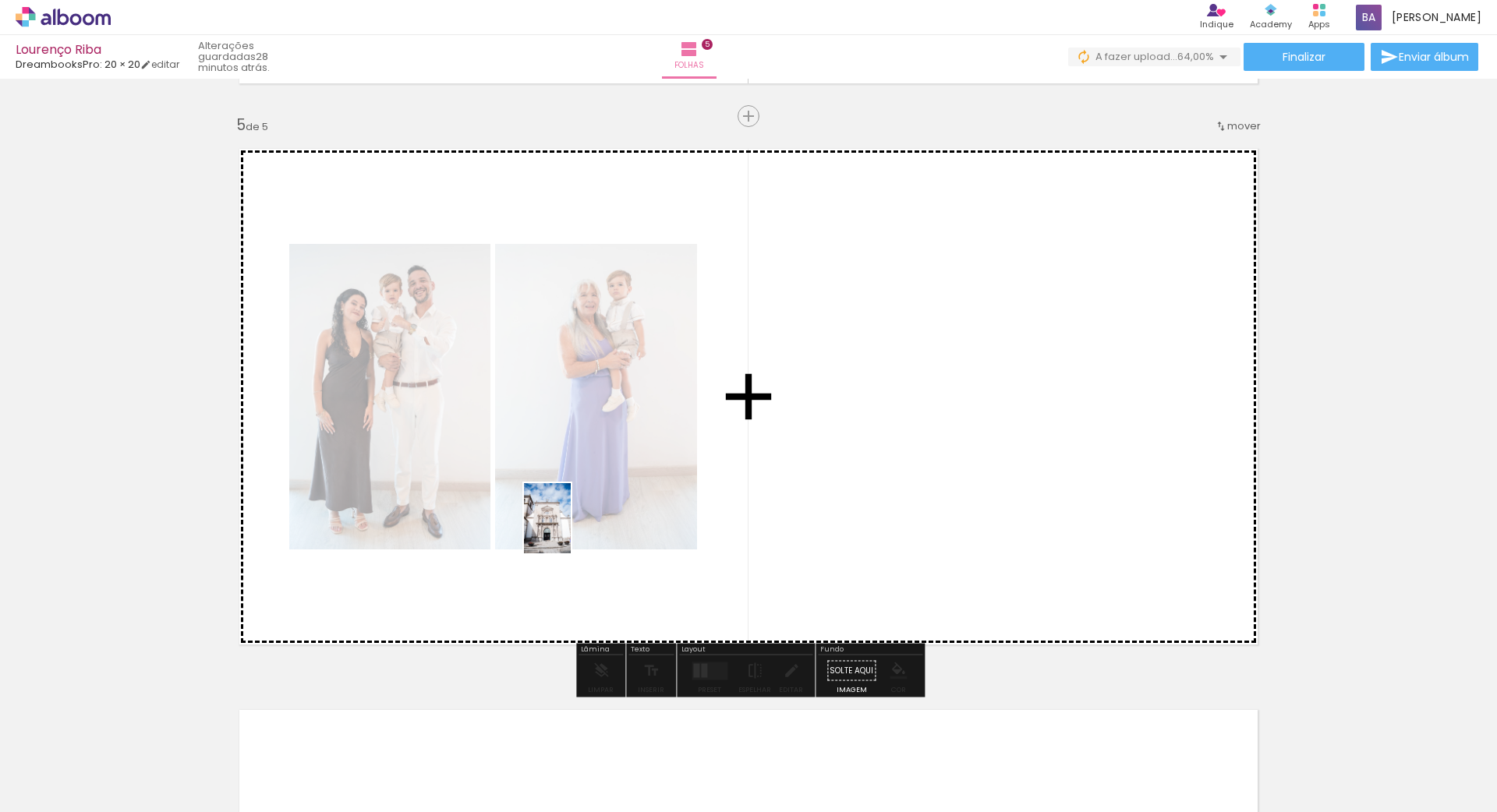
drag, startPoint x: 870, startPoint y: 754, endPoint x: 571, endPoint y: 530, distance: 373.6
click at [571, 530] on quentale-workspace at bounding box center [748, 406] width 1497 height 812
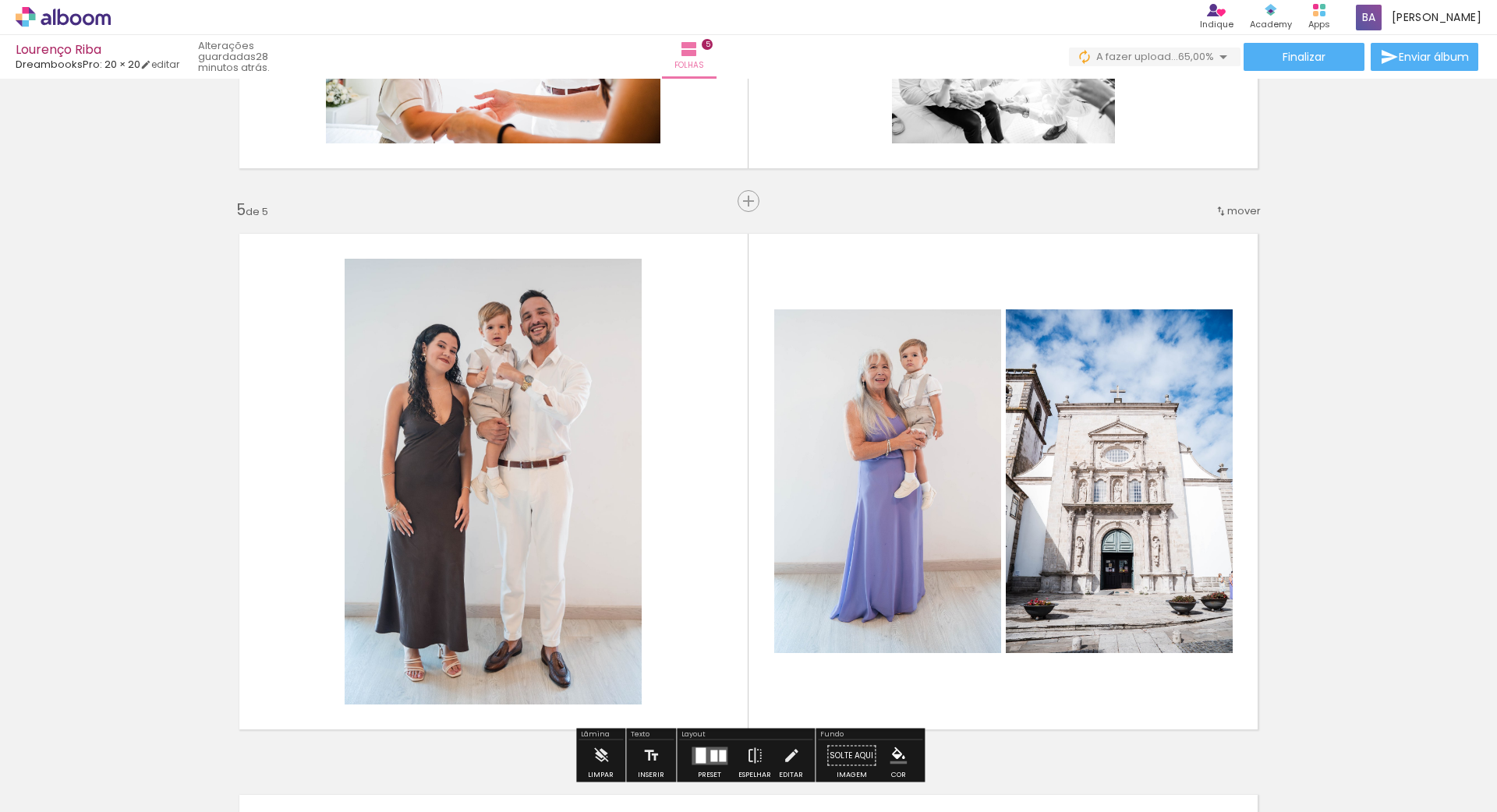
scroll to position [2178, 0]
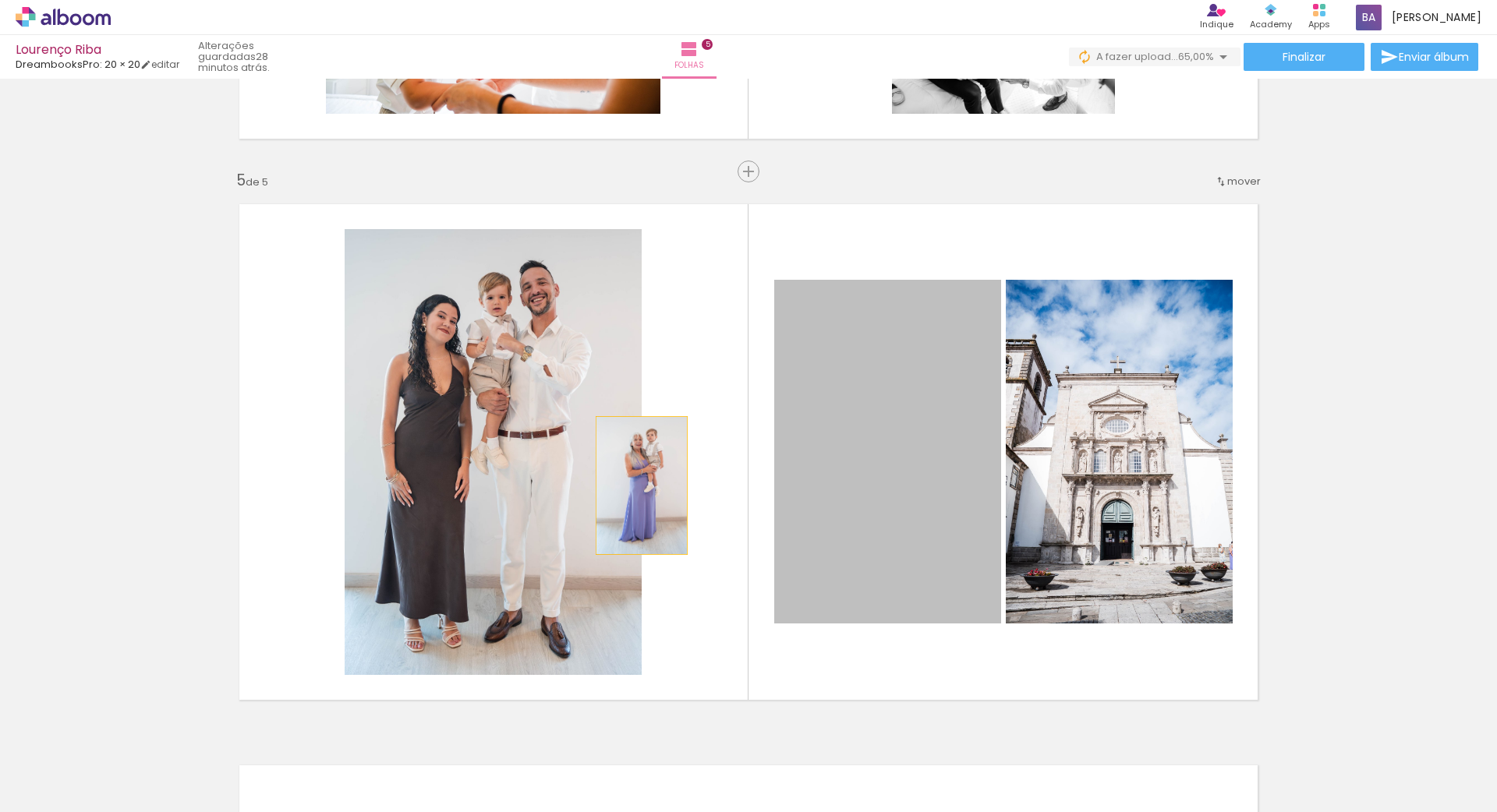
drag, startPoint x: 965, startPoint y: 491, endPoint x: 638, endPoint y: 485, distance: 327.1
click at [0, 0] on slot at bounding box center [0, 0] width 0 height 0
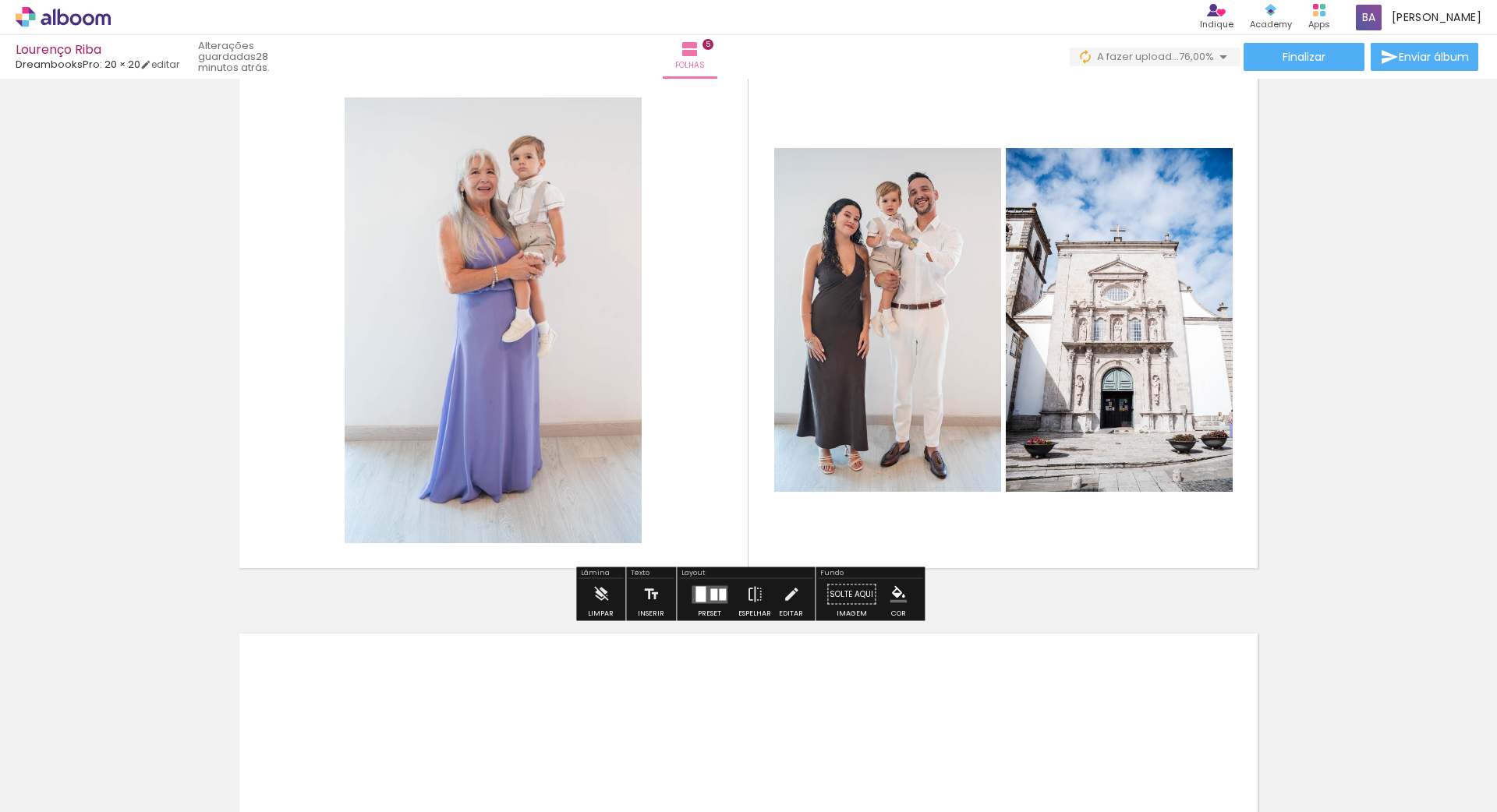
scroll to position [2324, 0]
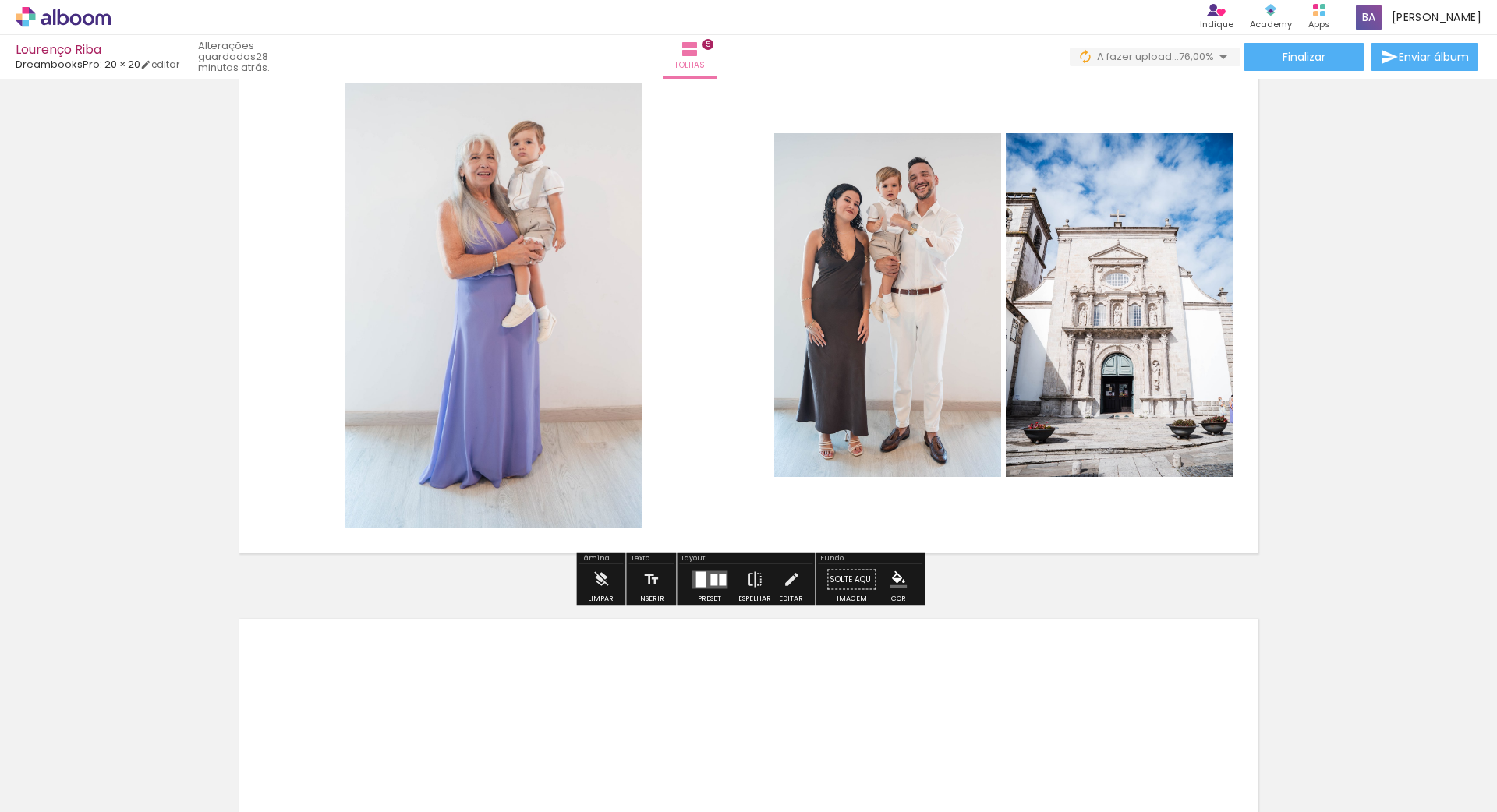
click at [695, 578] on div at bounding box center [700, 579] width 10 height 15
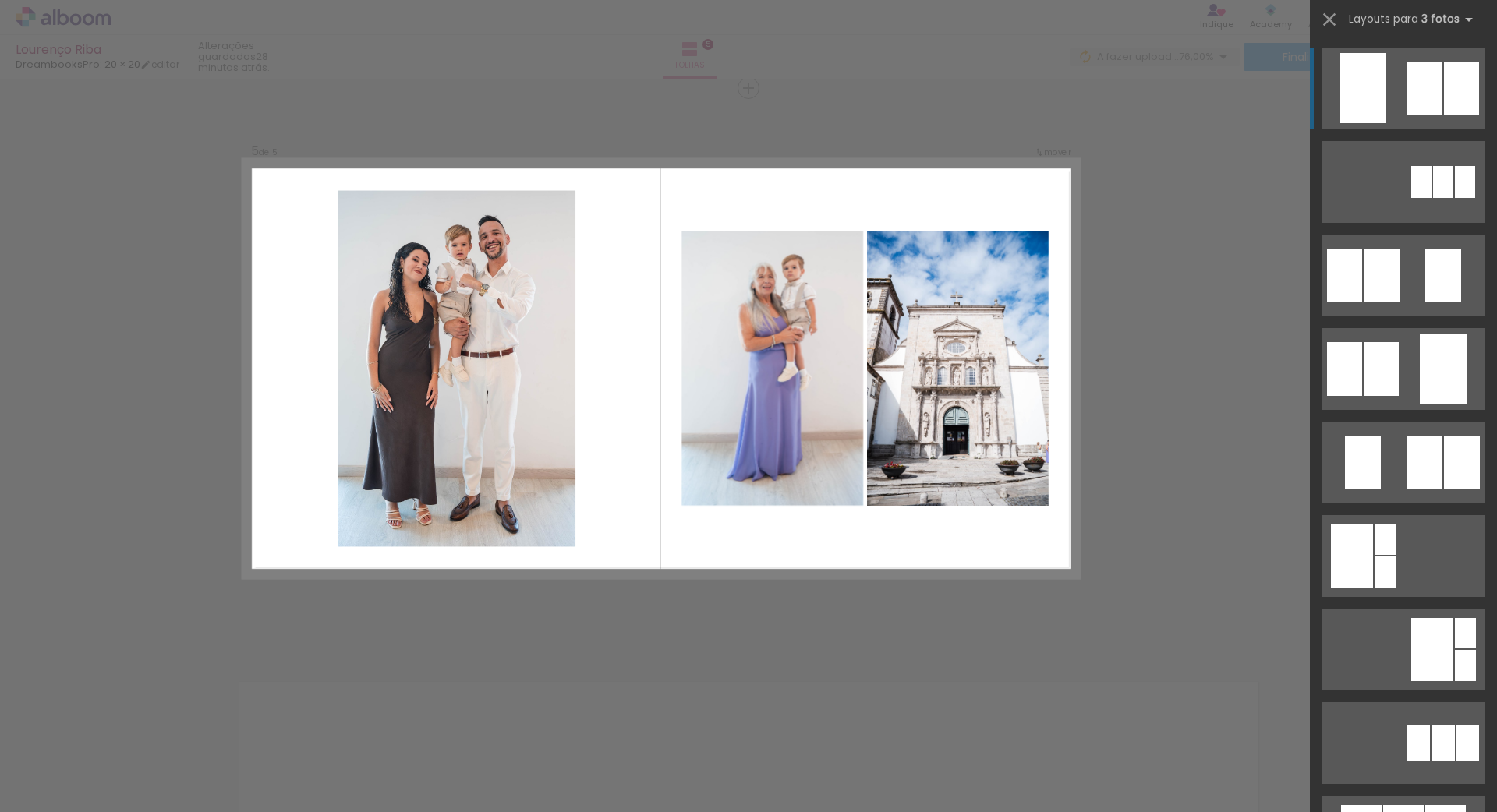
scroll to position [2233, 0]
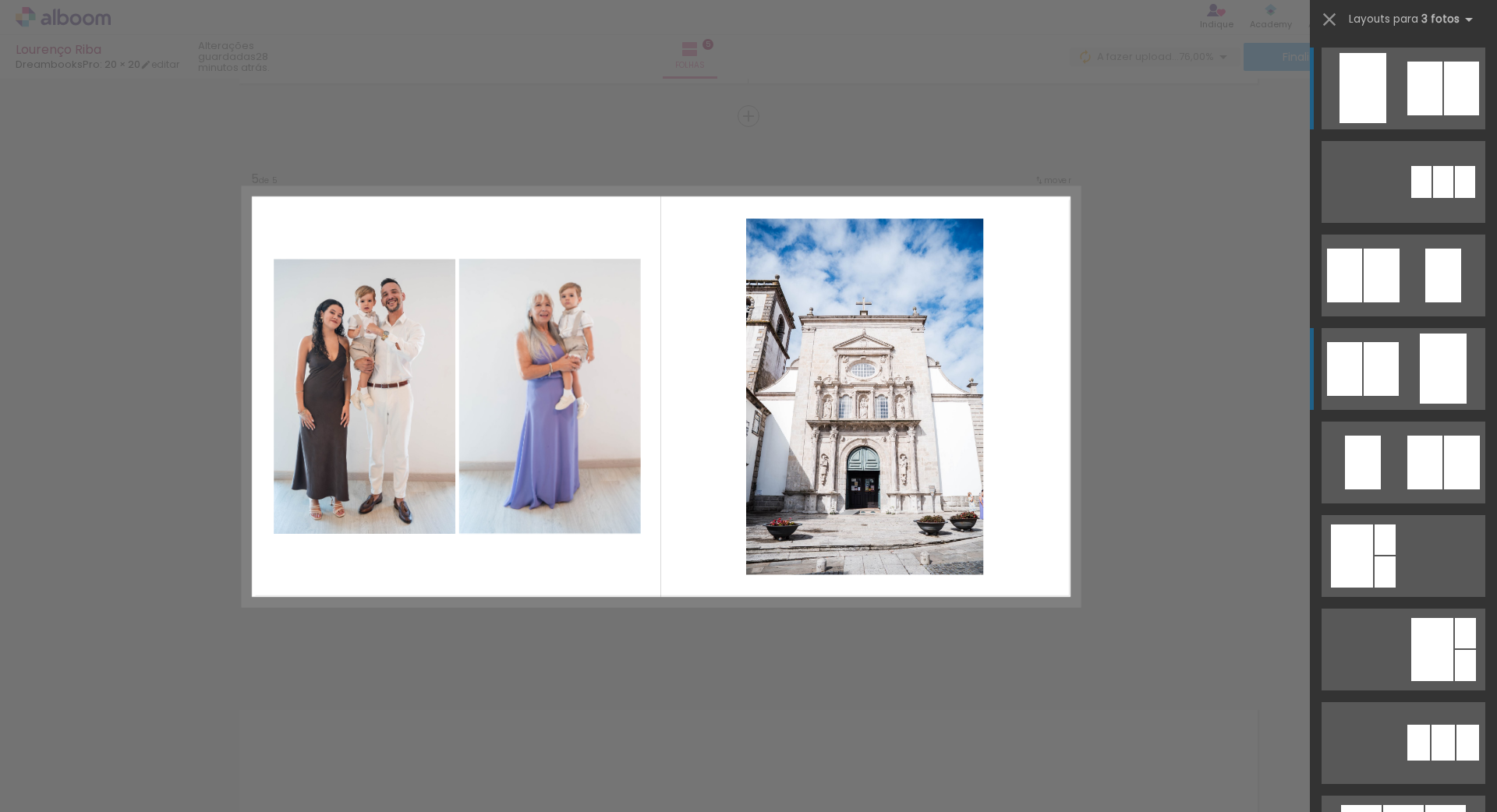
click at [1366, 377] on div at bounding box center [1381, 369] width 35 height 54
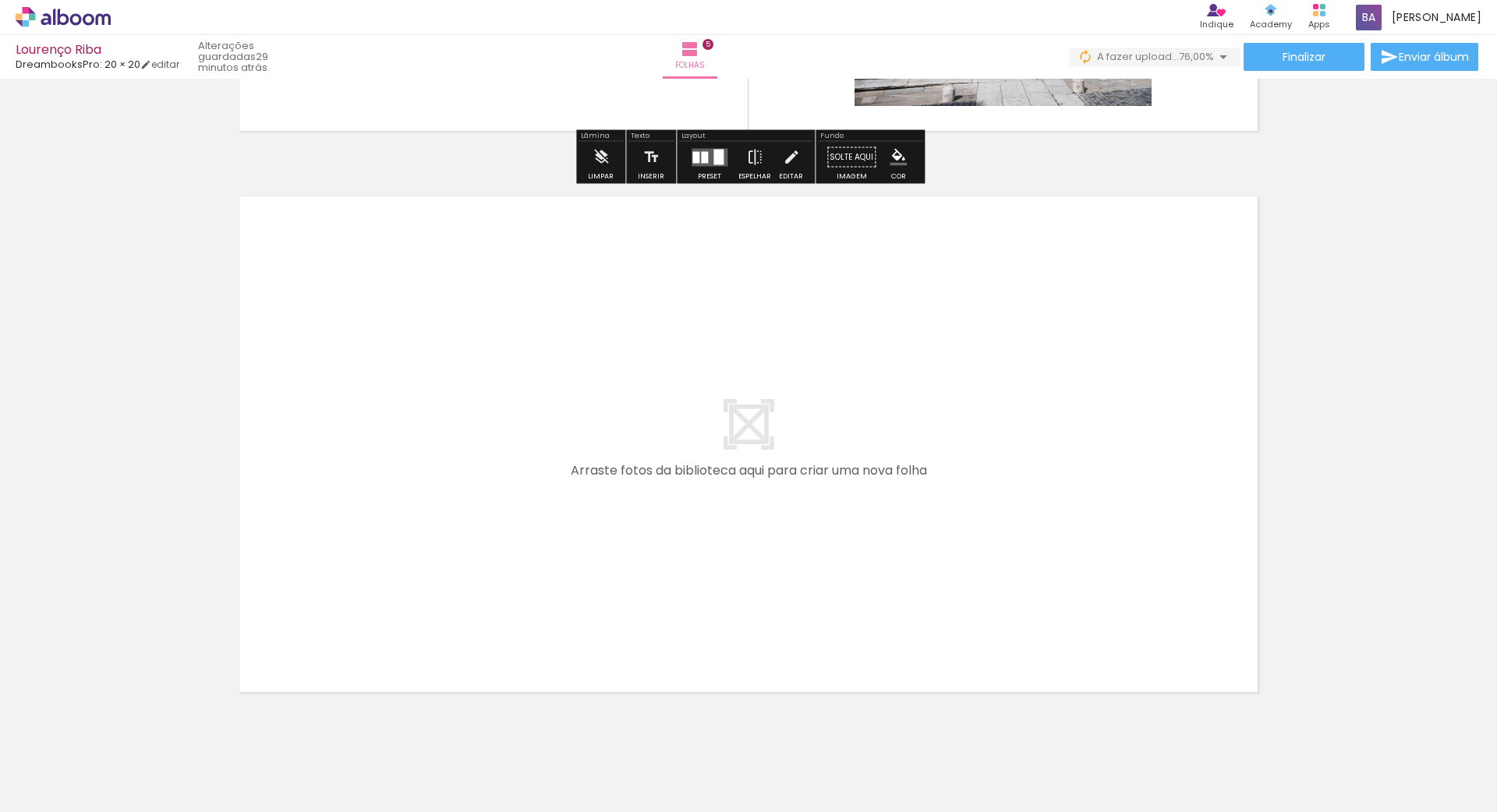
scroll to position [2766, 0]
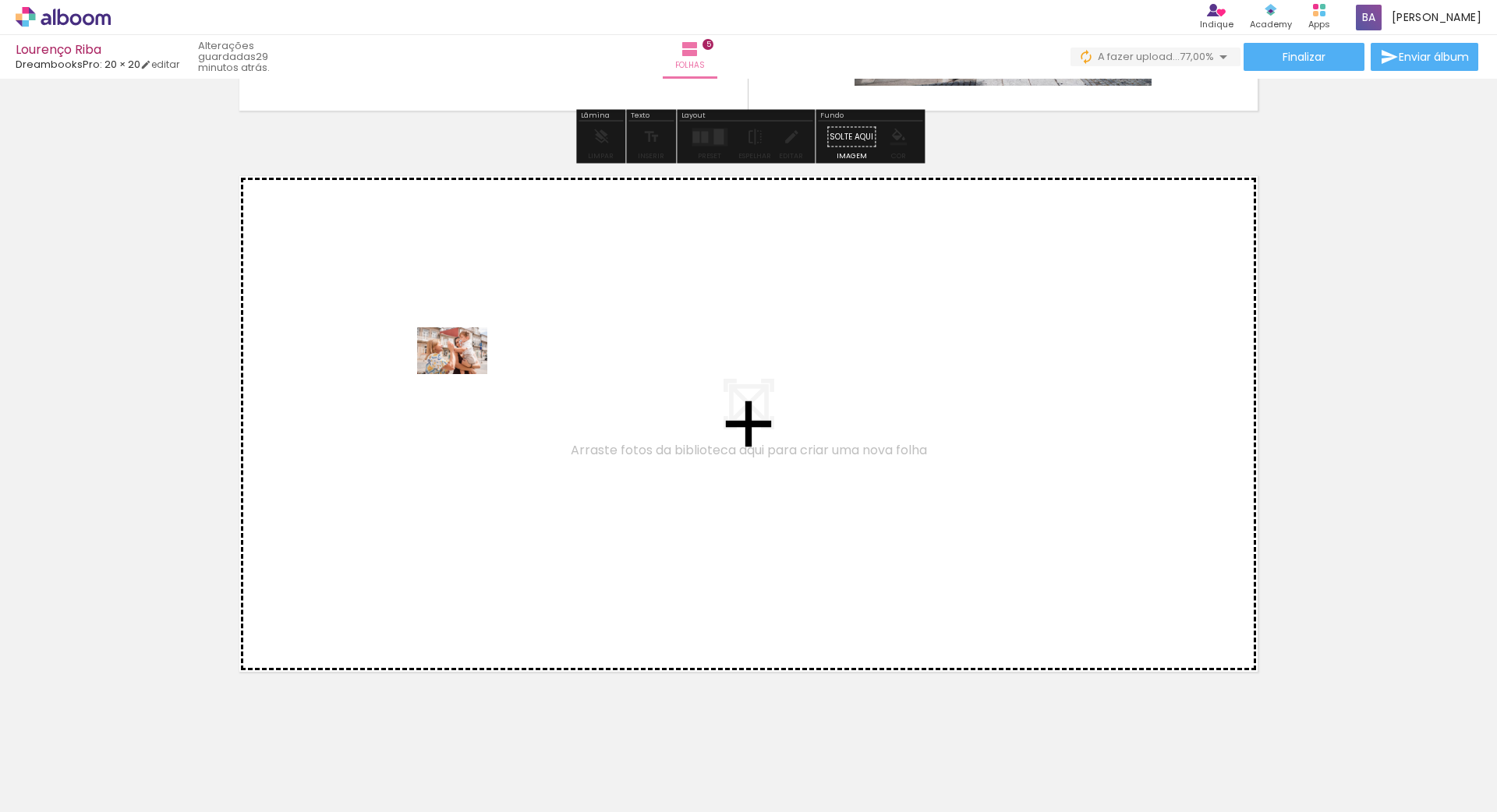
click at [462, 374] on quentale-workspace at bounding box center [748, 406] width 1497 height 812
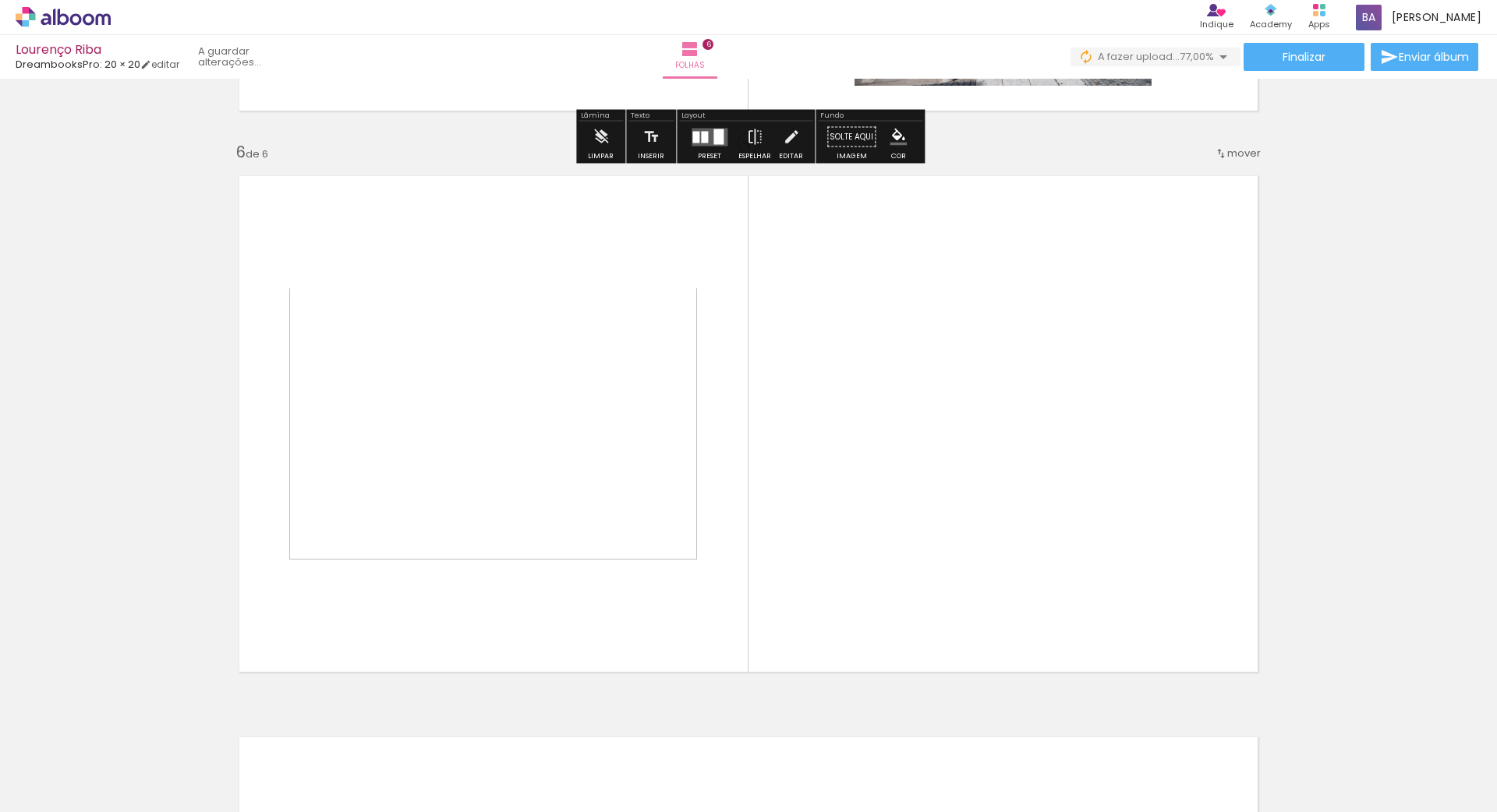
scroll to position [2794, 0]
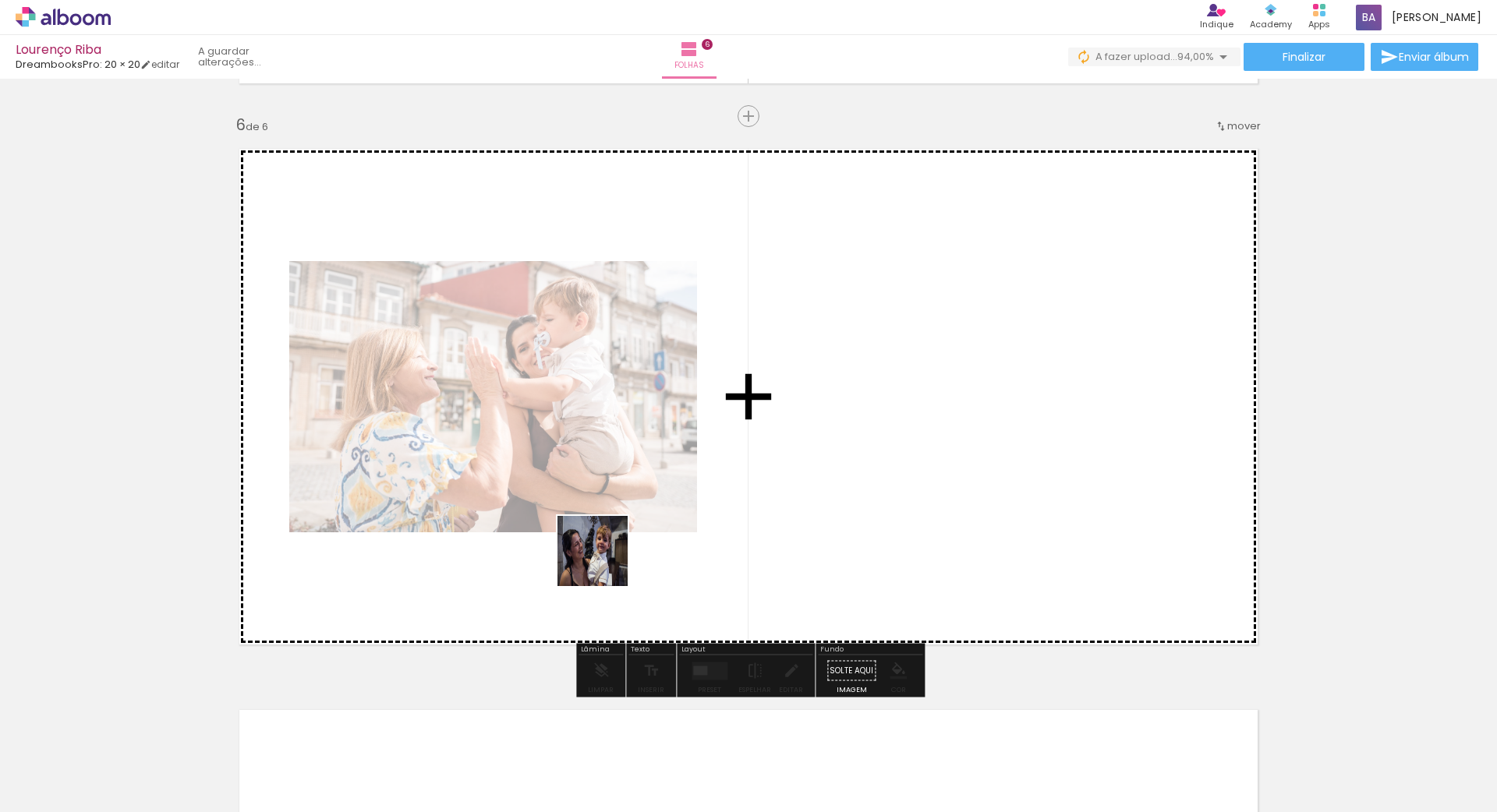
drag, startPoint x: 1076, startPoint y: 766, endPoint x: 584, endPoint y: 543, distance: 540.2
click at [584, 543] on quentale-workspace at bounding box center [748, 406] width 1497 height 812
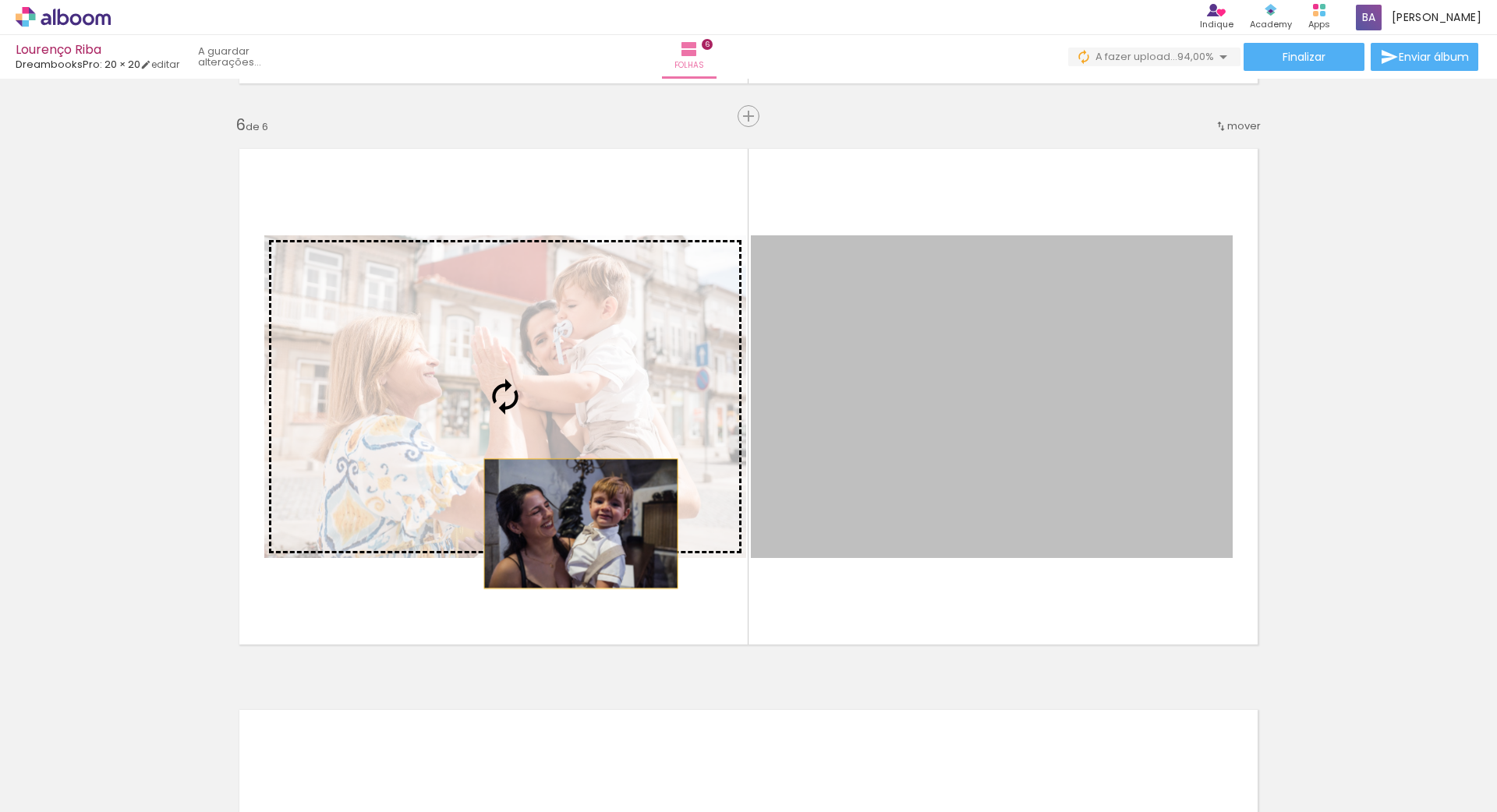
drag, startPoint x: 1044, startPoint y: 507, endPoint x: 572, endPoint y: 522, distance: 472.2
click at [0, 0] on slot at bounding box center [0, 0] width 0 height 0
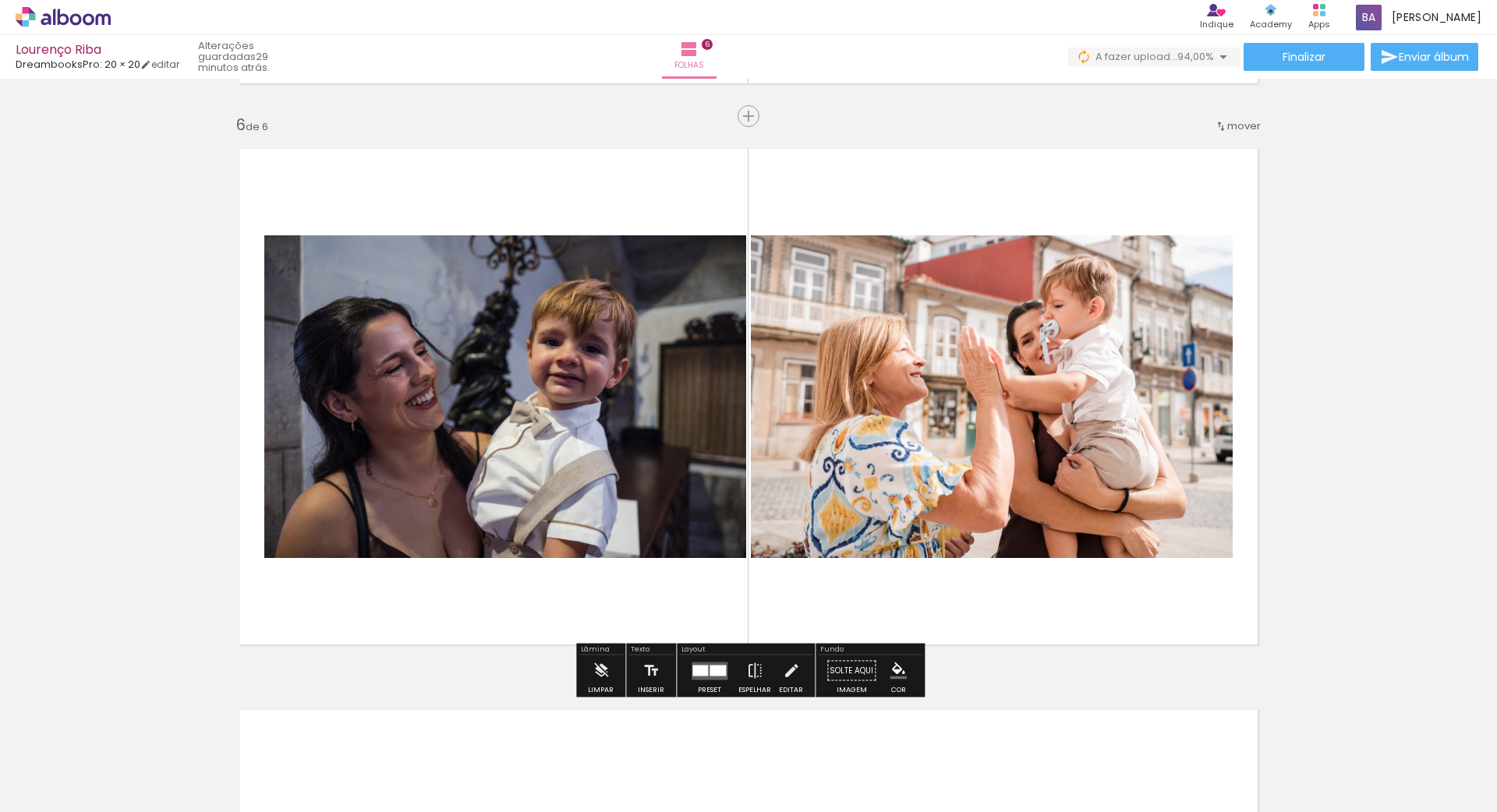
click at [704, 671] on div at bounding box center [700, 670] width 15 height 11
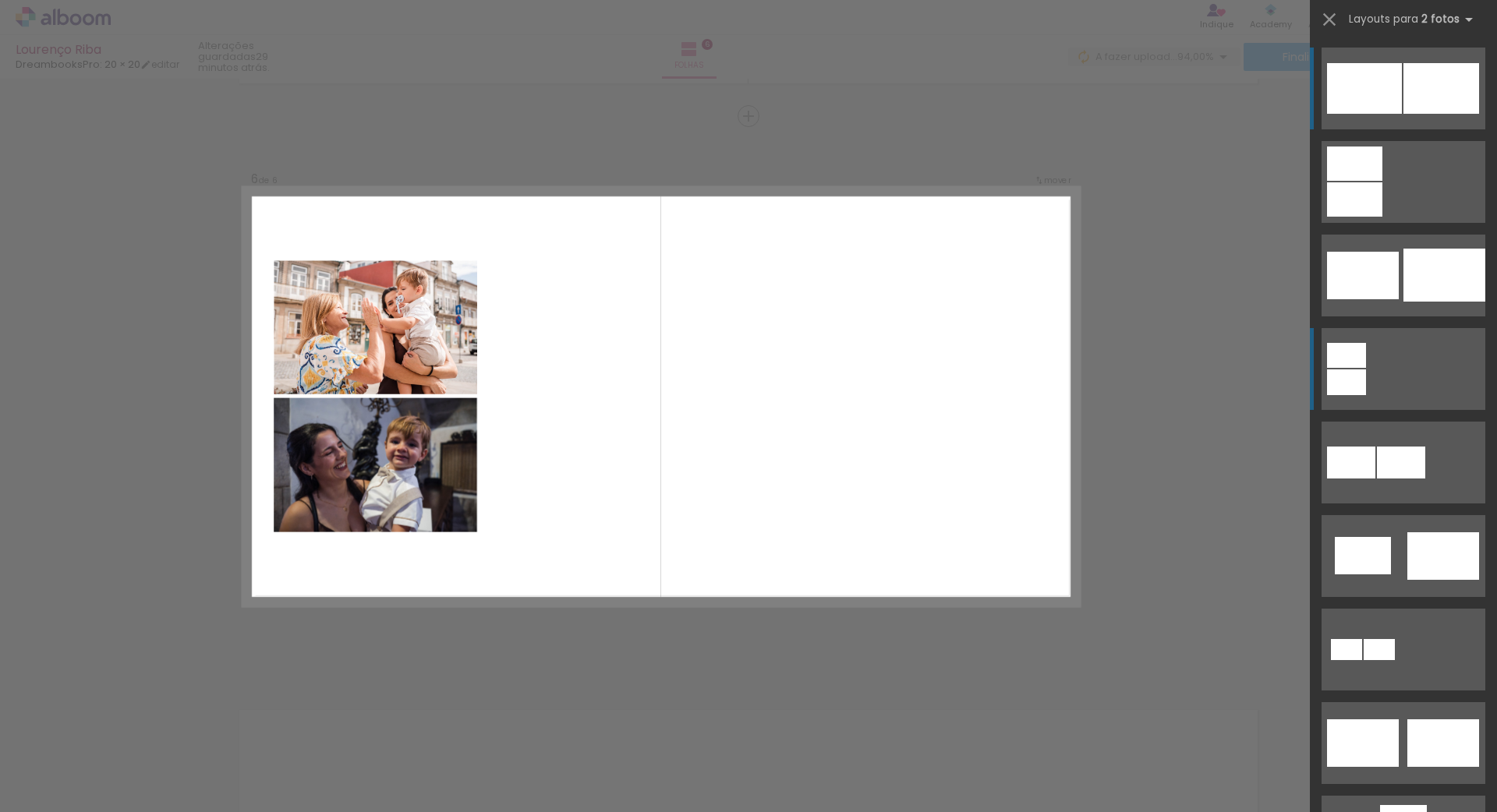
click at [1353, 369] on div at bounding box center [1347, 382] width 39 height 25
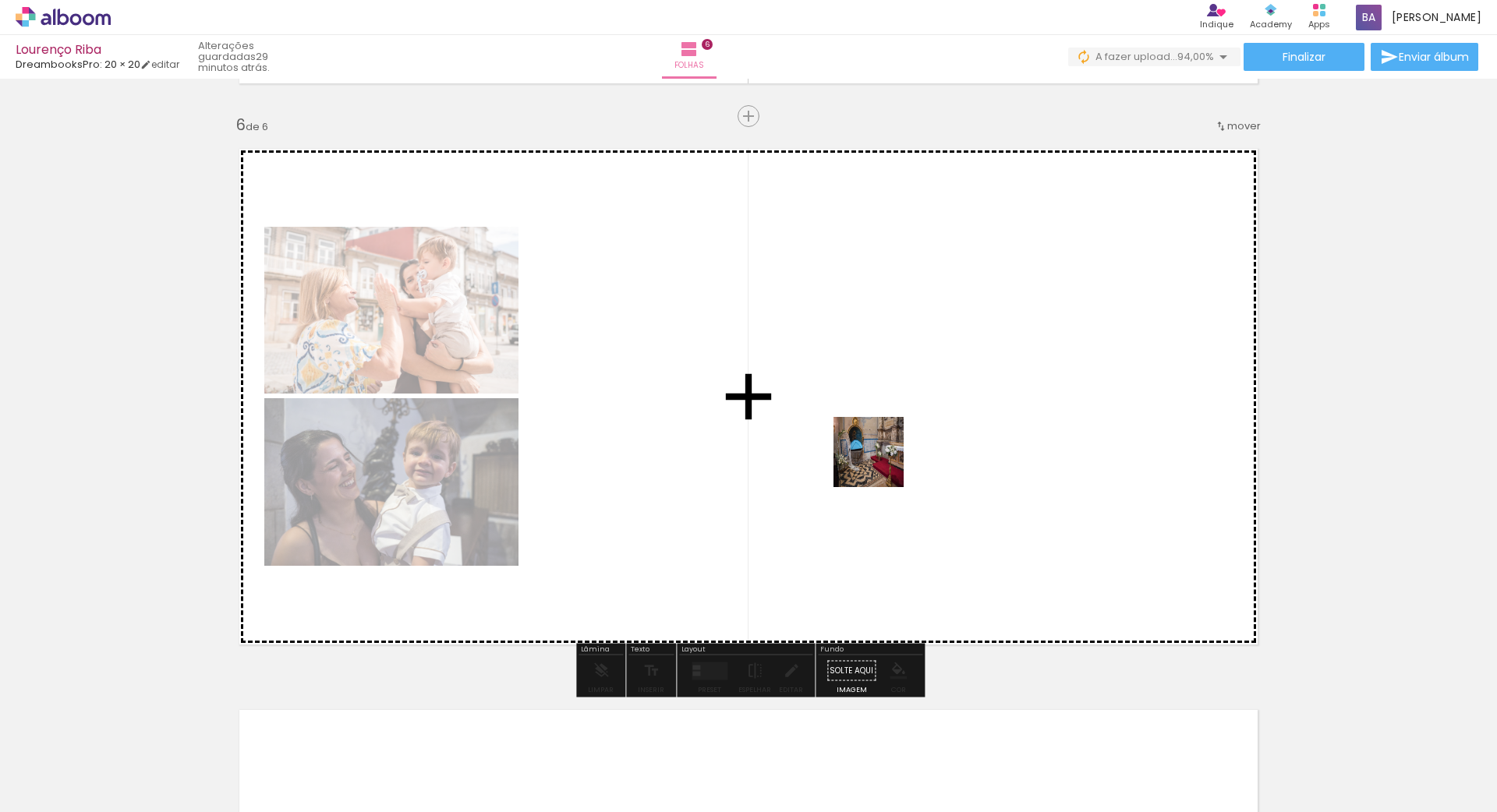
drag, startPoint x: 1129, startPoint y: 775, endPoint x: 1143, endPoint y: 667, distance: 108.9
click at [867, 440] on quentale-workspace at bounding box center [748, 406] width 1497 height 812
